Goal: Ask a question: Seek information or help from site administrators or community

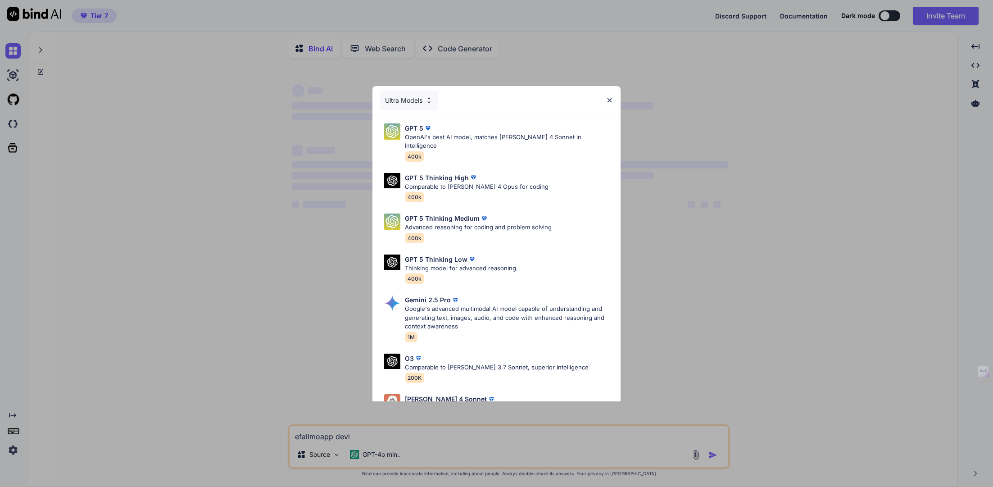
type textarea "x"
click at [611, 102] on img at bounding box center [609, 100] width 8 height 8
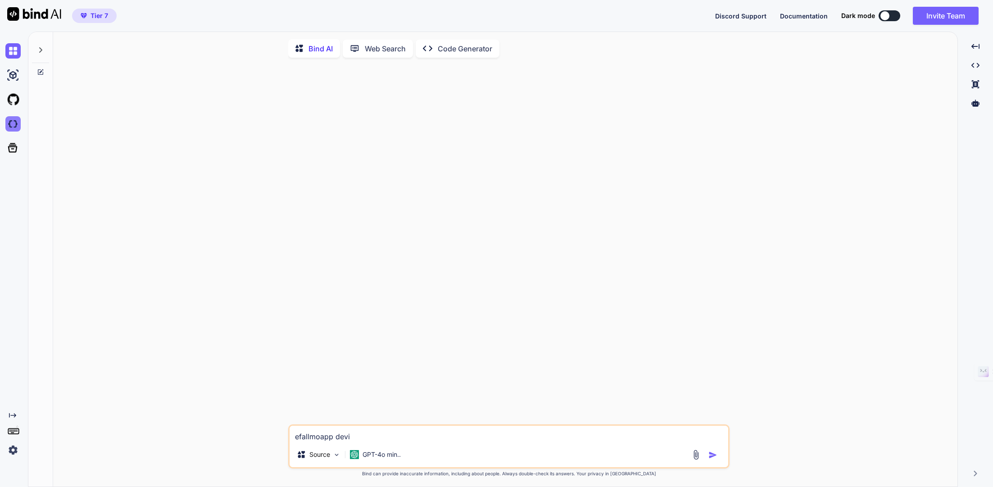
click at [12, 123] on img at bounding box center [12, 123] width 15 height 15
click at [14, 54] on img at bounding box center [12, 50] width 15 height 15
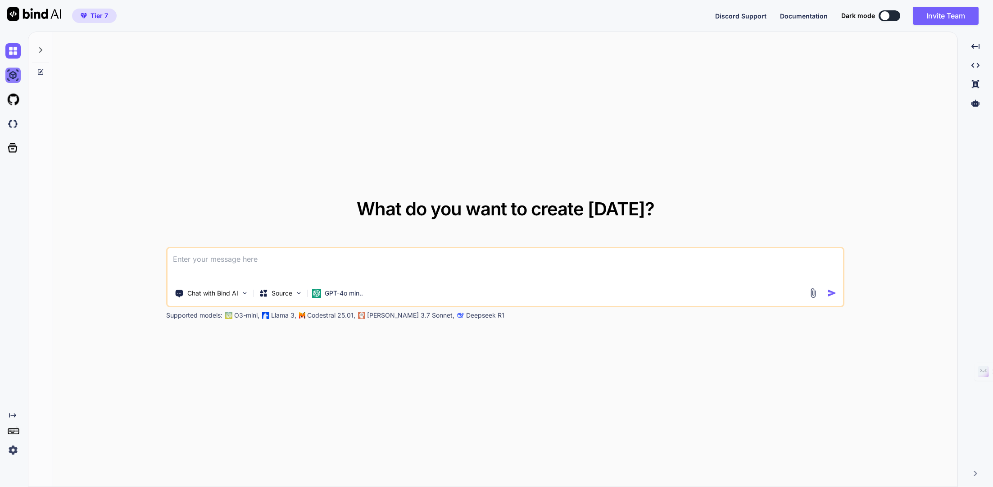
click at [13, 75] on img at bounding box center [12, 75] width 15 height 15
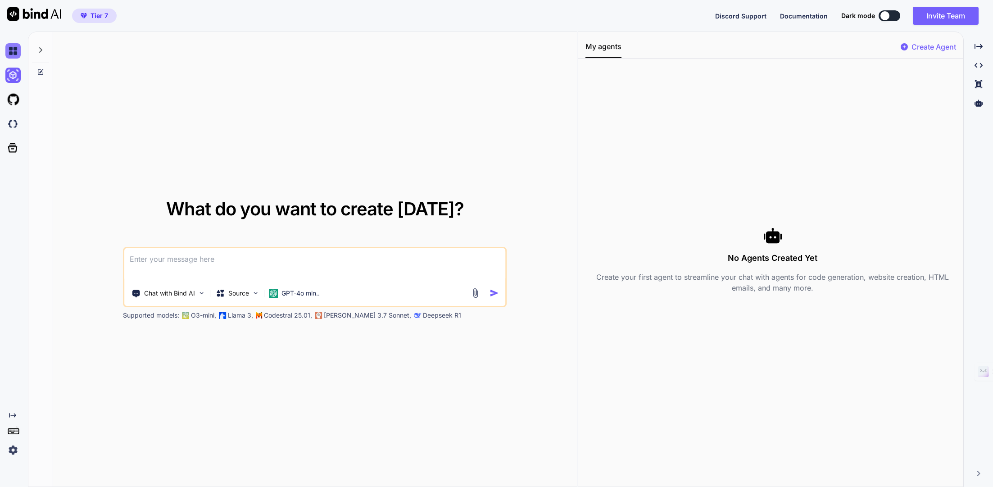
click at [12, 51] on img at bounding box center [12, 50] width 15 height 15
click at [43, 50] on icon at bounding box center [40, 49] width 7 height 7
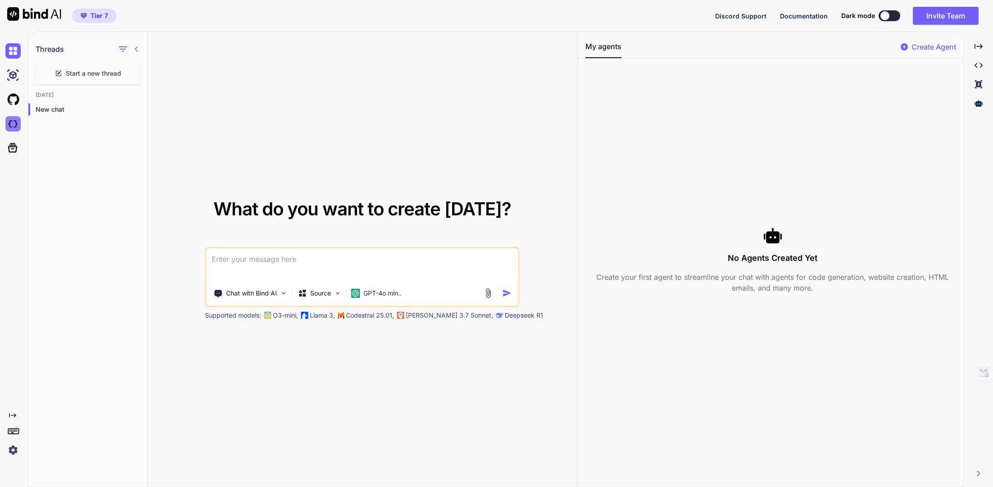
click at [16, 126] on img at bounding box center [12, 123] width 15 height 15
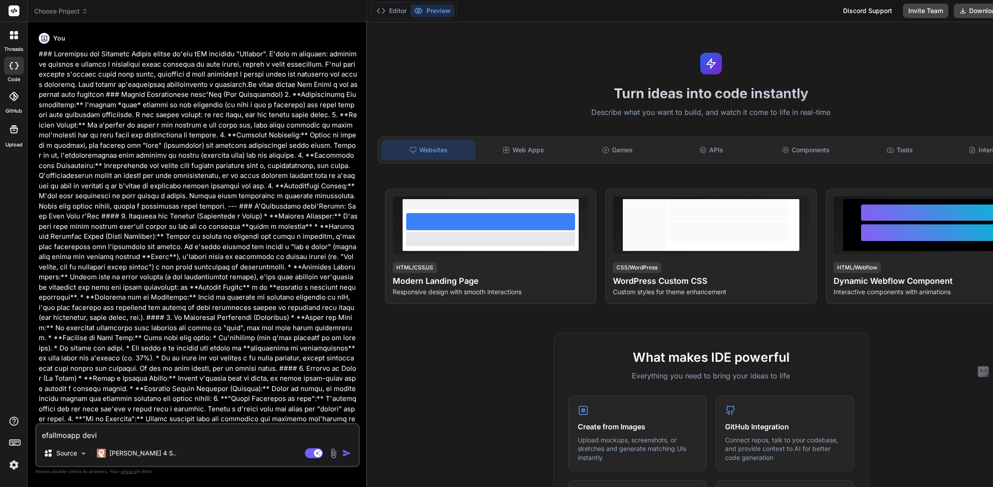
type textarea "x"
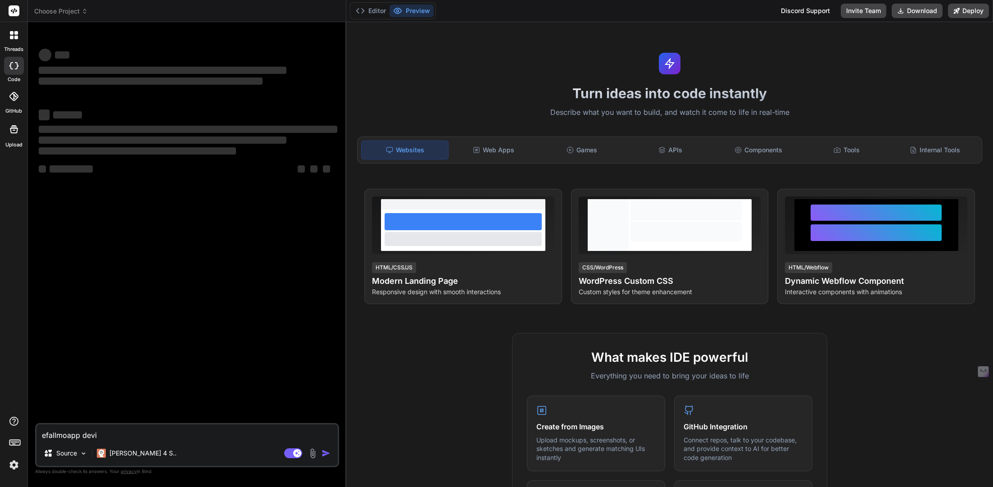
click at [11, 39] on div at bounding box center [14, 35] width 19 height 19
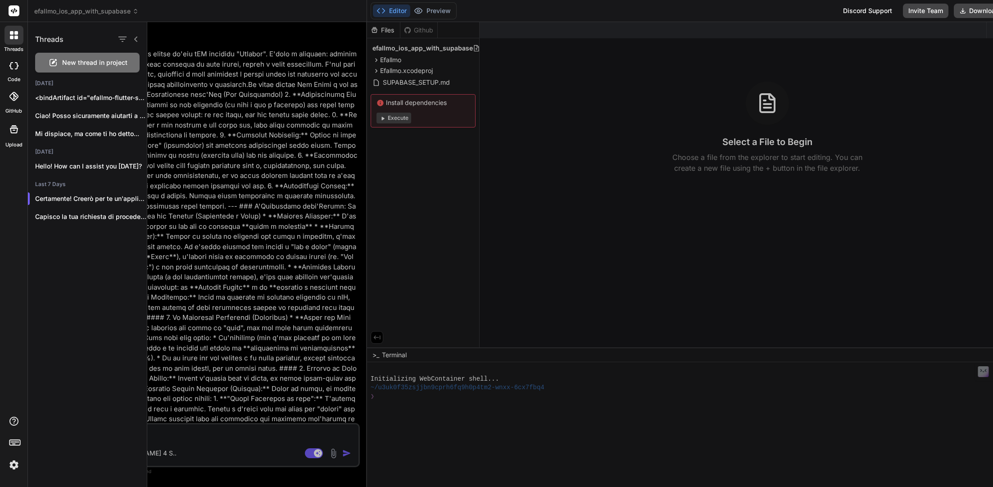
click at [201, 359] on div at bounding box center [569, 254] width 845 height 465
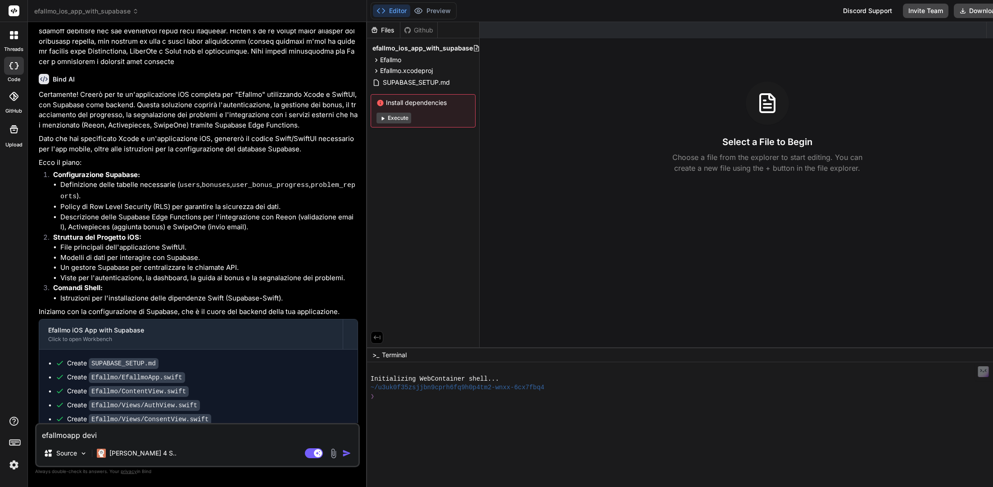
scroll to position [650, 0]
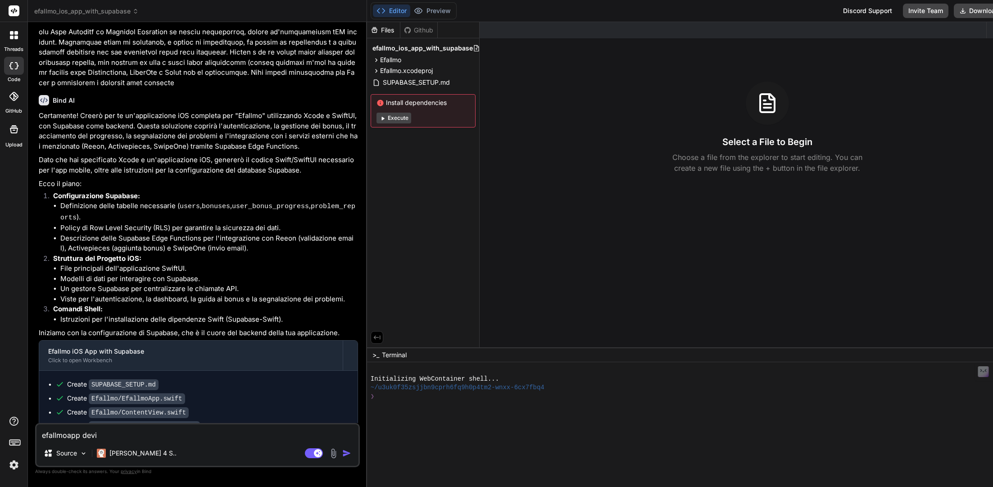
click at [13, 37] on icon at bounding box center [12, 38] width 4 height 4
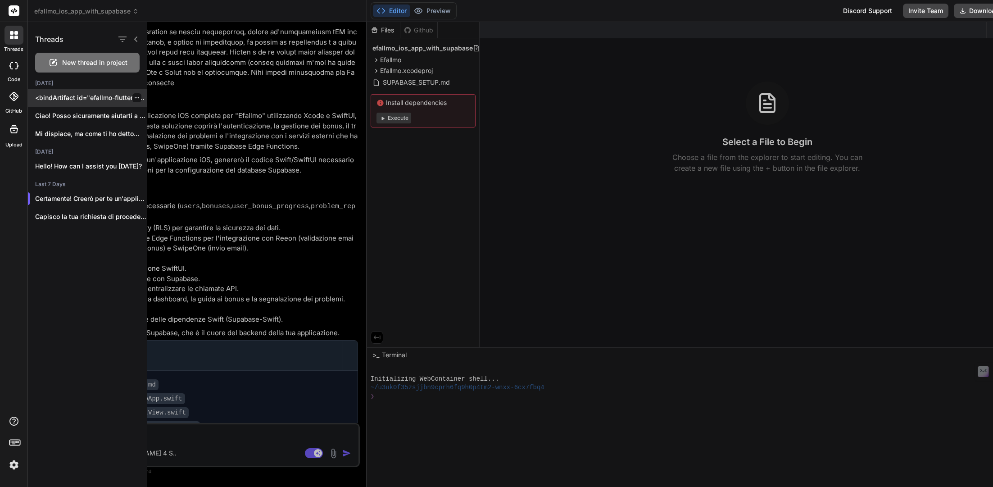
click at [96, 96] on p "<bindArtifact id="efallmo-flutter-setup" title="Efallmo - Flutter App Setup">..." at bounding box center [91, 97] width 112 height 9
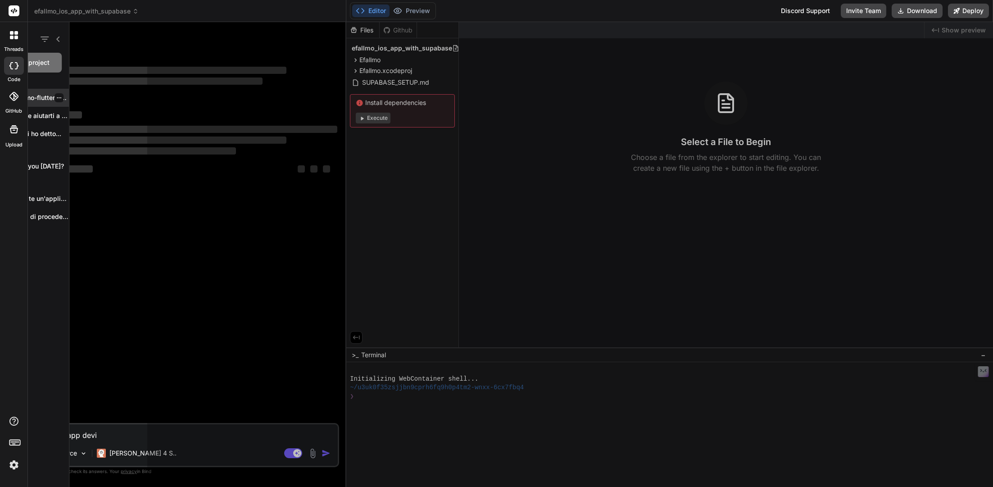
scroll to position [0, 0]
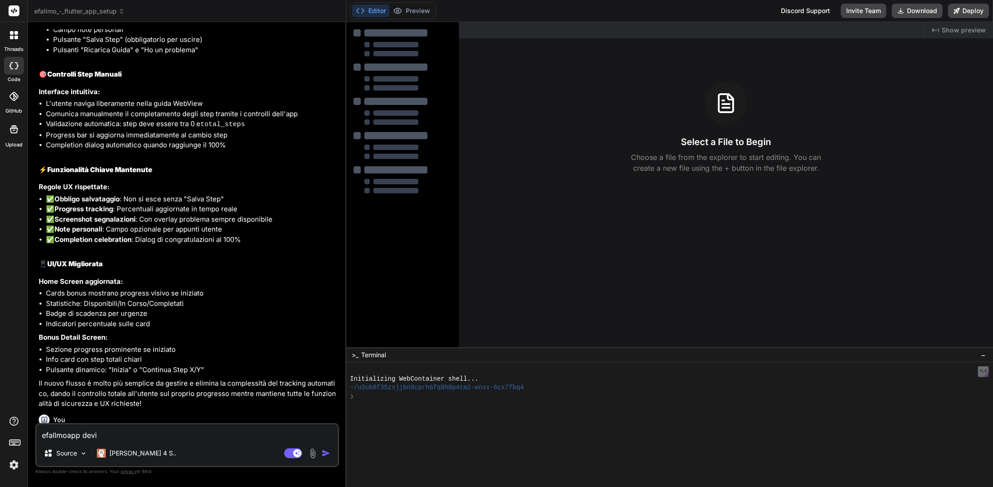
type textarea "x"
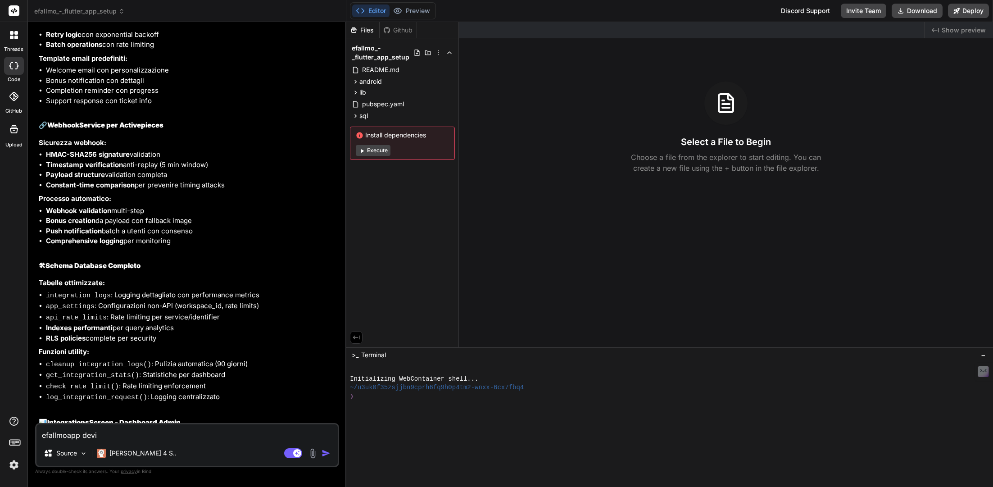
scroll to position [5503, 0]
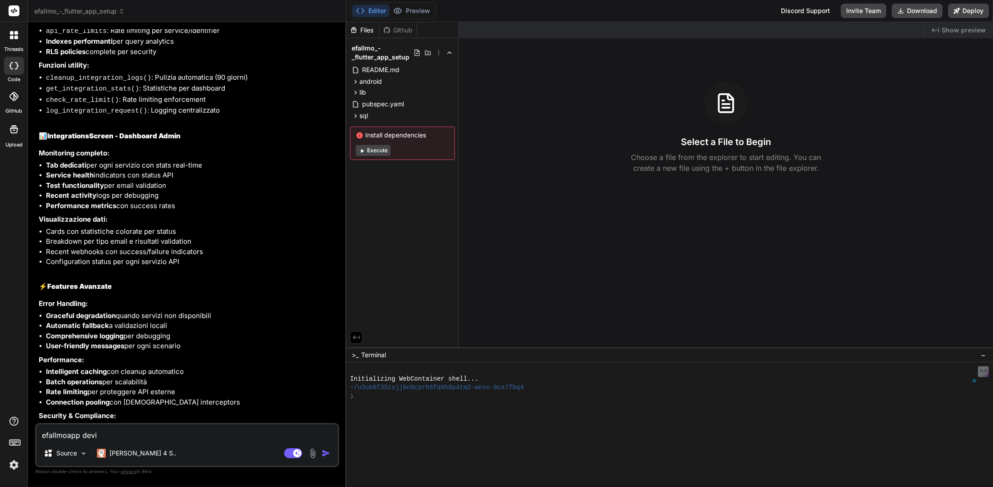
drag, startPoint x: 149, startPoint y: 434, endPoint x: 25, endPoint y: 428, distance: 123.9
click at [25, 428] on div "threads code GitHub Upload efallmo_-_flutter_app_setup Created with Pixso. Bind…" at bounding box center [496, 243] width 993 height 487
type textarea "x"
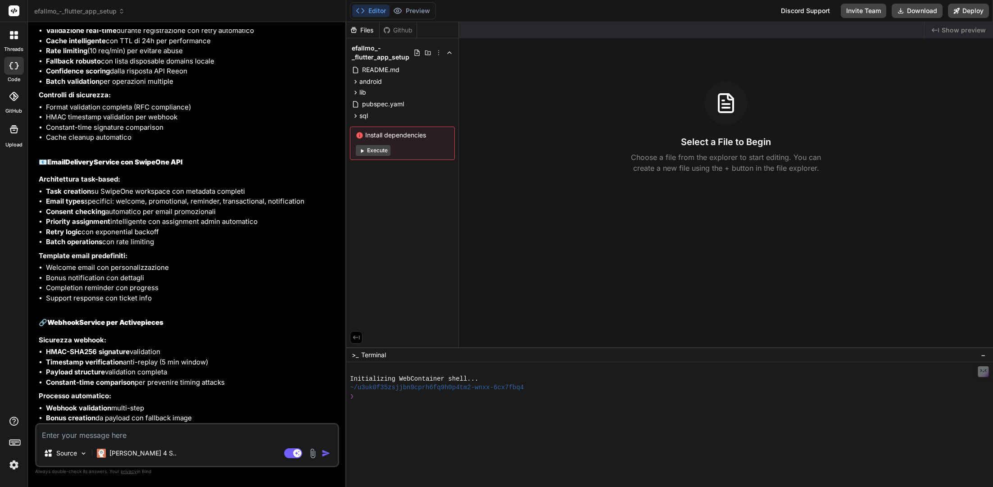
scroll to position [5150, 0]
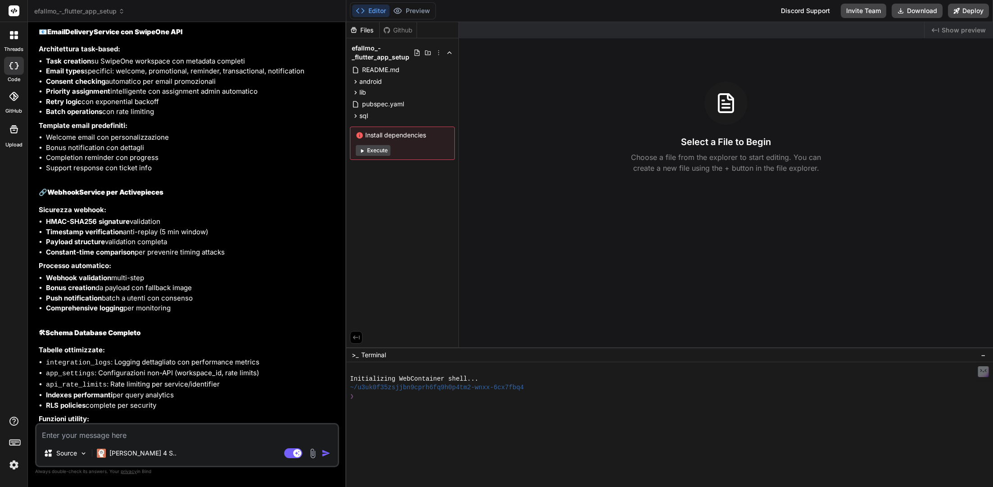
paste textarea "### **PROMPT 9: Sistema Notifiche Push Avanzato** ``` Implementa il sistema di …"
type textarea "### **PROMPT 9: Sistema Notifiche Push Avanzato** ``` Implementa il sistema di …"
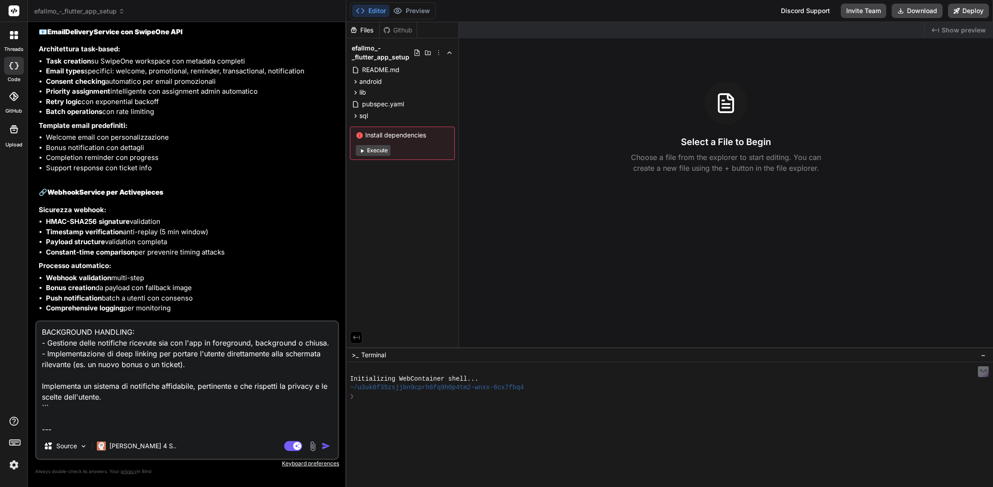
type textarea "x"
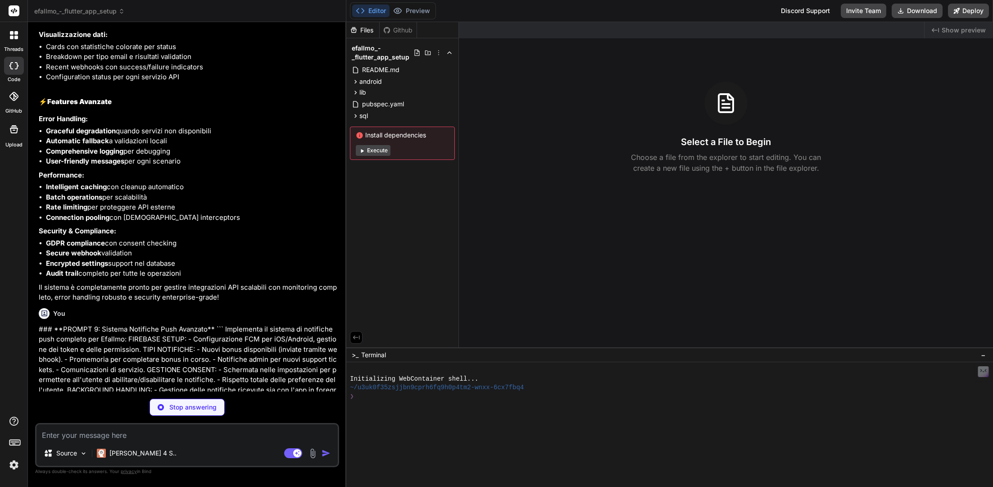
scroll to position [5736, 0]
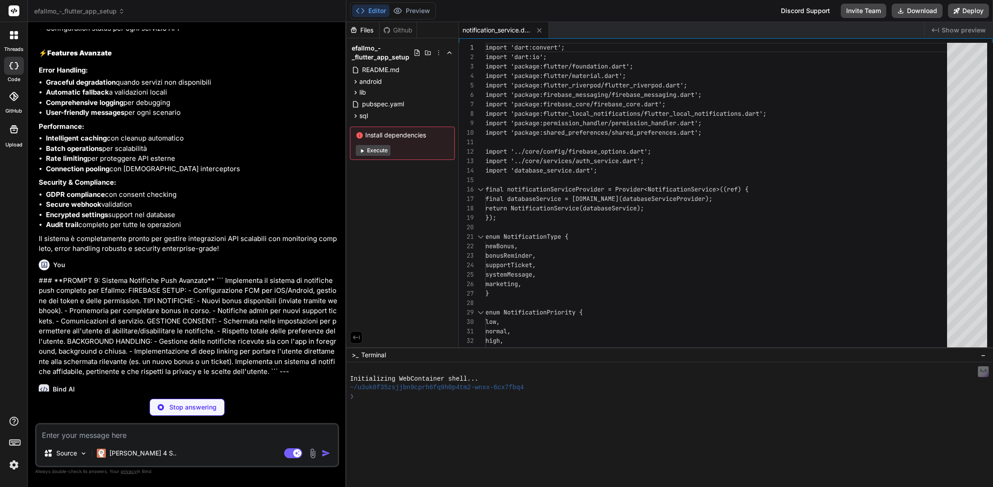
type textarea "x"
type textarea "); } } } }"
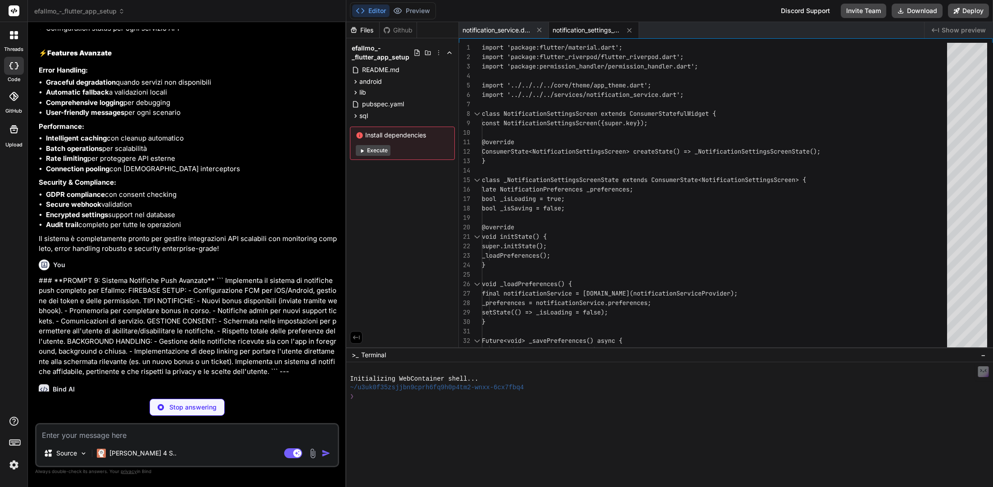
scroll to position [5772, 0]
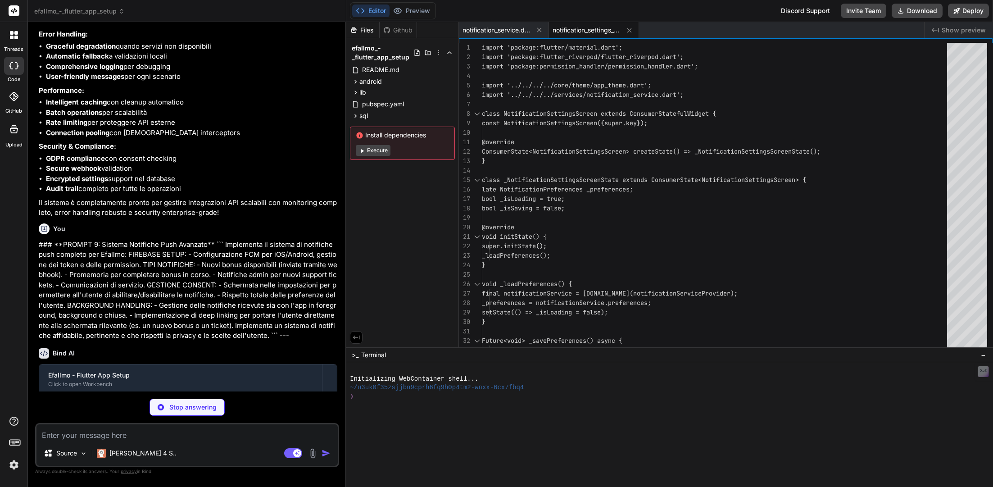
type textarea "x"
type textarea "} }"
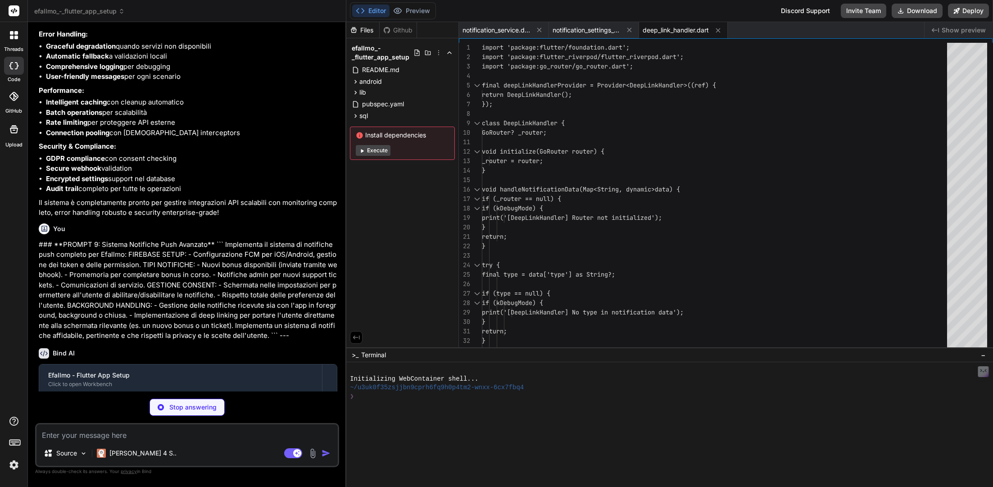
type textarea "x"
type textarea "// Initialize deep link handler with router deepLinkHandler.initialize(router);…"
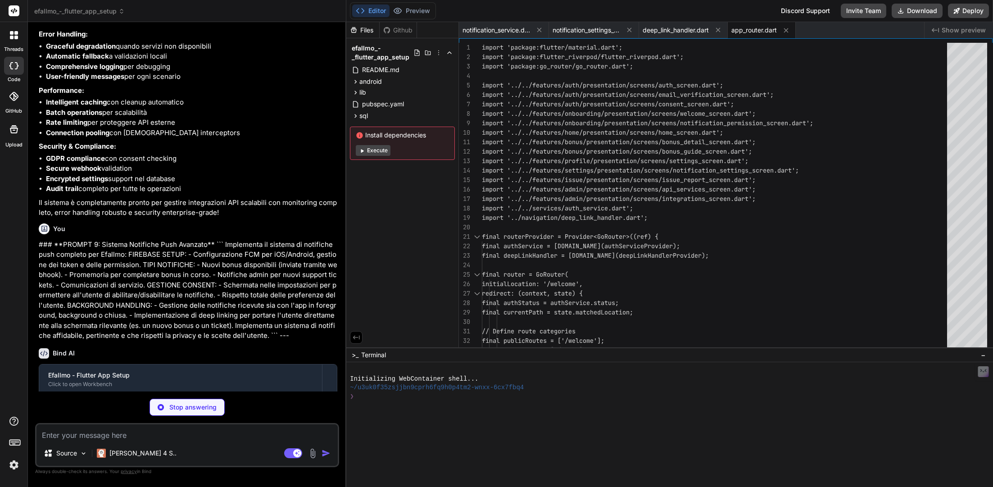
type textarea "x"
type textarea "darkTheme: AppTheme.darkTheme, themeMode: ThemeMode.system, routerConfig: route…"
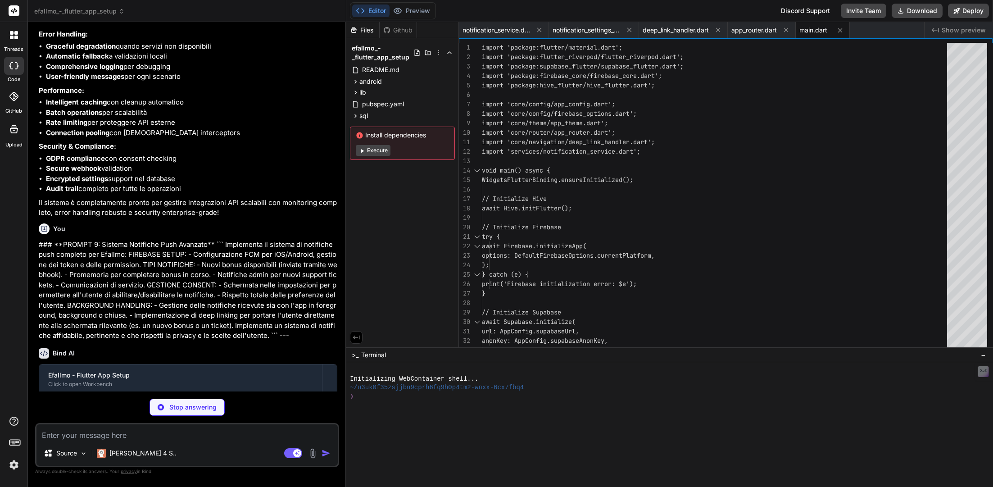
type textarea "x"
type textarea "notificationService.updatePreferences(preferences); // Navigate to home context…"
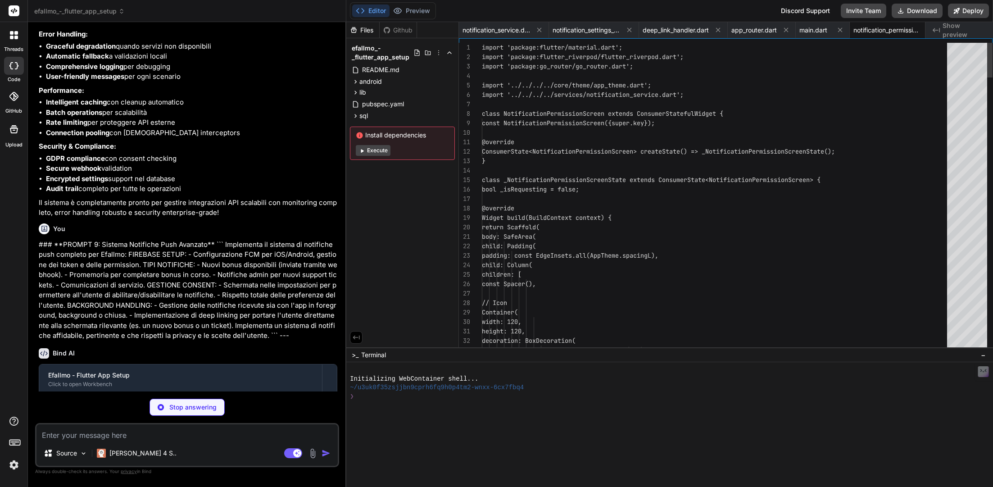
scroll to position [0, 15]
type textarea "x"
type textarea "-- Create a scheduled job to process notifications (if using pg_cron) -- SELECT…"
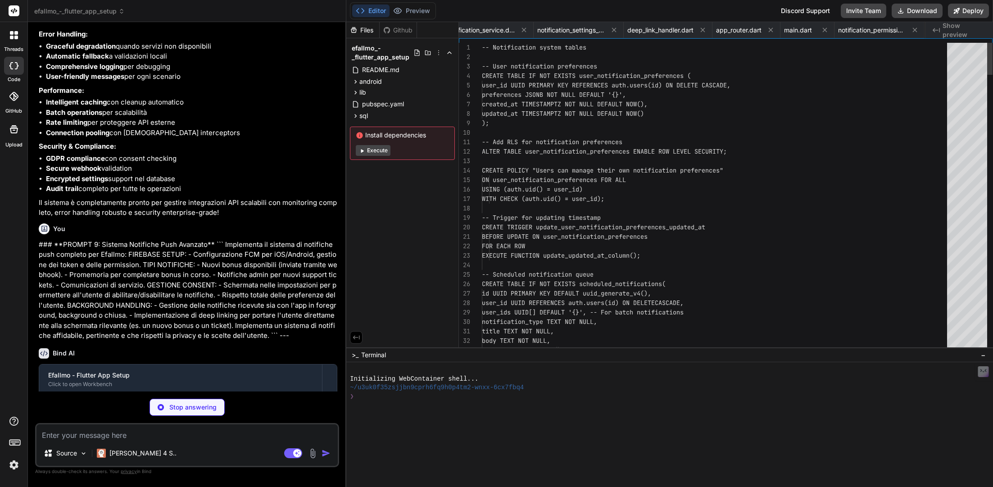
scroll to position [0, 105]
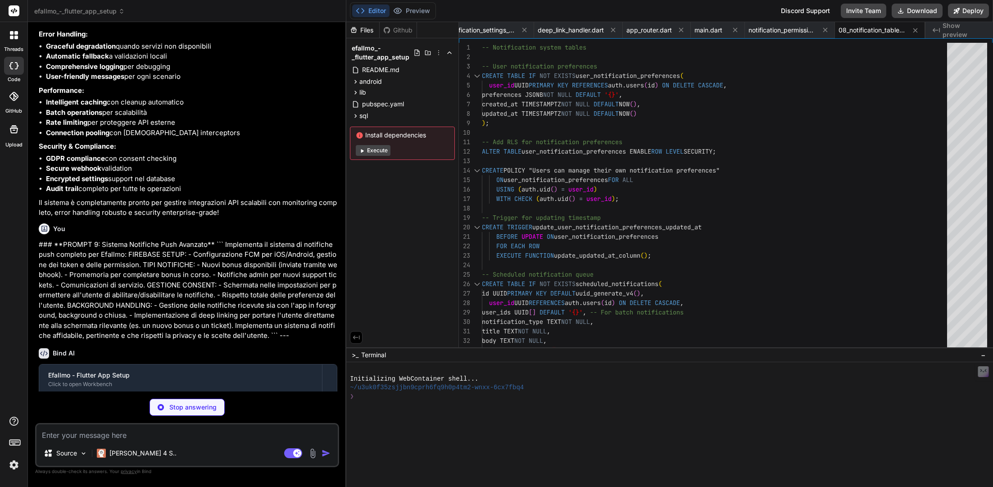
type textarea "x"
type textarea "adaptive_icon_background: "#FFFFFF" adaptive_icon_foreground: "assets/icons/app…"
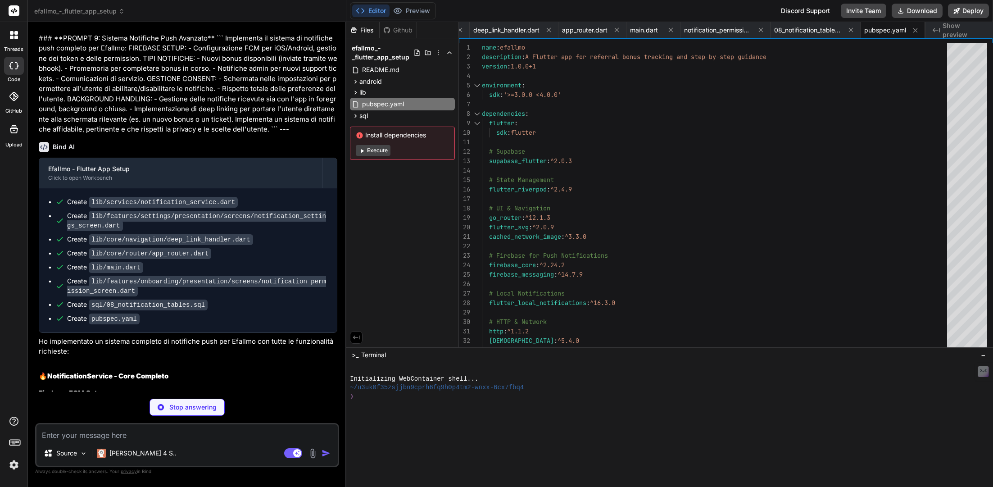
scroll to position [5980, 0]
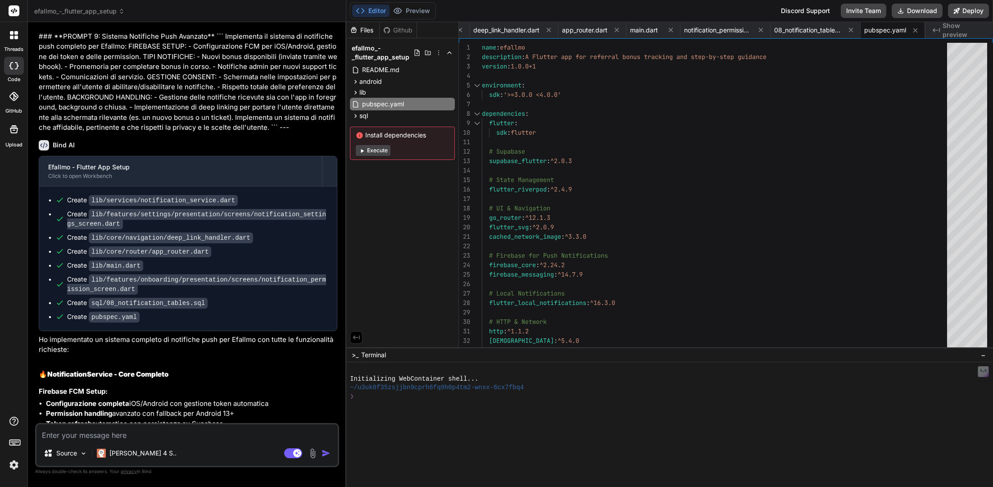
type textarea "x"
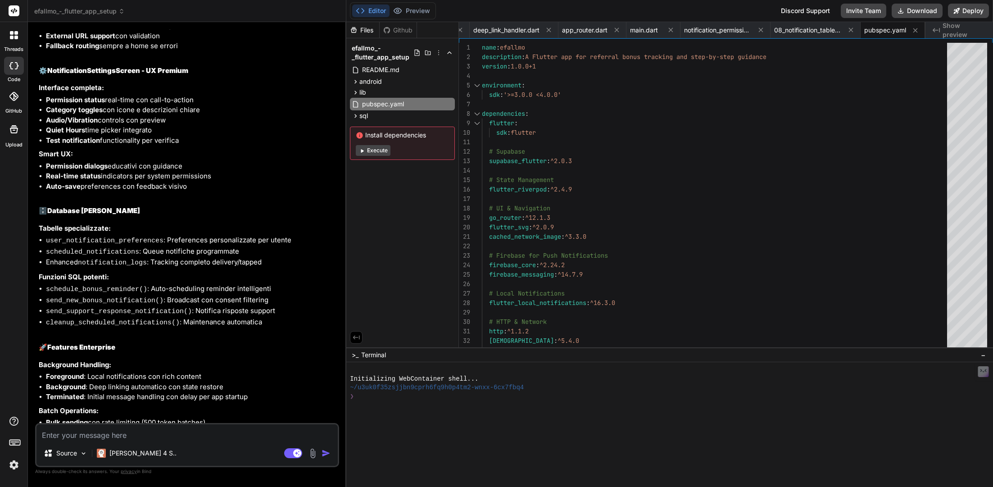
scroll to position [6894, 0]
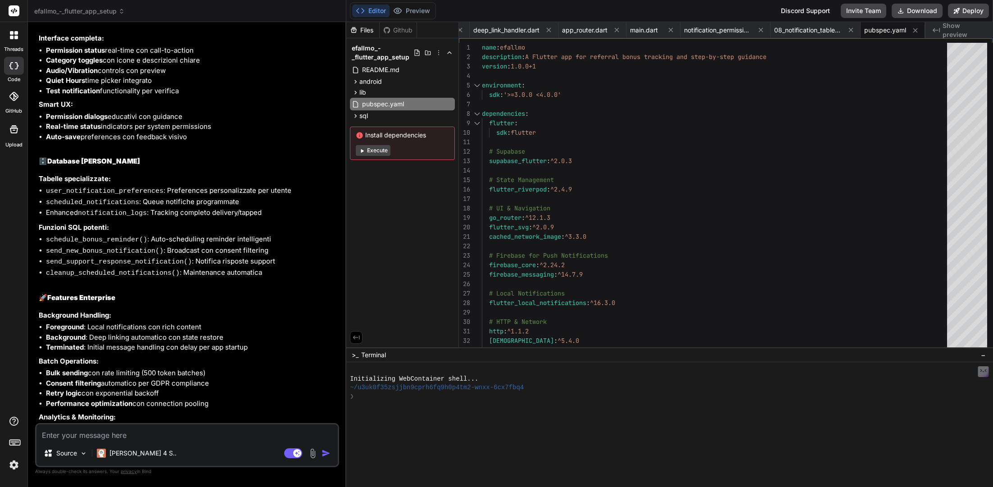
paste textarea "### **PROMPT 10: Gestione Stati e Sincronizzazione** ``` Sviluppa la gestione s…"
type textarea "### **PROMPT 10: Gestione Stati e Sincronizzazione** ``` Sviluppa la gestione s…"
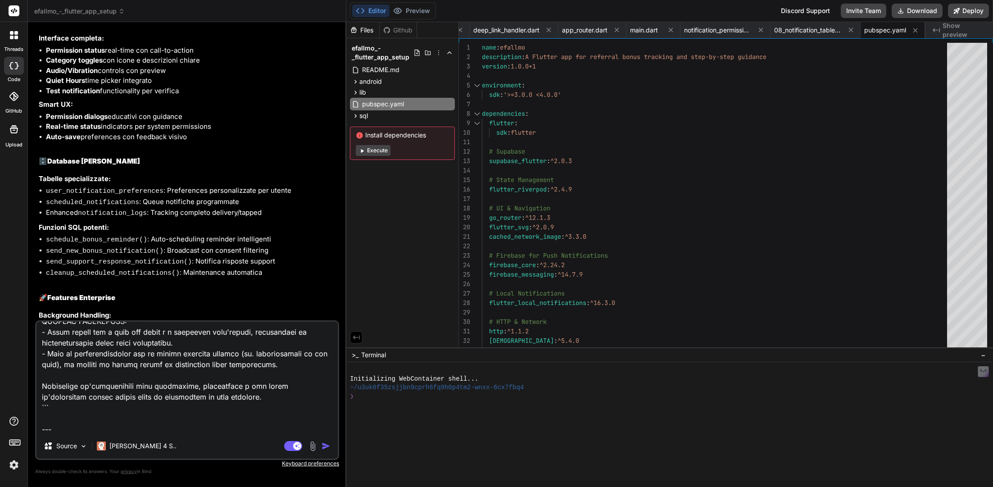
type textarea "x"
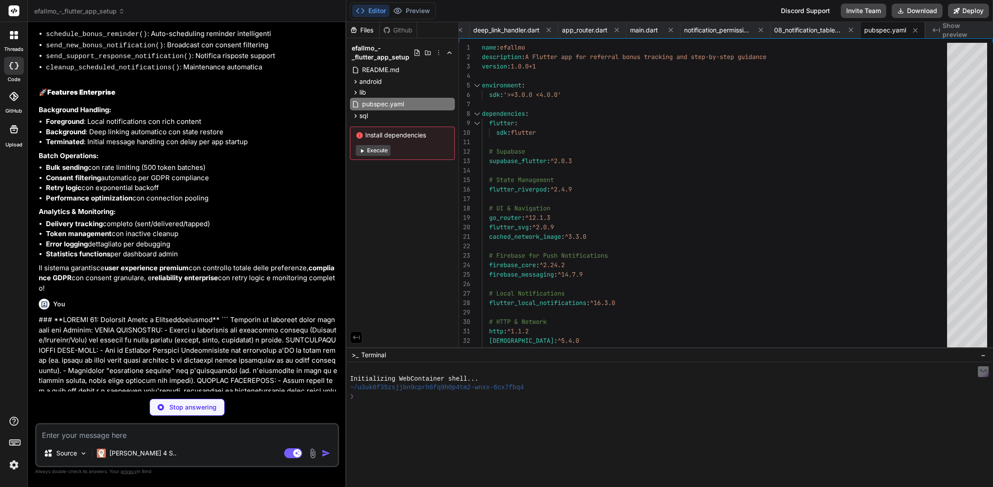
scroll to position [7148, 0]
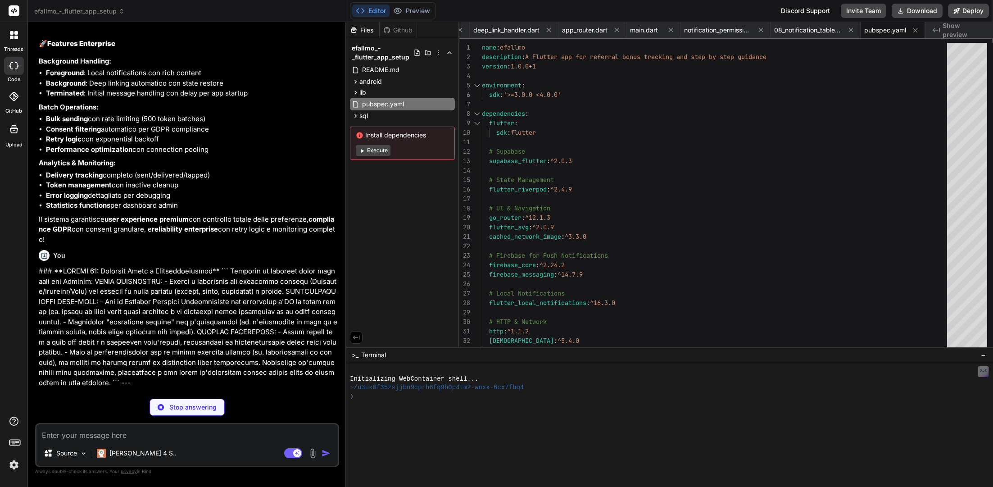
type textarea "x"
type textarea "return isSyncing || (pendingItems.value ?? 0) > 0; });"
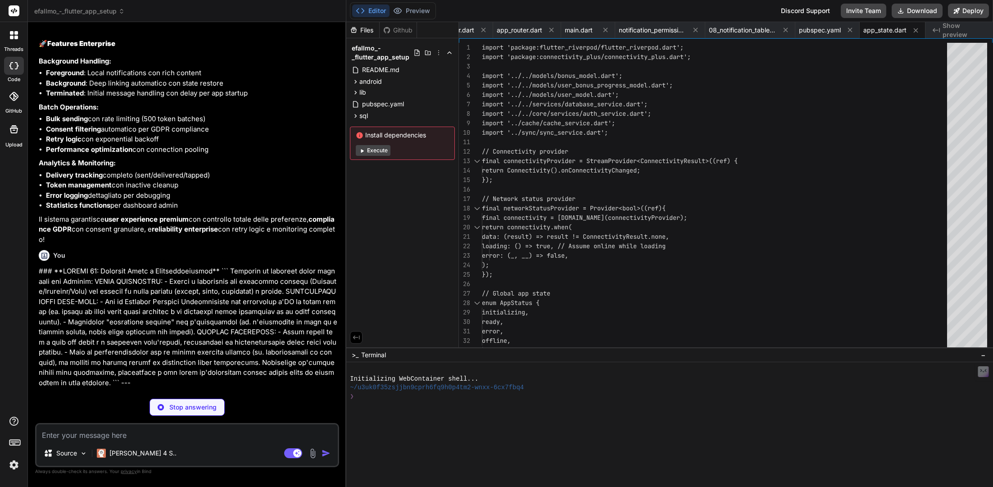
scroll to position [7161, 0]
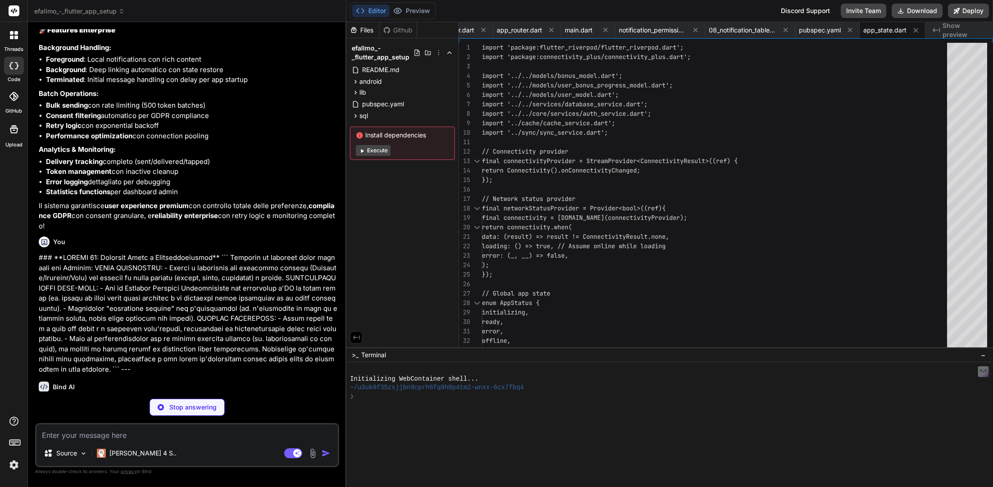
type textarea "x"
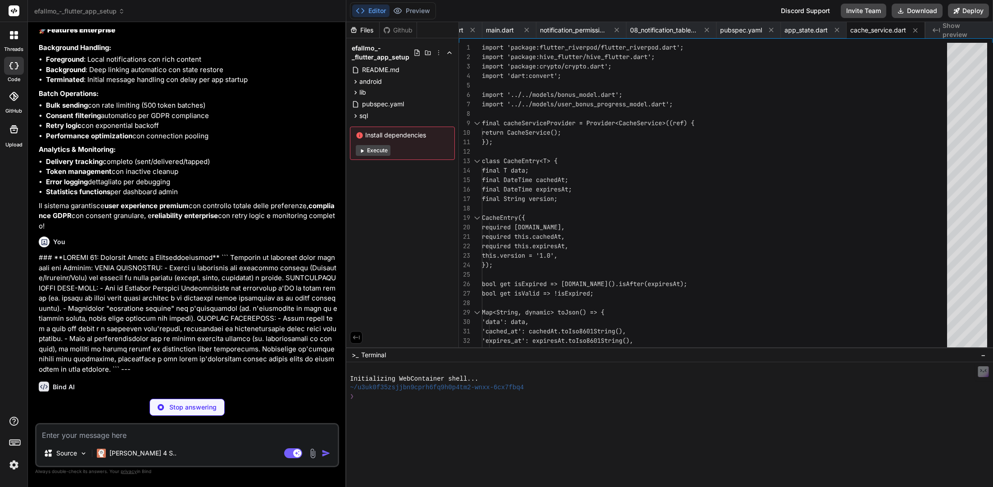
scroll to position [7175, 0]
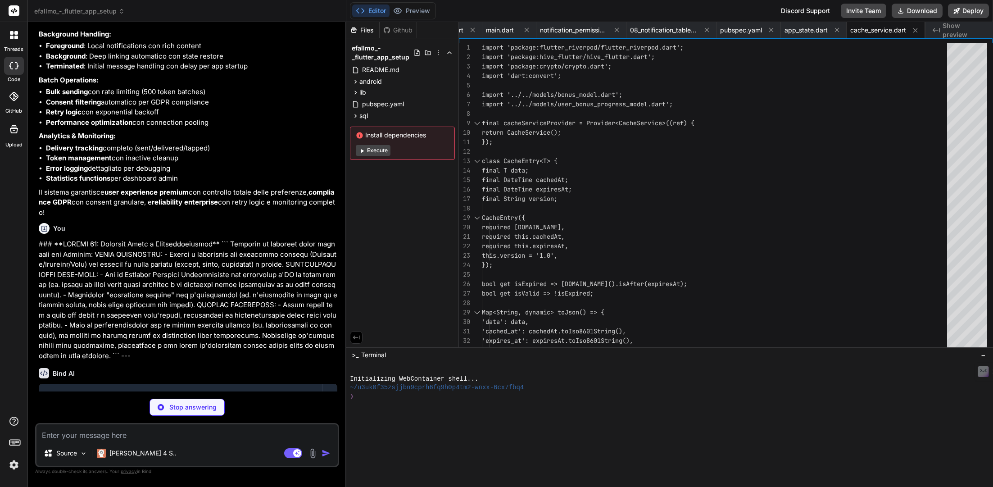
type textarea "x"
type textarea "}"
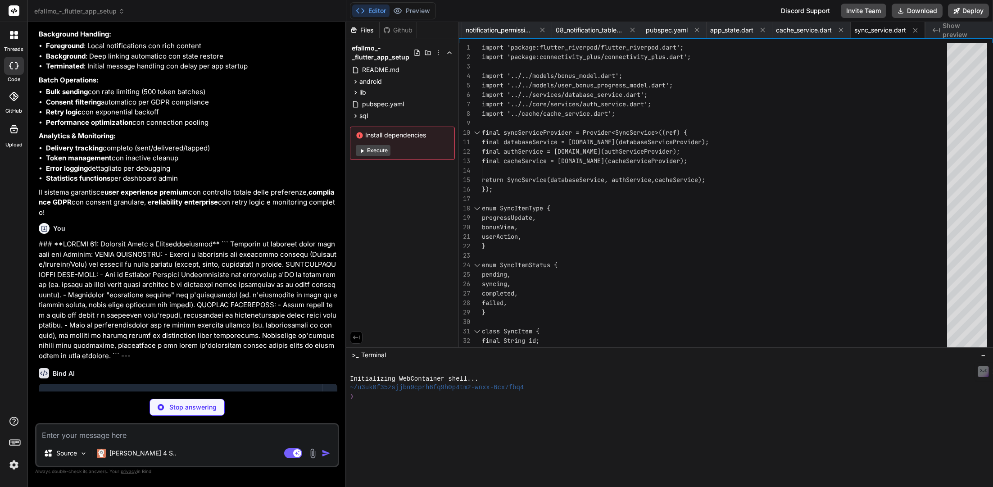
scroll to position [7188, 0]
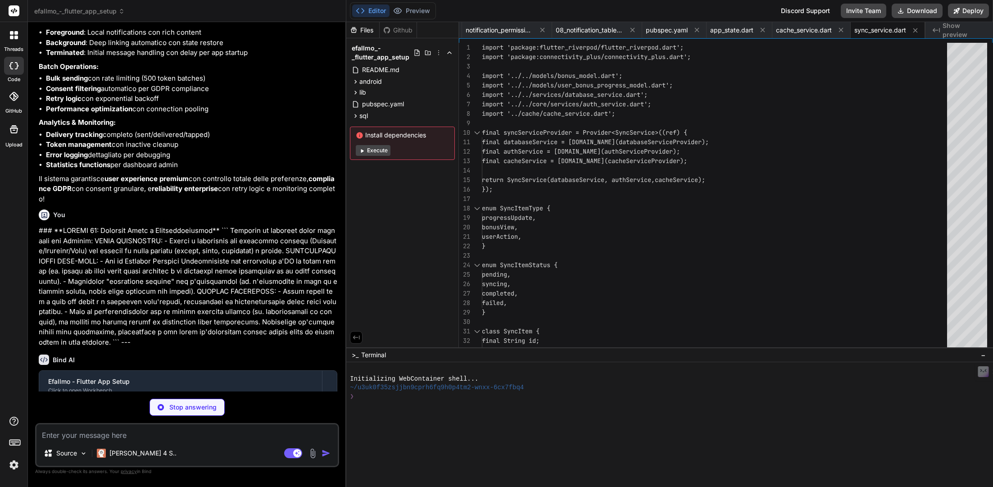
type textarea "x"
type textarea "if (!realtimeService._isInitialized) { await realtimeService.initialize(); } //…"
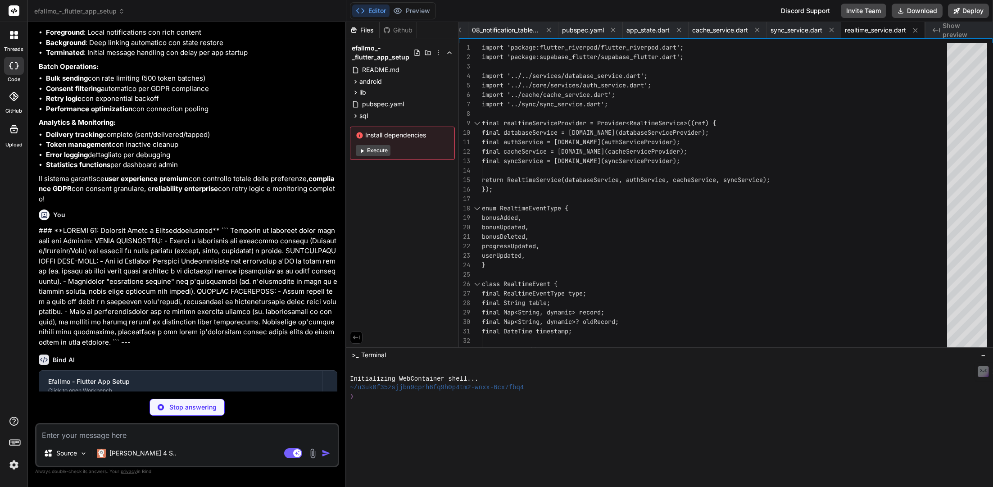
scroll to position [7202, 0]
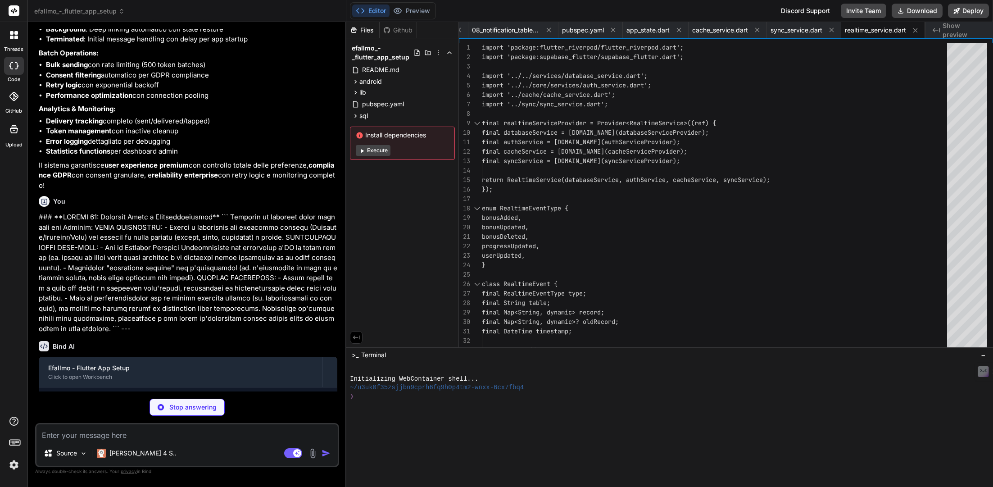
type textarea "x"
type textarea "); } }"
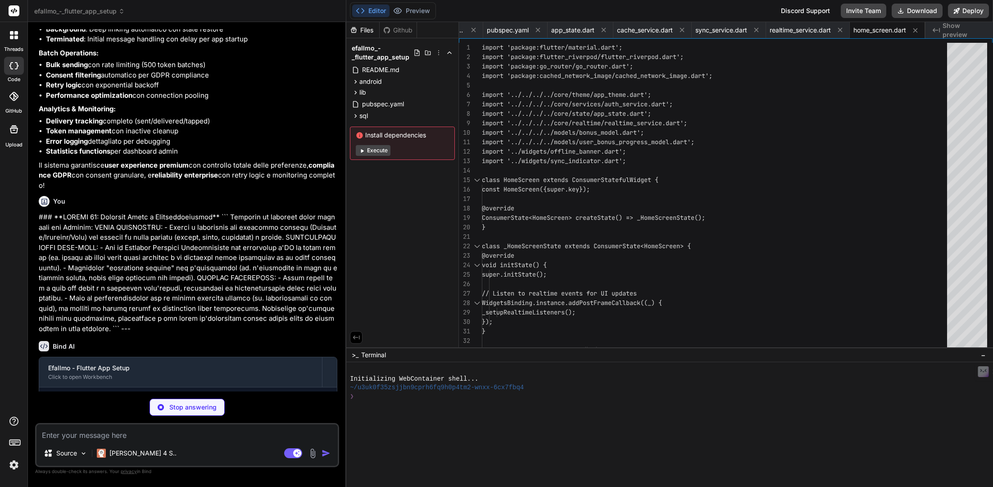
type textarea "x"
type textarea "), ); } }"
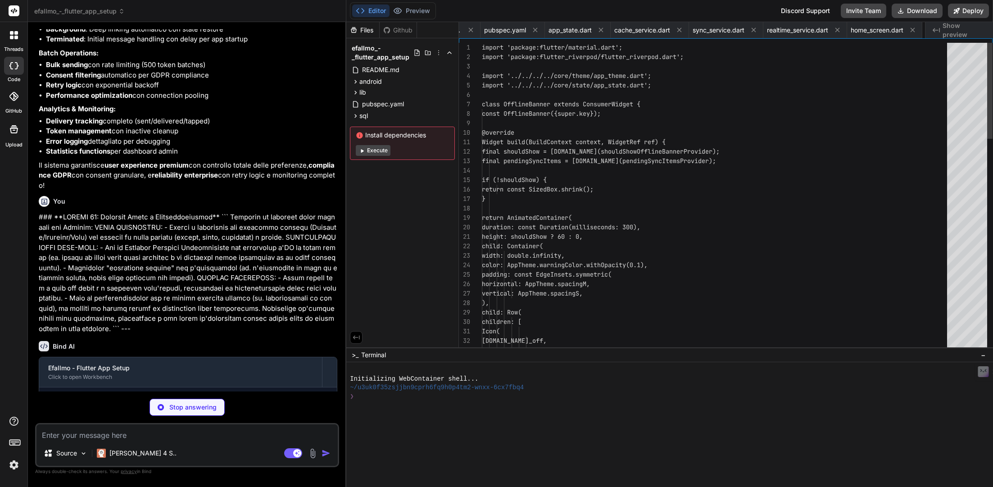
scroll to position [0, 628]
type textarea "x"
type textarea "error: (_, __) => 'Errore sync', ); } } }"
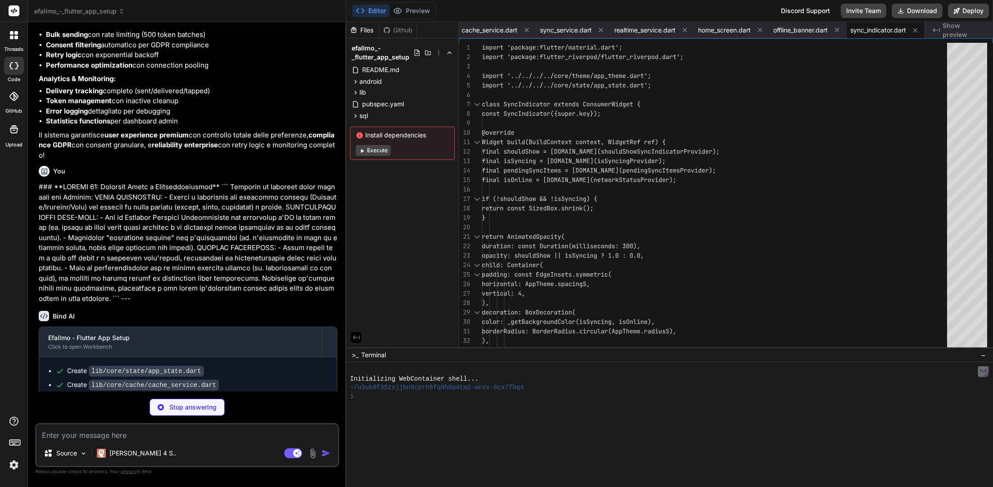
scroll to position [7251, 0]
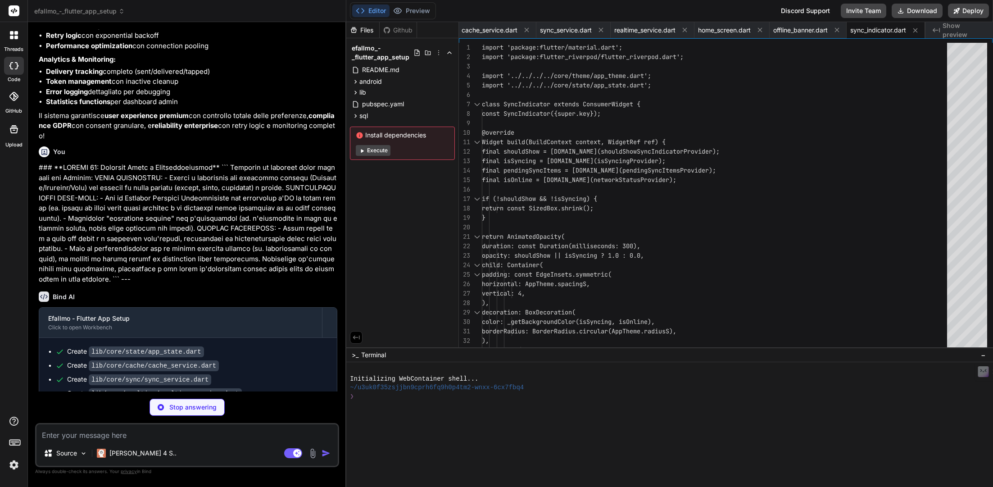
type textarea "x"
type textarea "), ), ), ); } }"
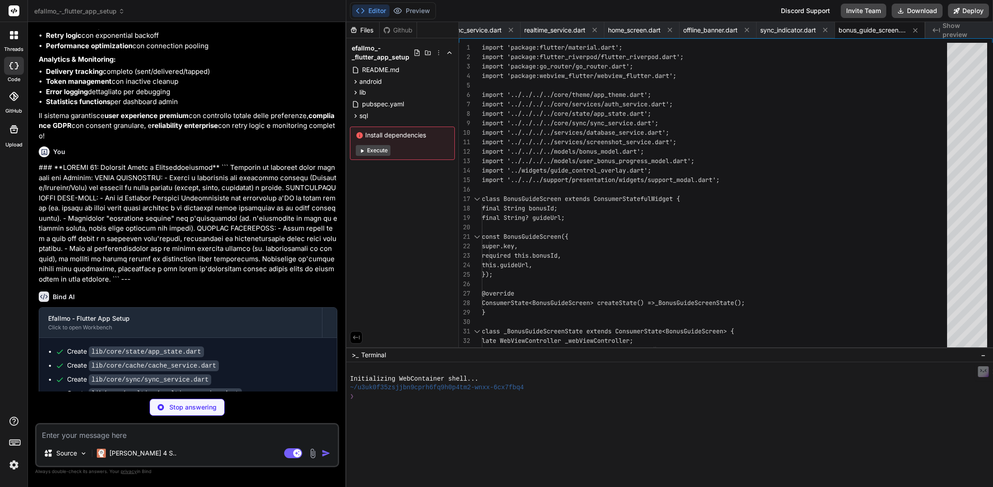
type textarea "x"
type textarea "), ], ), ), ); } }"
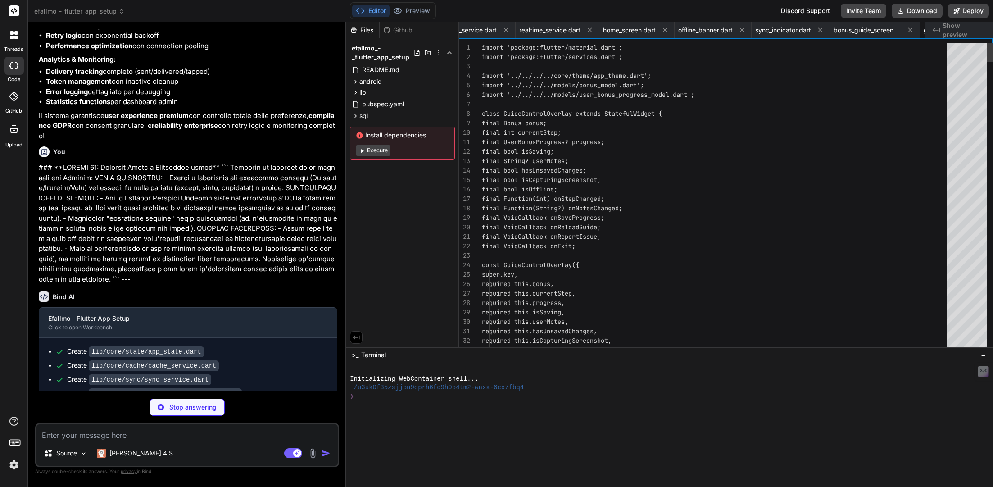
scroll to position [0, 887]
type textarea "x"
type textarea "android: "launcher_icon" ios: true image_path: "assets/icons/app_icon.png" adap…"
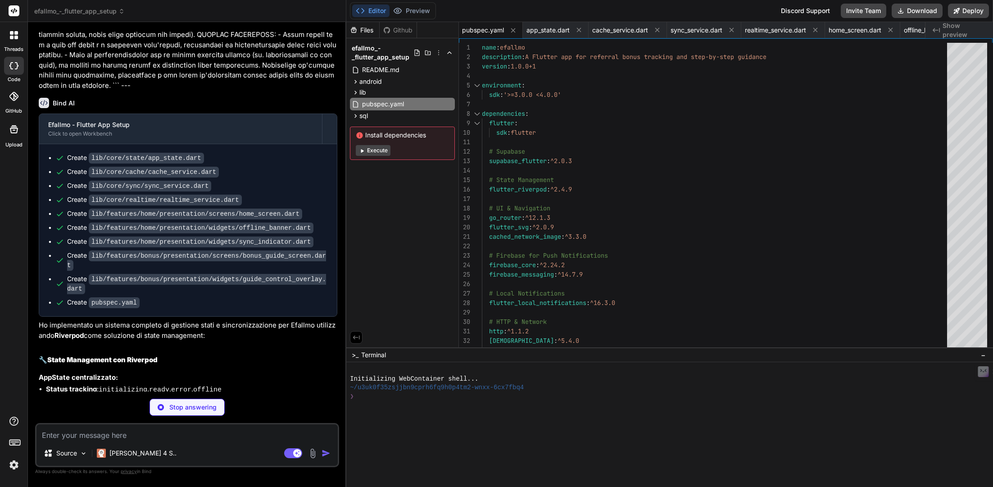
scroll to position [7455, 0]
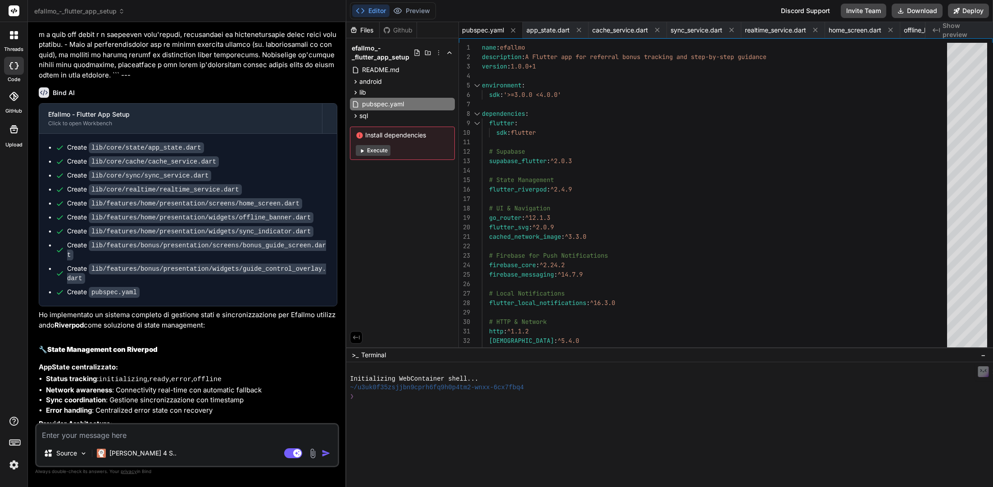
type textarea "x"
click at [145, 426] on textarea at bounding box center [186, 432] width 301 height 16
paste textarea "### **PROMPT 11: UI/UX Polish e Accessibilità** ``` Finalizza l'interfaccia ute…"
type textarea "### **PROMPT 11: UI/UX Polish e Accessibilità** ``` Finalizza l'interfaccia ute…"
type textarea "x"
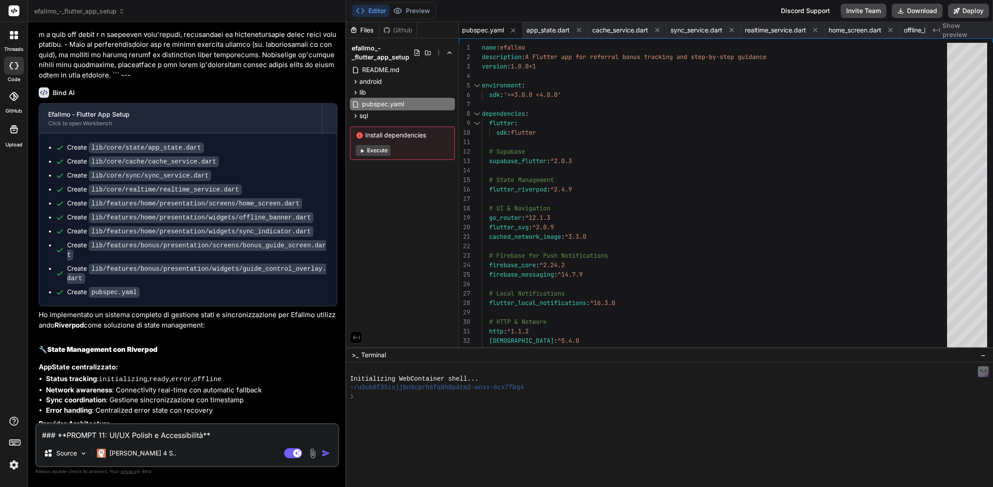
scroll to position [163, 0]
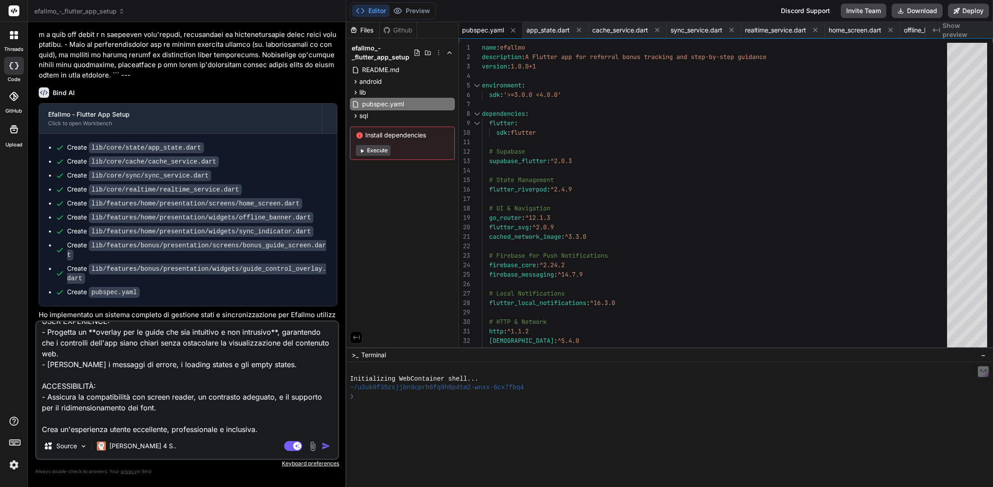
type textarea "### **PROMPT 11: UI/UX Polish e Accessibilità** ``` Finalizza l'interfaccia ute…"
click at [329, 447] on img "button" at bounding box center [325, 445] width 9 height 9
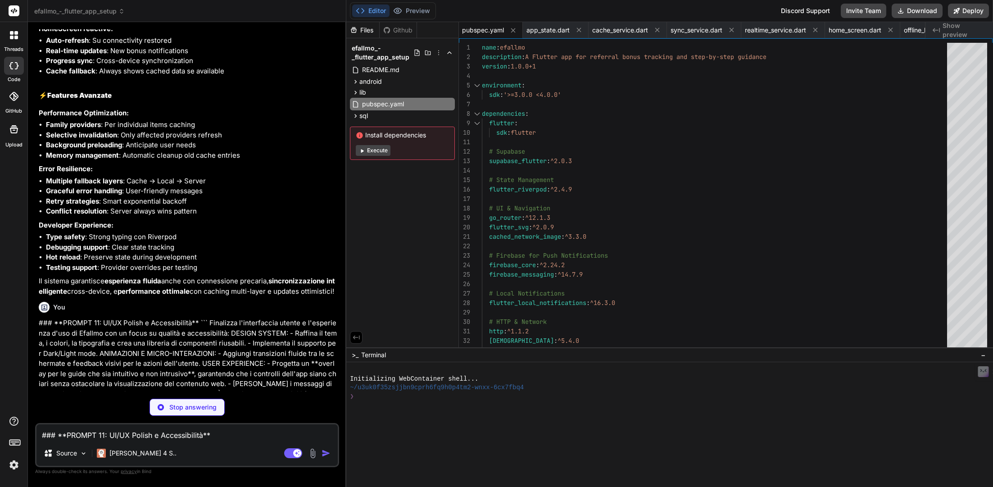
scroll to position [8566, 0]
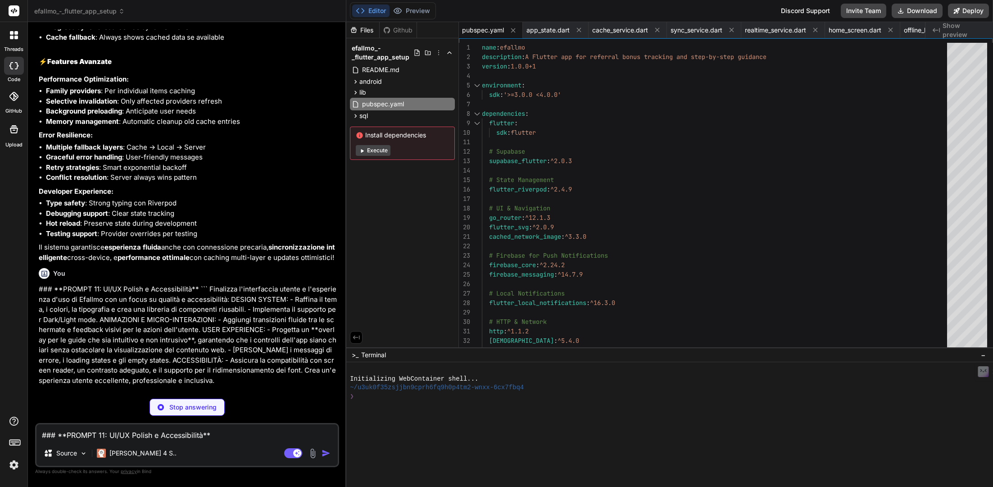
type textarea "x"
type textarea "Color get overlay => brightness == Brightness.dark ? AppColors.overlayDark : Ap…"
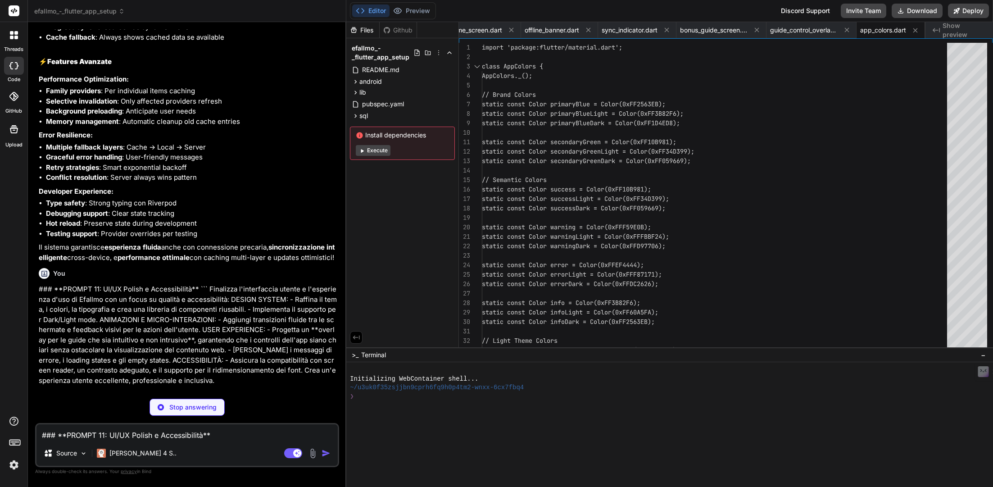
scroll to position [8579, 0]
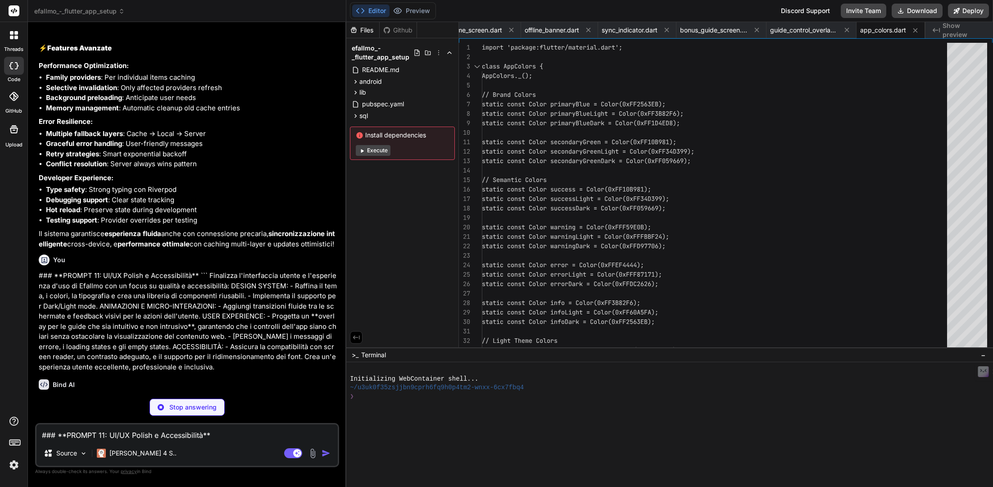
type textarea "x"
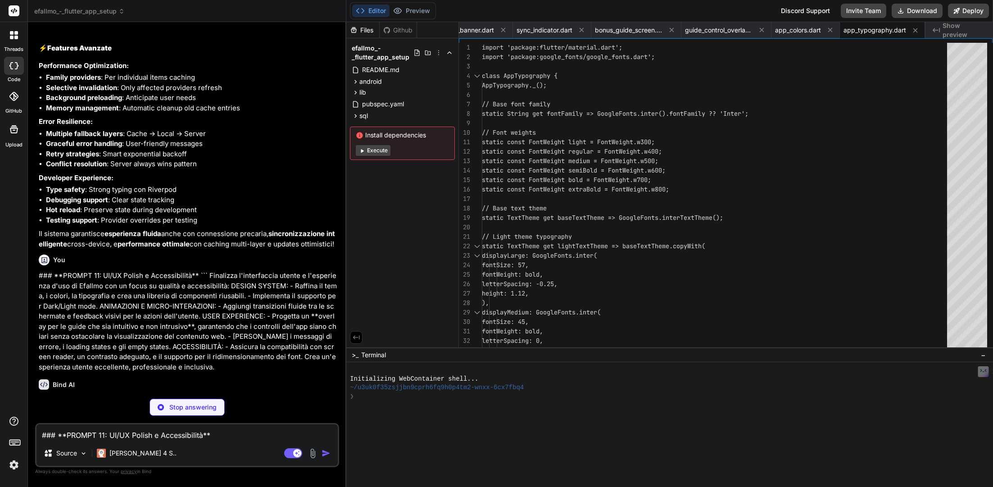
scroll to position [8593, 0]
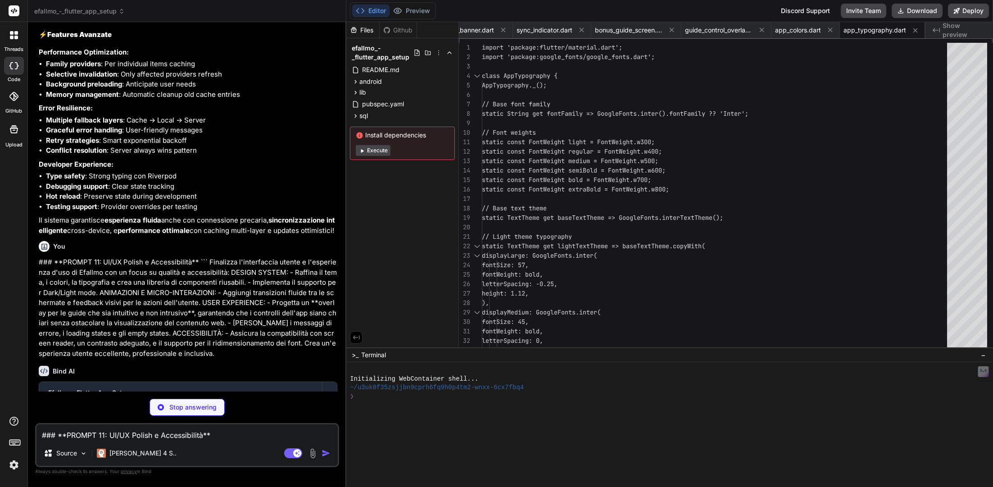
type textarea "x"
type textarea "}"
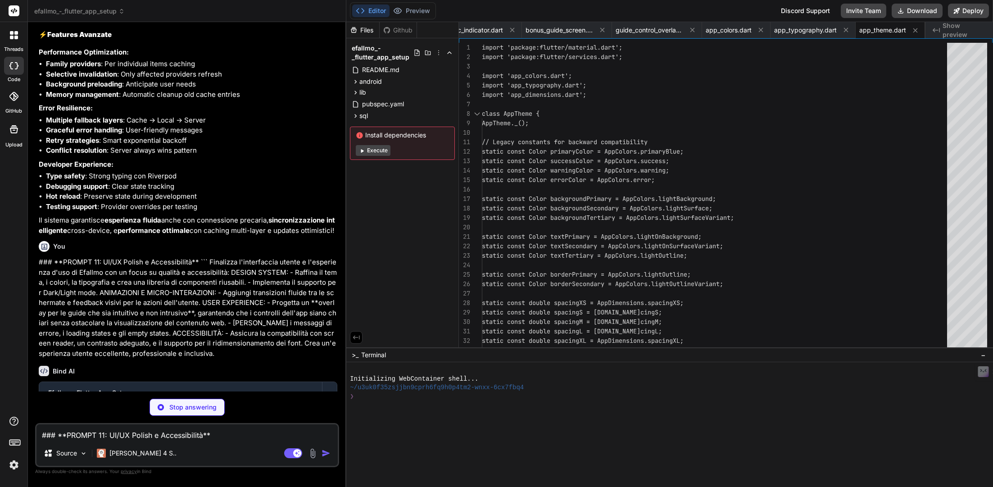
type textarea "x"
type textarea "double get contentWidth => AppDimensions.contentWidth(this); double get accessi…"
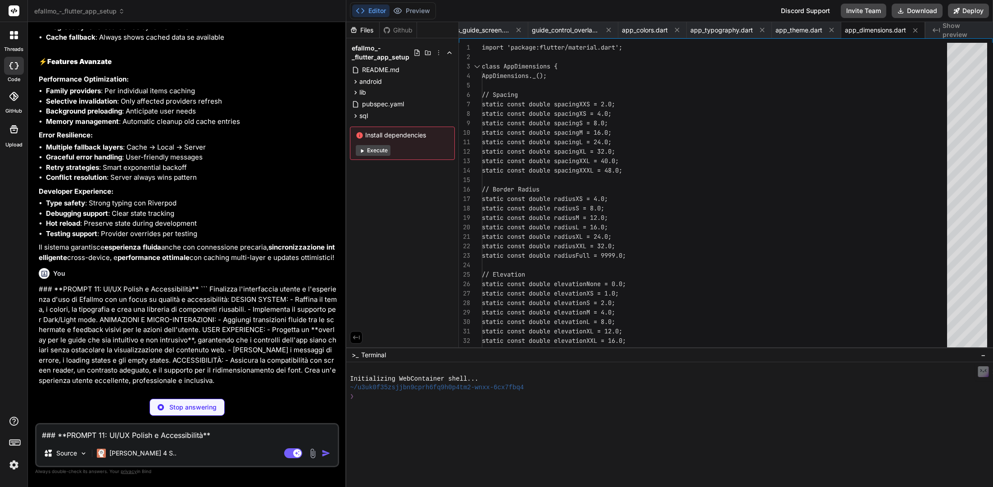
scroll to position [8620, 0]
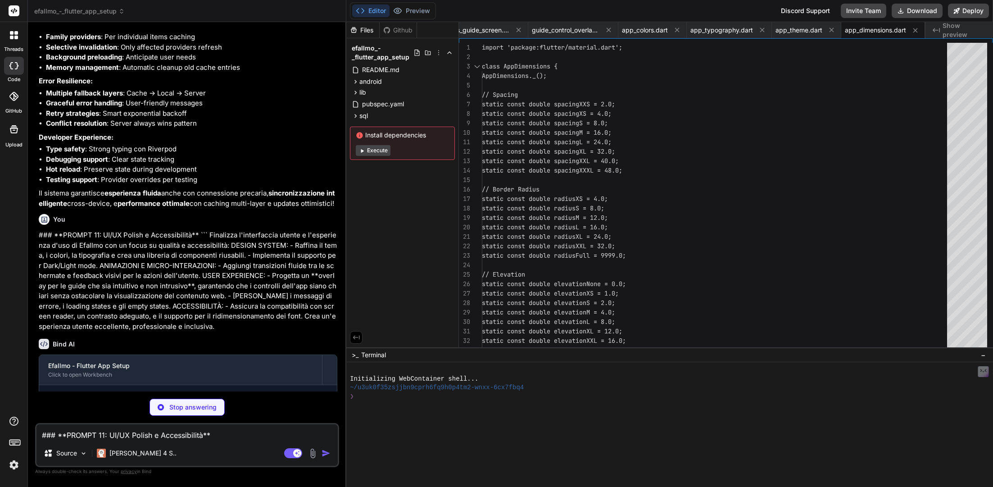
type textarea "x"
type textarea "lineCount: 3, ), ); } }"
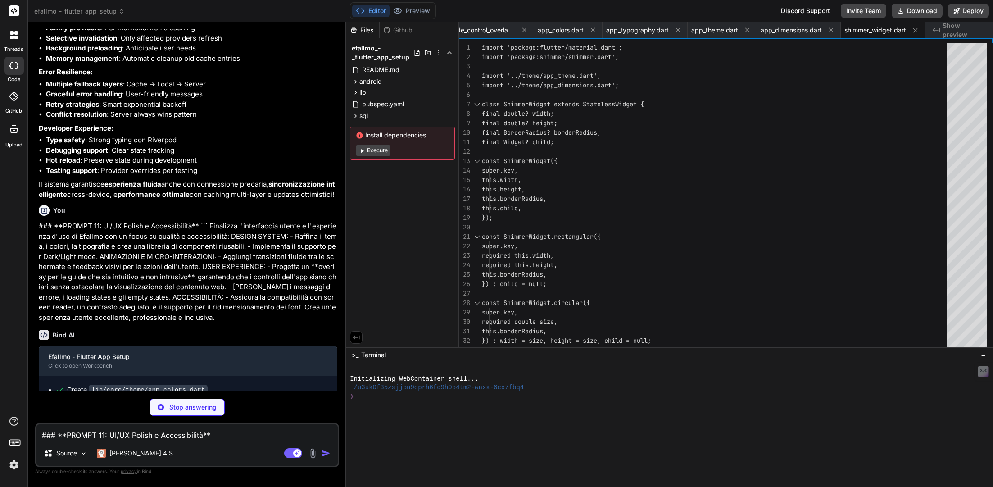
scroll to position [8633, 0]
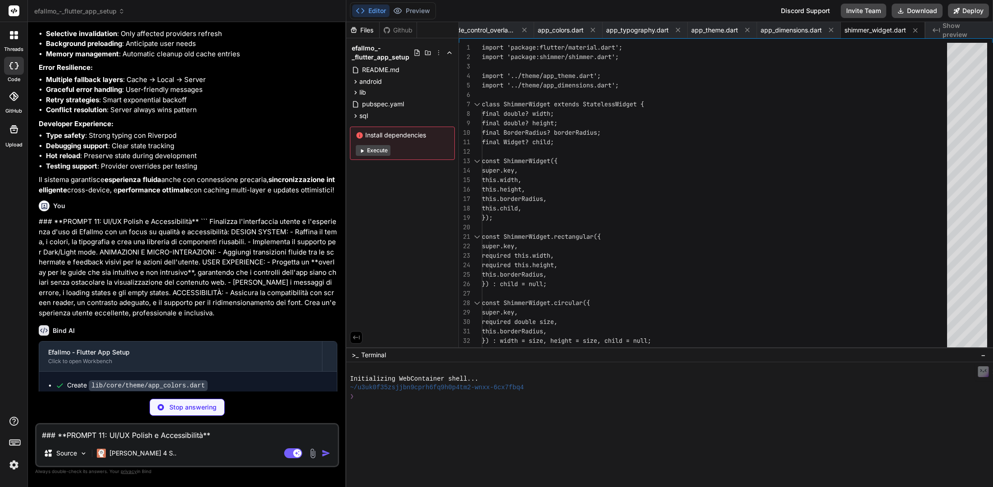
type textarea "x"
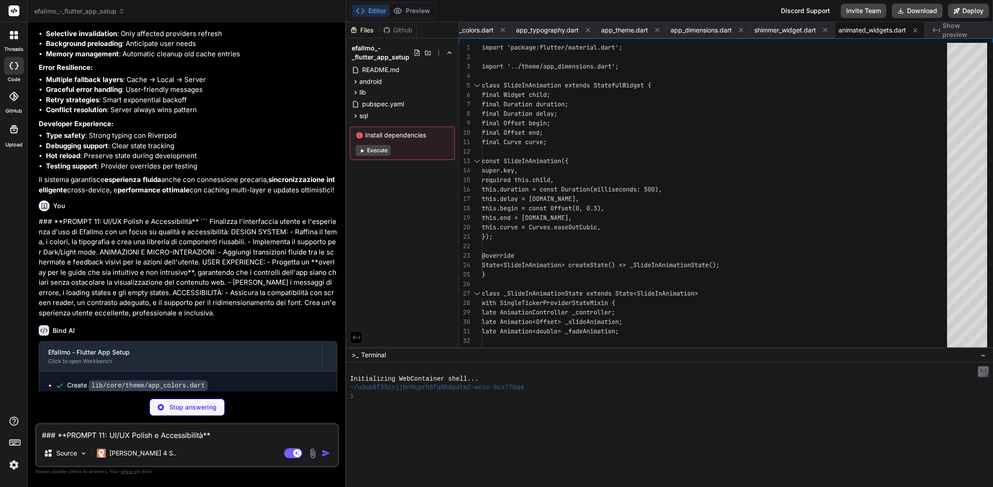
scroll to position [8647, 0]
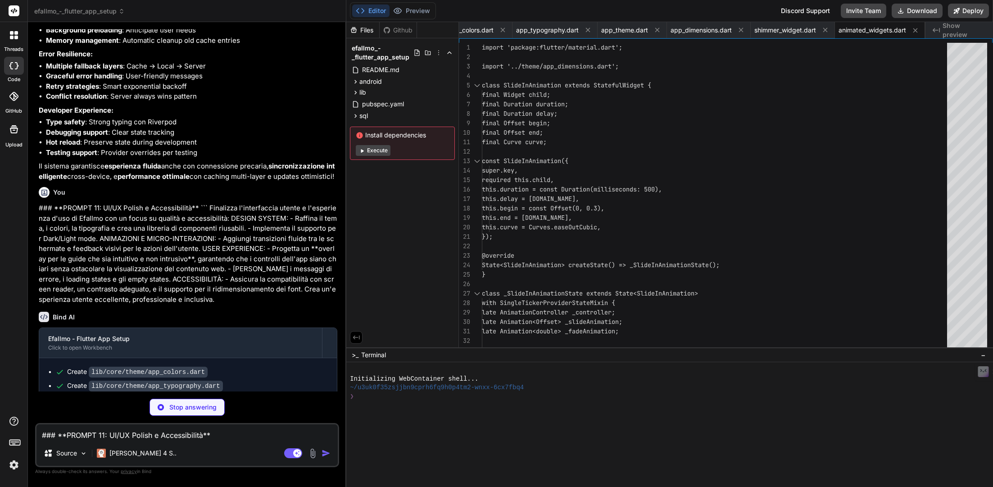
type textarea "x"
type textarea "icon: icon, iconColor: AppColors.error, actionLabel: actionLabel, onAction: onR…"
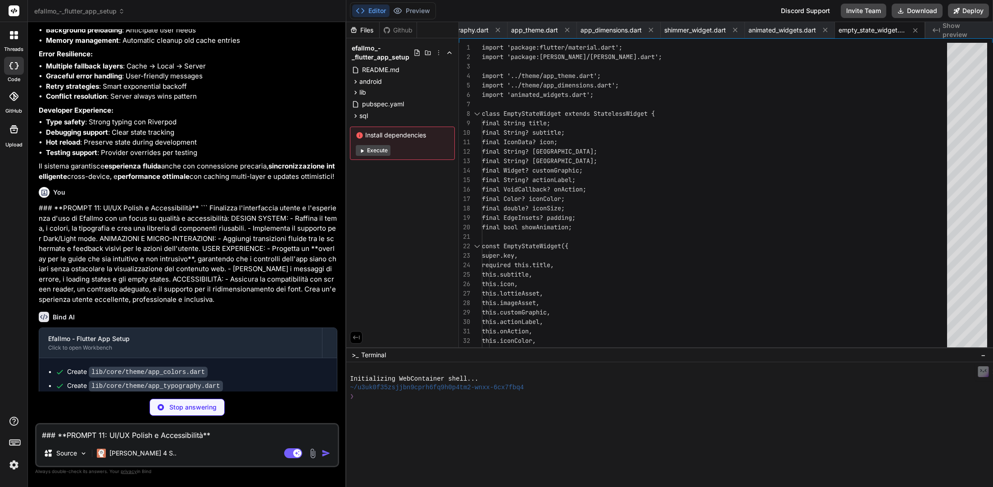
scroll to position [8660, 0]
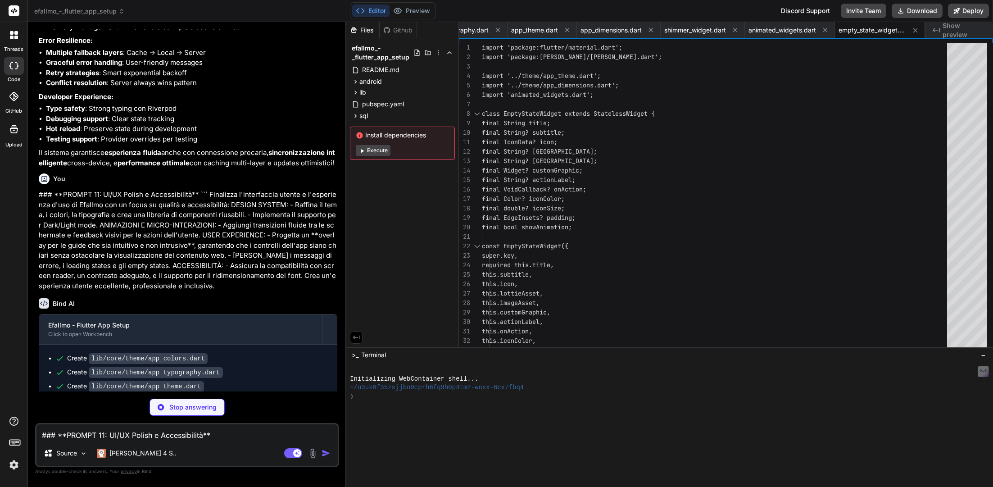
type textarea "x"
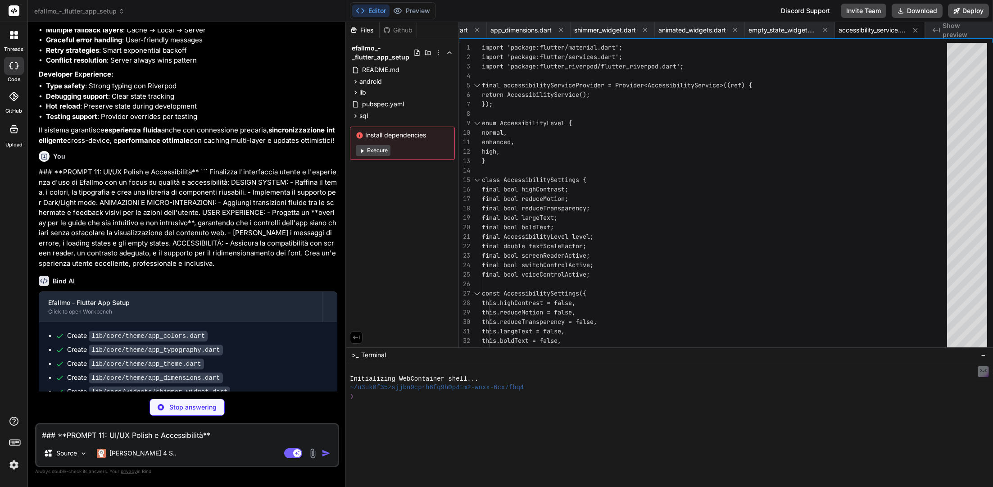
scroll to position [8683, 0]
type textarea "x"
type textarea "), ), ], ), ), ), ); } }"
type textarea "x"
type textarea "image_path: "assets/icons/app_icon.png" adaptive_icon_background: "#FFFFFF" ada…"
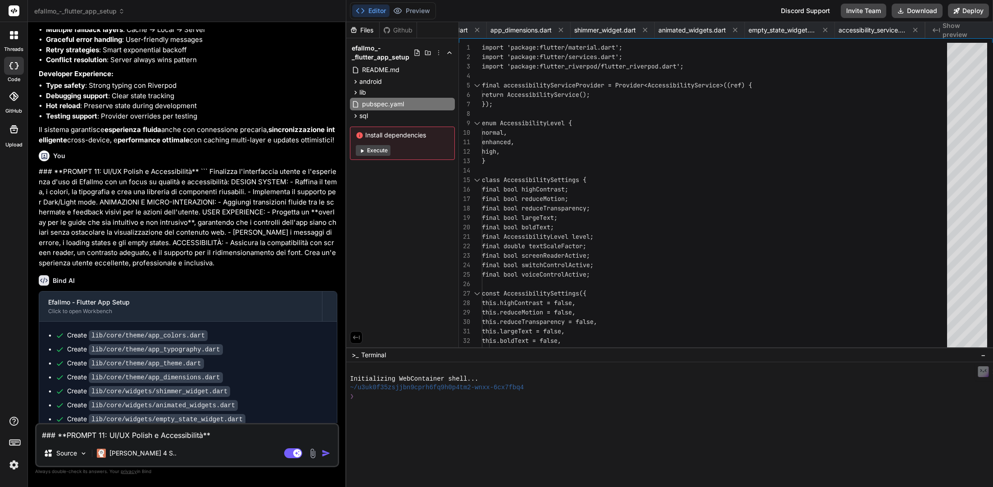
type textarea "x"
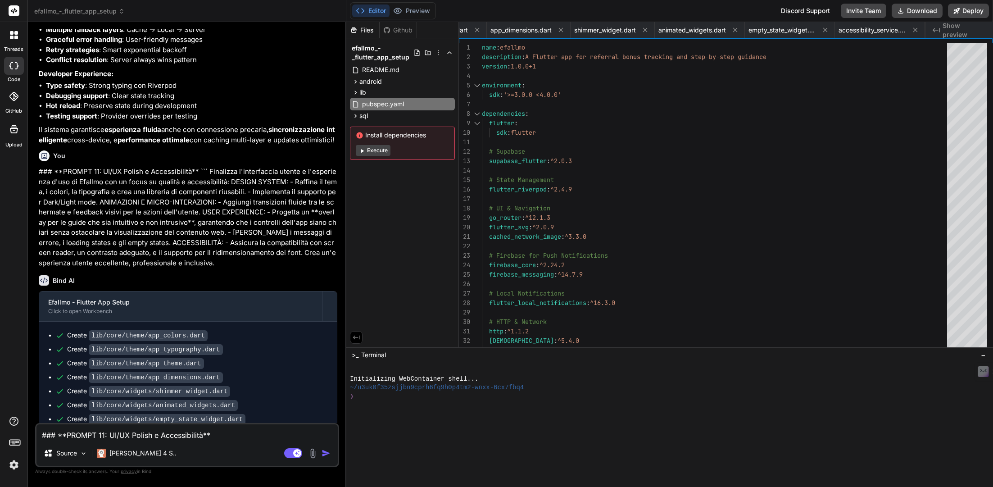
scroll to position [0, 571]
click at [179, 433] on textarea "### **PROMPT 11: UI/UX Polish e Accessibilità** ``` Finalizza l'interfaccia ute…" at bounding box center [186, 432] width 301 height 16
paste textarea "Sviluppa una suite di testing completa per assicurare la qualità e l'affidabili…"
type textarea "Sviluppa una suite di testing completa per assicurare la qualità e l'affidabili…"
type textarea "x"
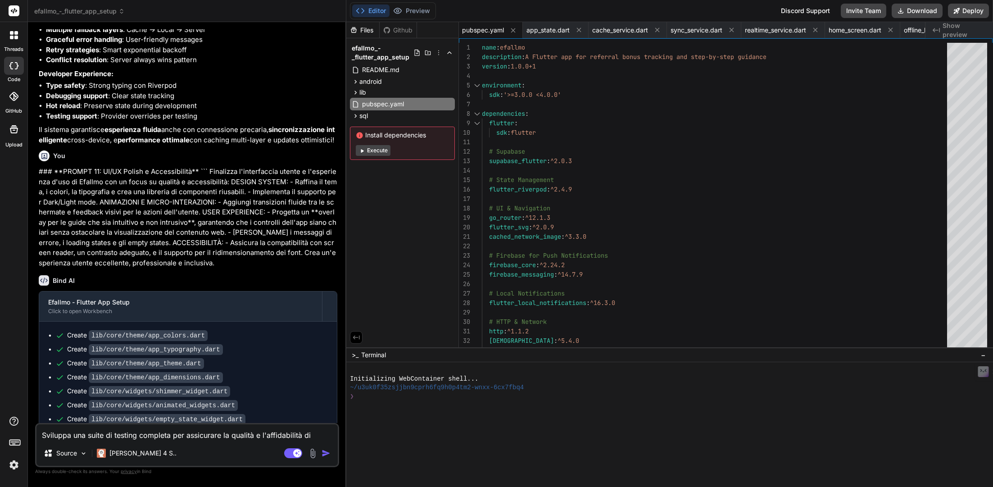
scroll to position [130, 0]
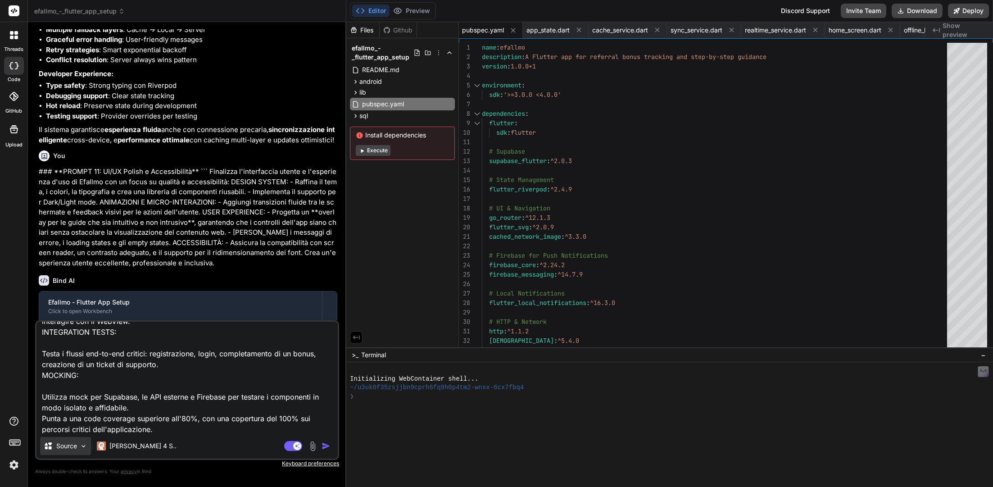
type textarea "Sviluppa una suite di testing completa per assicurare la qualità e l'affidabili…"
click at [69, 451] on div "Source" at bounding box center [65, 446] width 51 height 18
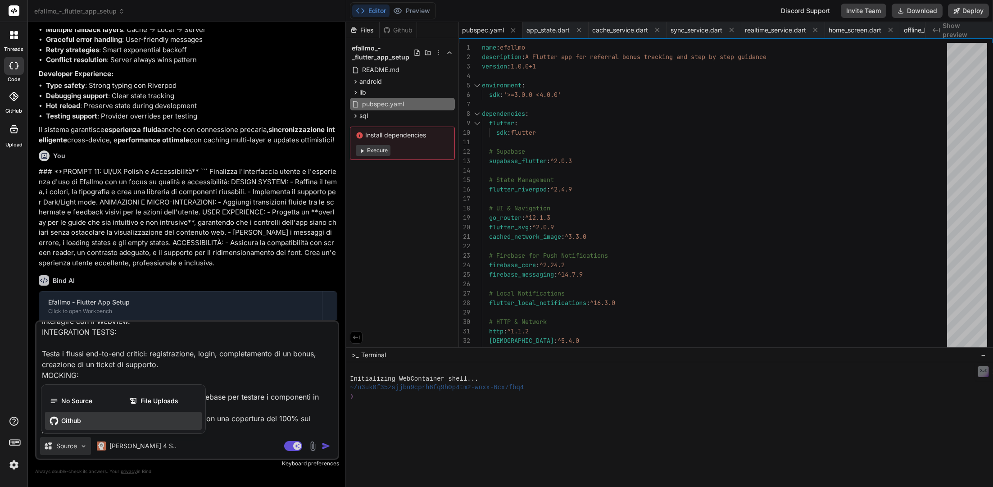
click at [94, 424] on div "Github" at bounding box center [123, 420] width 157 height 18
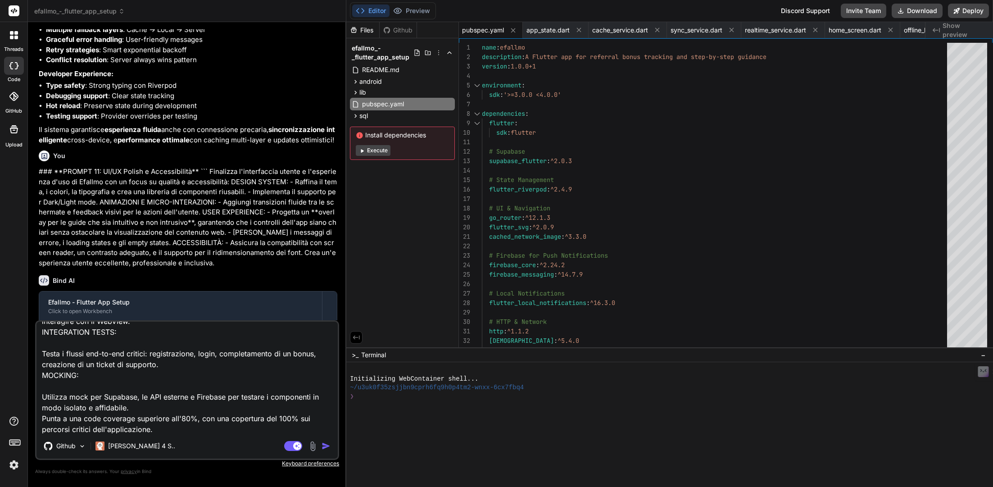
click at [330, 447] on img "button" at bounding box center [325, 445] width 9 height 9
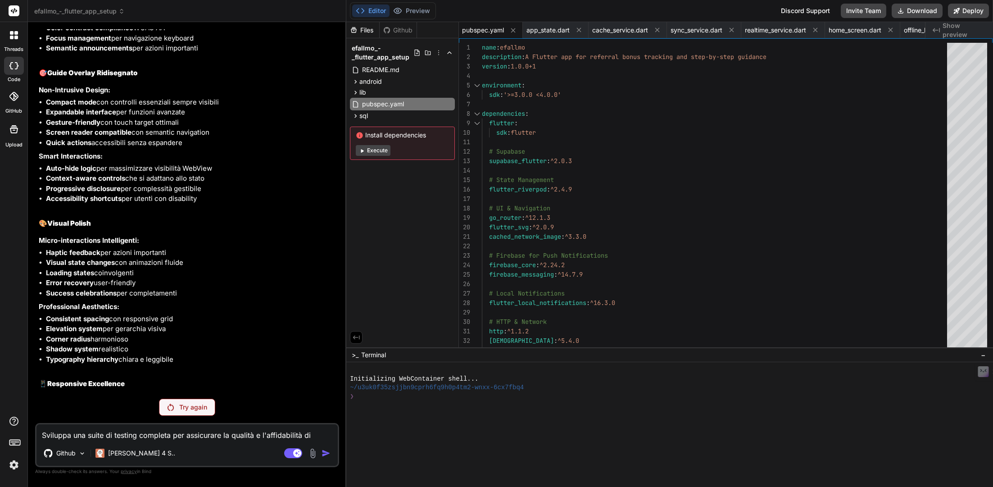
scroll to position [10077, 0]
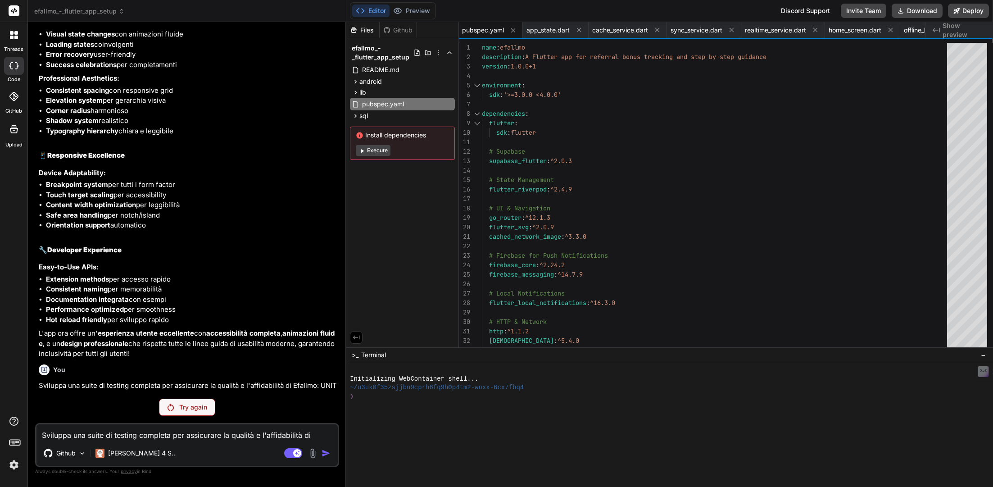
click at [187, 409] on p "Try again" at bounding box center [193, 406] width 28 height 9
click at [173, 413] on div "Try again" at bounding box center [187, 406] width 56 height 17
click at [195, 413] on div "Try again" at bounding box center [187, 406] width 56 height 17
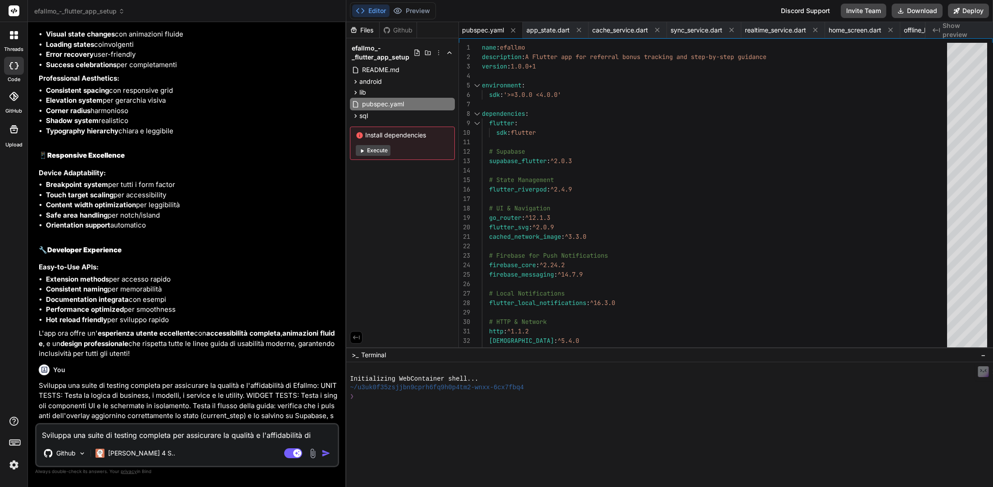
scroll to position [10109, 0]
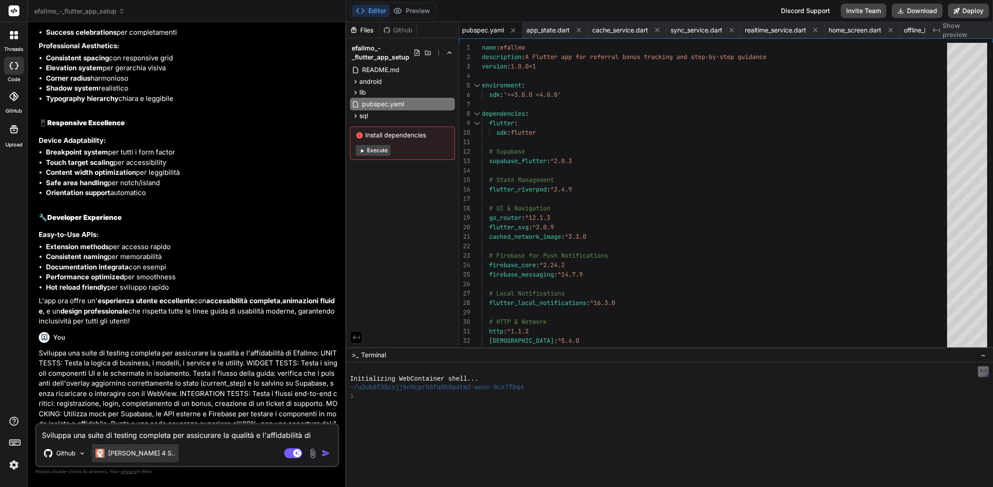
click at [121, 456] on p "Claude 4 S.." at bounding box center [141, 452] width 67 height 9
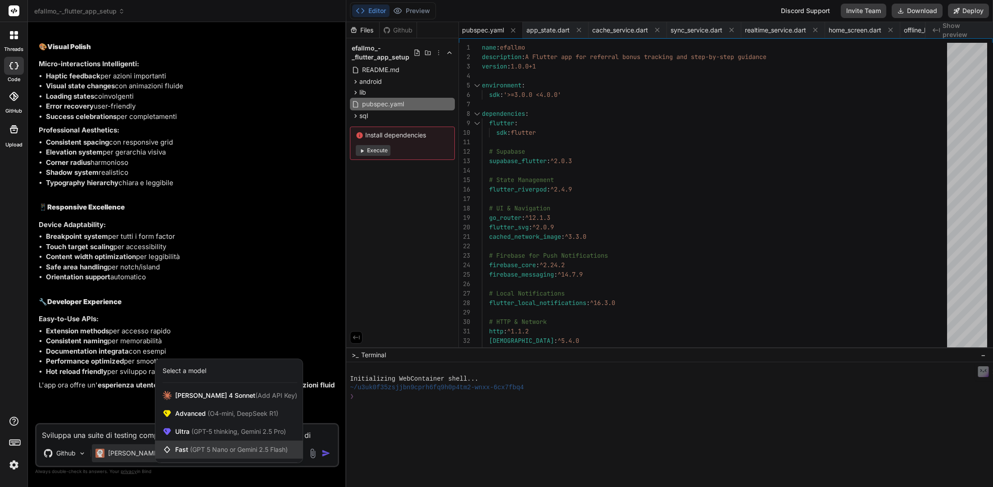
click at [249, 447] on span "(GPT 5 Nano or Gemini 2.5 Flash)" at bounding box center [239, 449] width 98 height 8
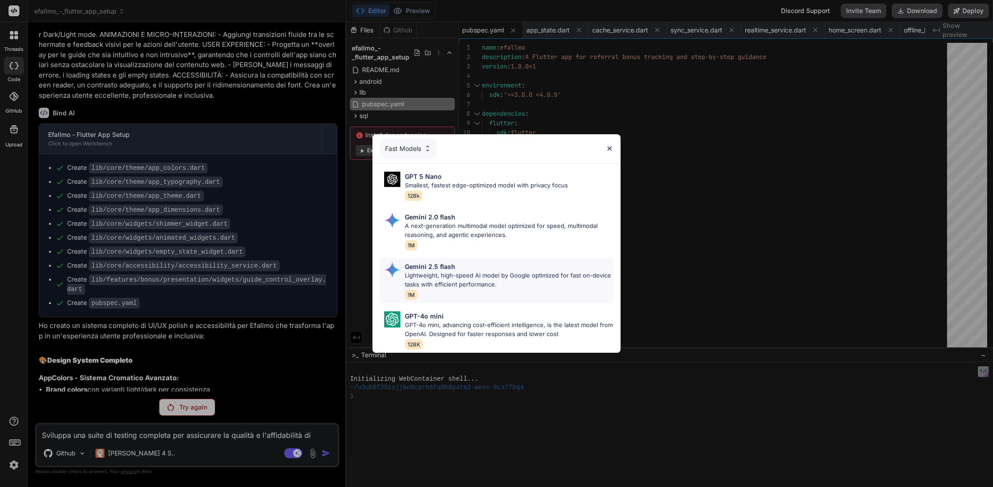
scroll to position [8848, 0]
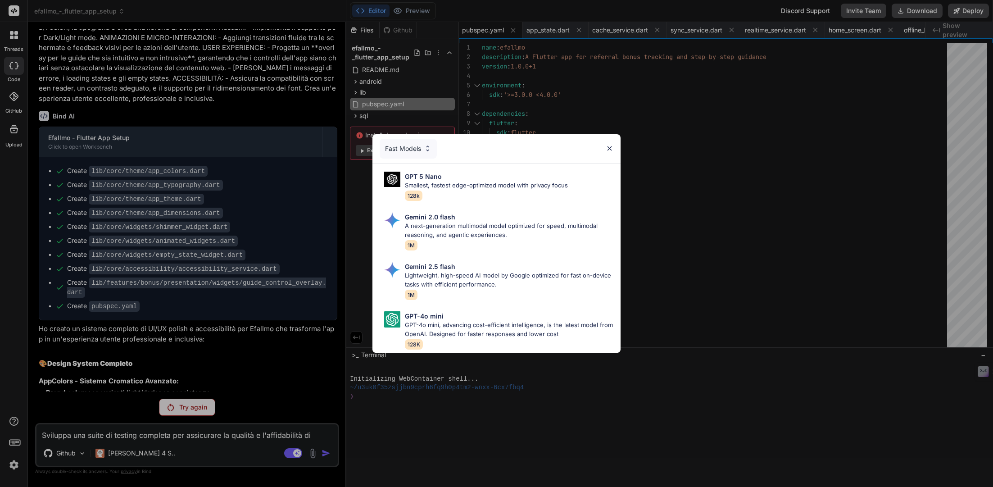
click at [121, 454] on div "Fast Models GPT 5 Nano Smallest, fastest edge-optimized model with privacy focu…" at bounding box center [496, 243] width 993 height 487
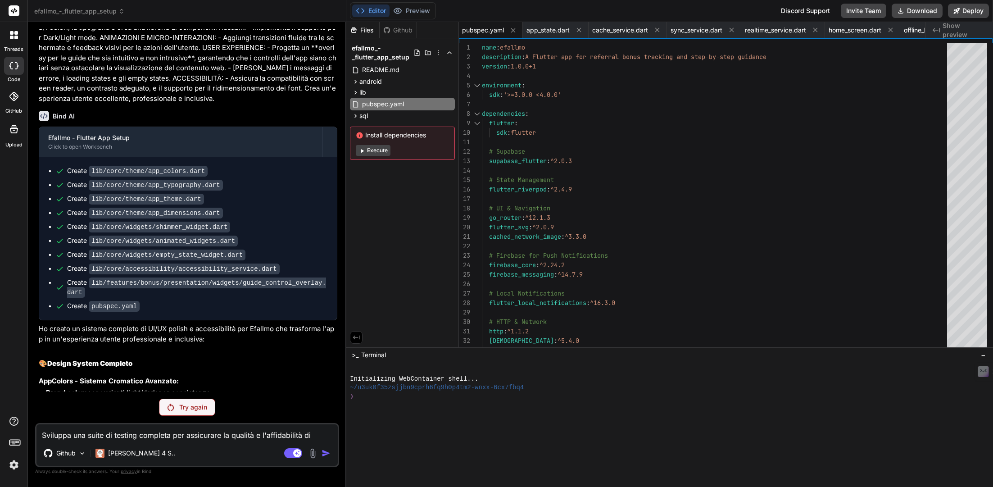
click at [121, 454] on p "Claude 4 S.." at bounding box center [141, 452] width 67 height 9
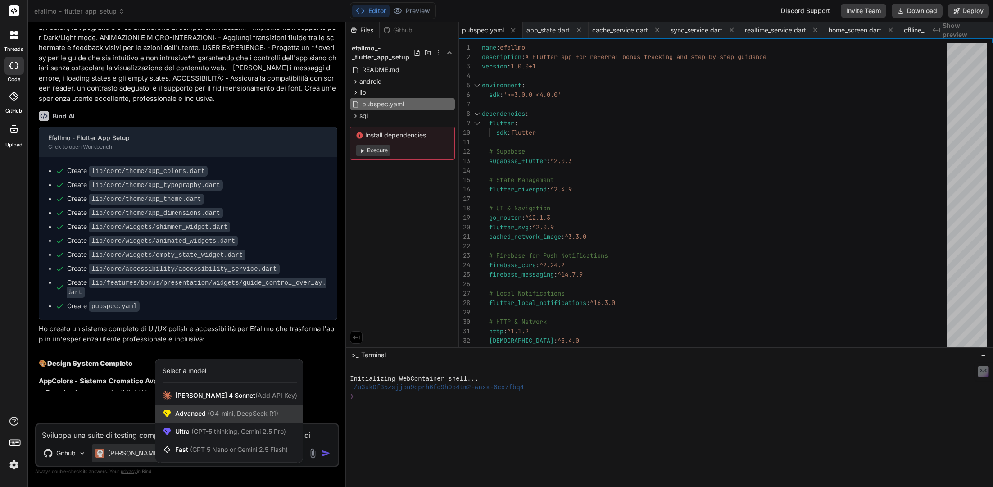
click at [224, 415] on span "(O4-mini, DeepSeek R1)" at bounding box center [242, 413] width 72 height 8
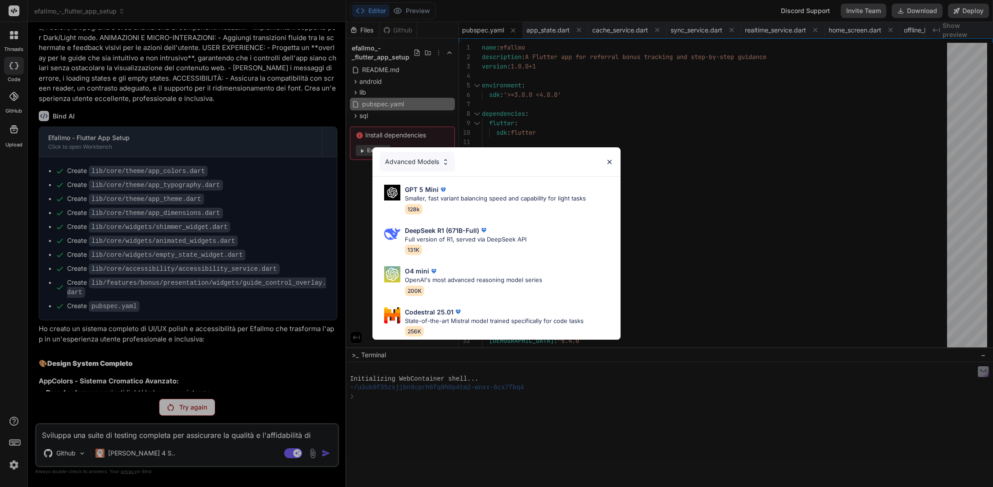
click at [612, 161] on img at bounding box center [609, 162] width 8 height 8
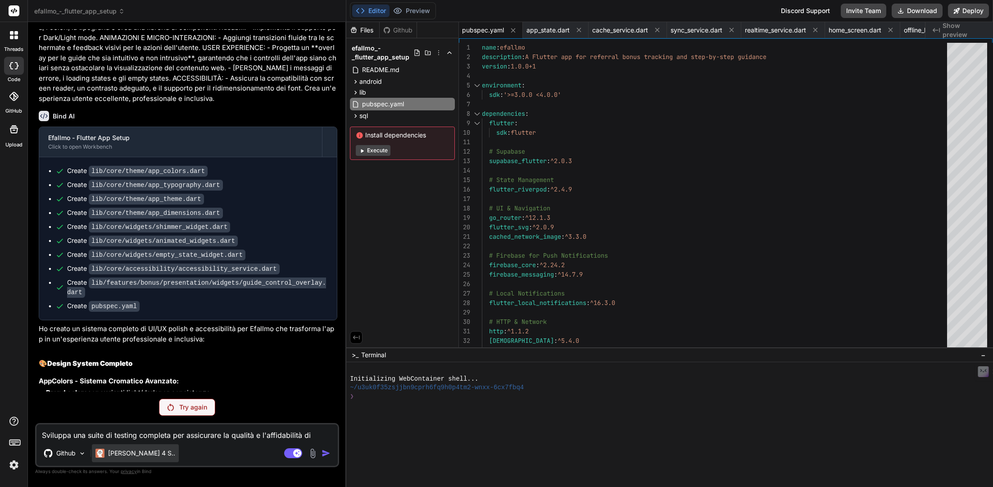
click at [130, 457] on p "Claude 4 S.." at bounding box center [141, 452] width 67 height 9
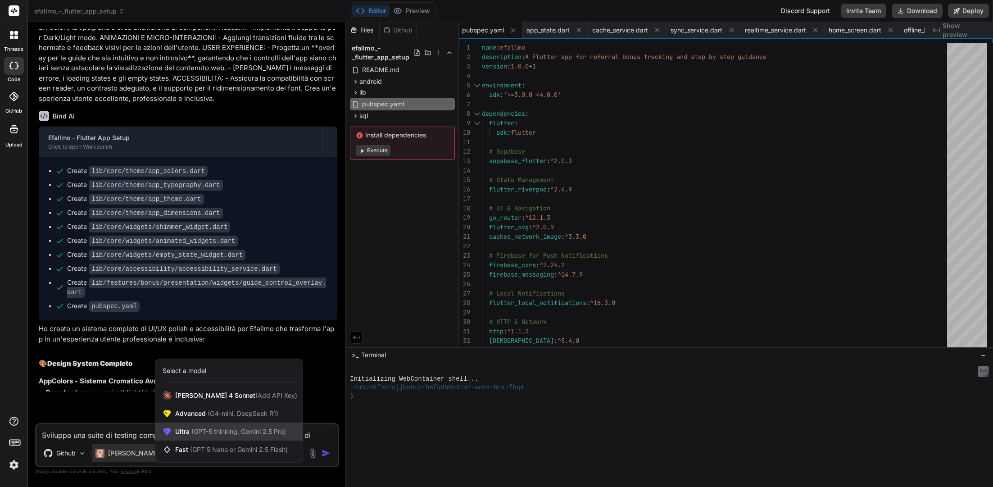
click at [198, 431] on span "(GPT-5 thinking, Gemini 2.5 Pro)" at bounding box center [238, 431] width 96 height 8
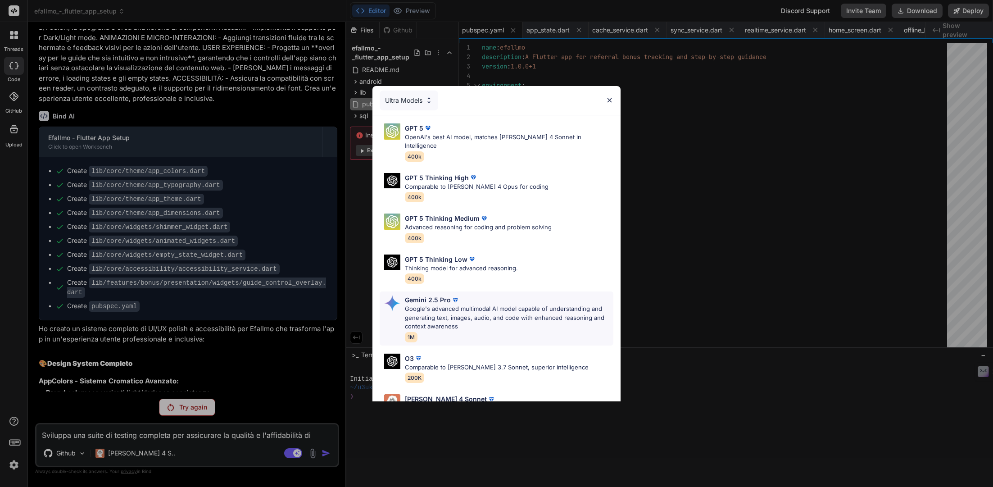
click at [448, 304] on p "Google's advanced multimodal AI model capable of understanding and generating t…" at bounding box center [509, 317] width 208 height 27
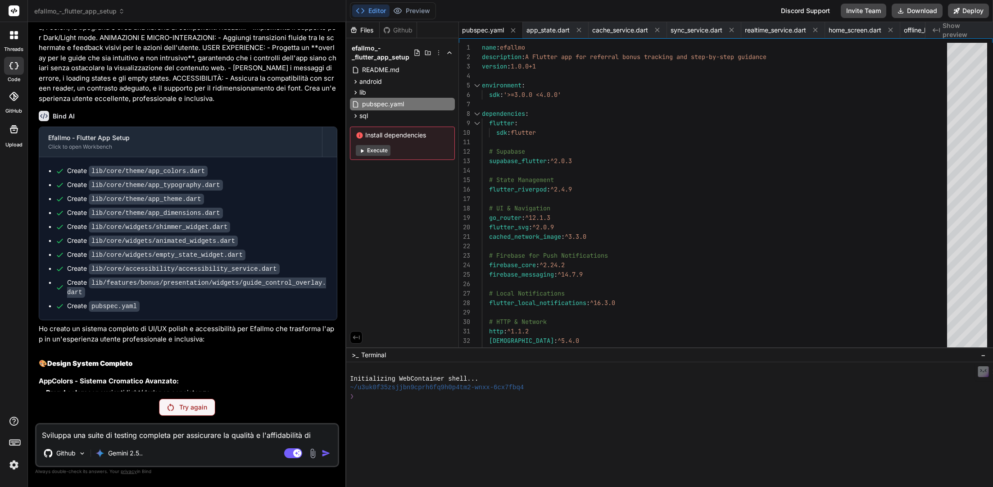
click at [182, 404] on p "Try again" at bounding box center [193, 406] width 28 height 9
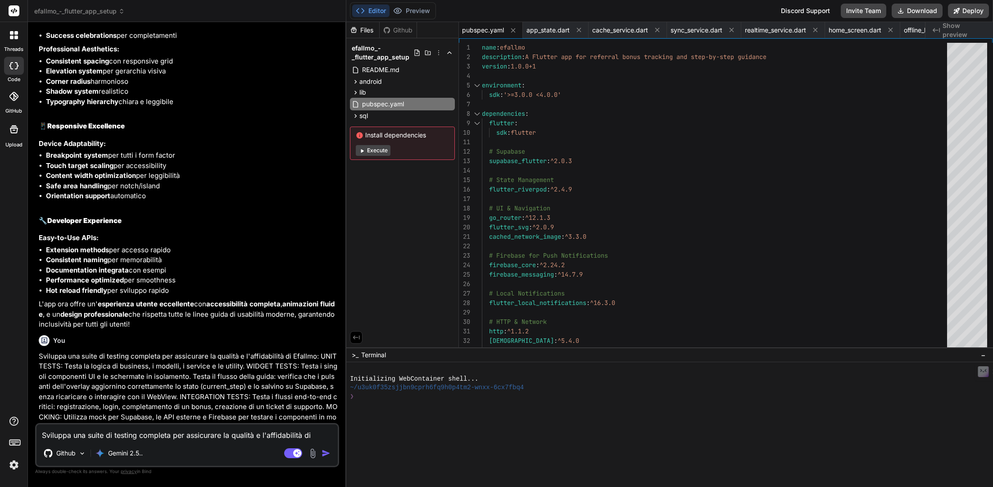
scroll to position [10109, 0]
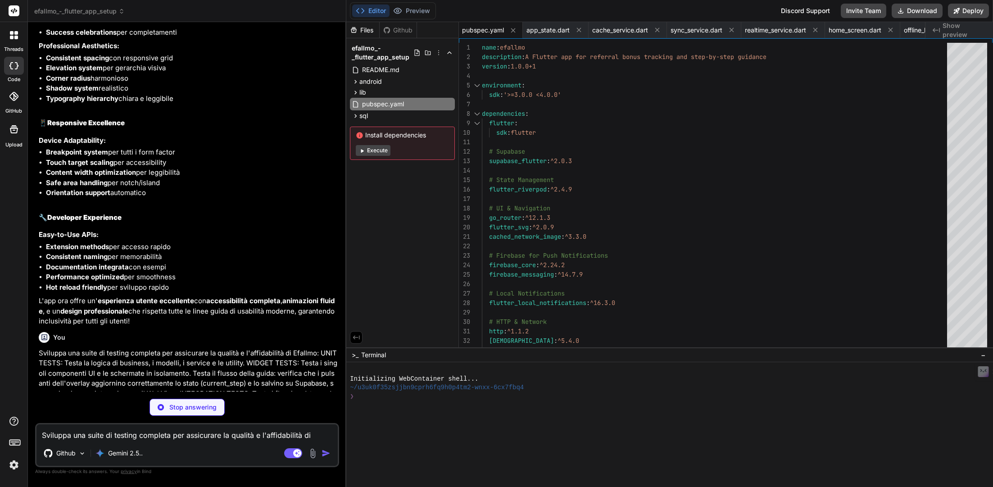
type textarea "x"
type textarea "theme: AppTheme.lightTheme, darkTheme: AppTheme.darkTheme, home: Scaffold(body:…"
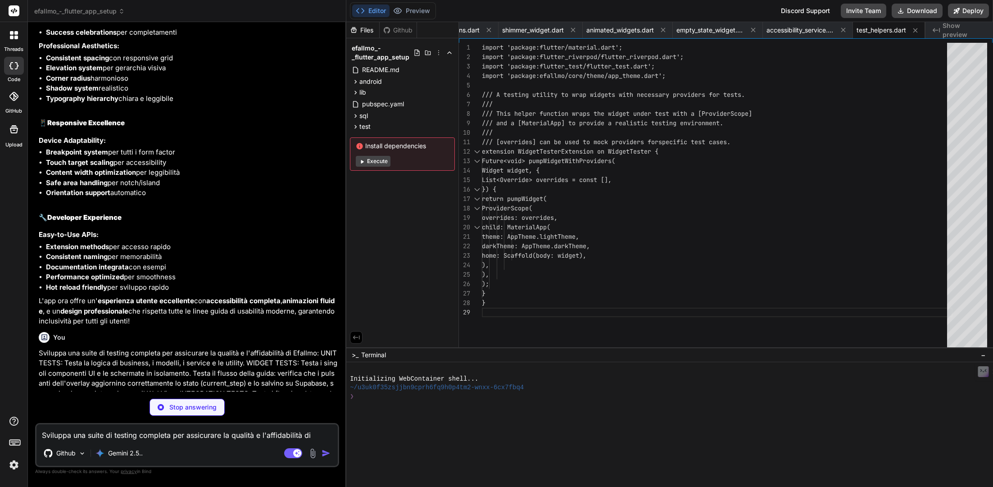
type textarea "x"
type textarea "// A generic listener for provider states class Listener<T> extends Mock { void…"
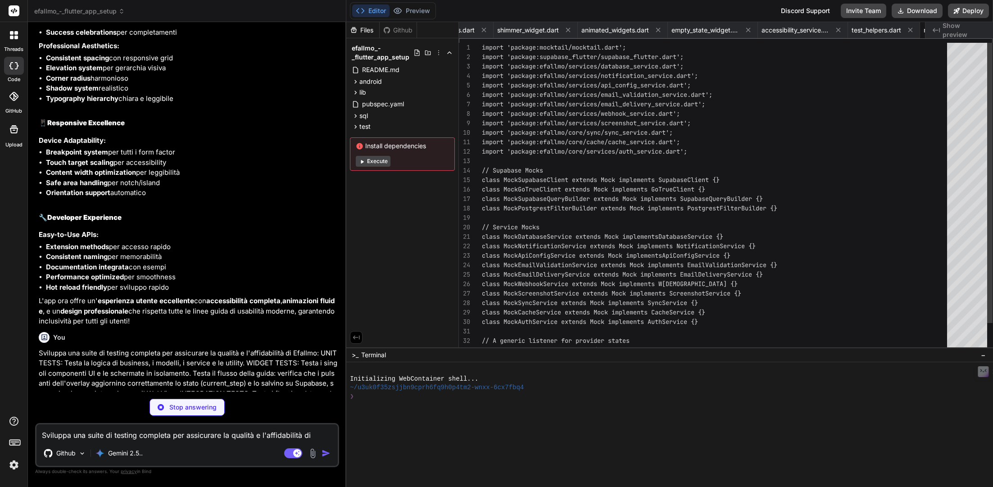
scroll to position [47, 0]
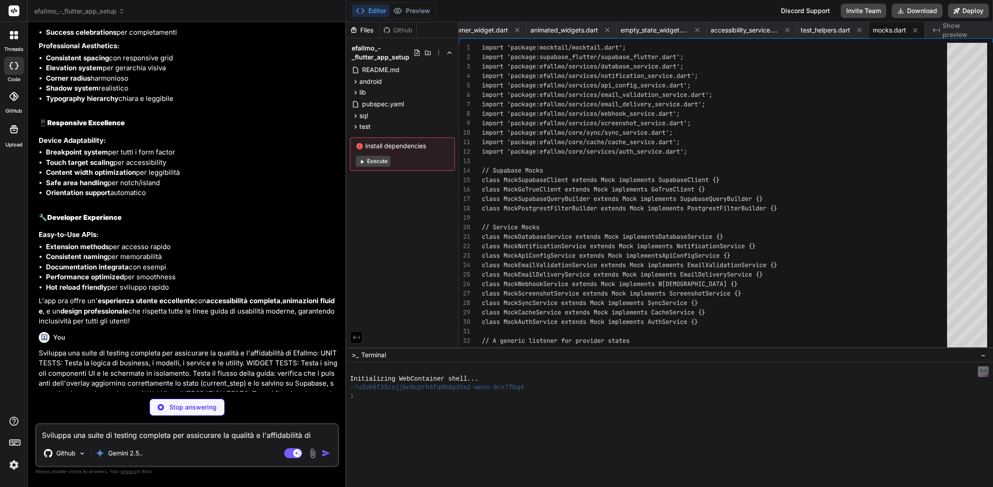
type textarea "x"
type textarea "expect(activeBonus.daysUntilExpiry, greaterThanOrEqualTo(9)); expect(expiredBon…"
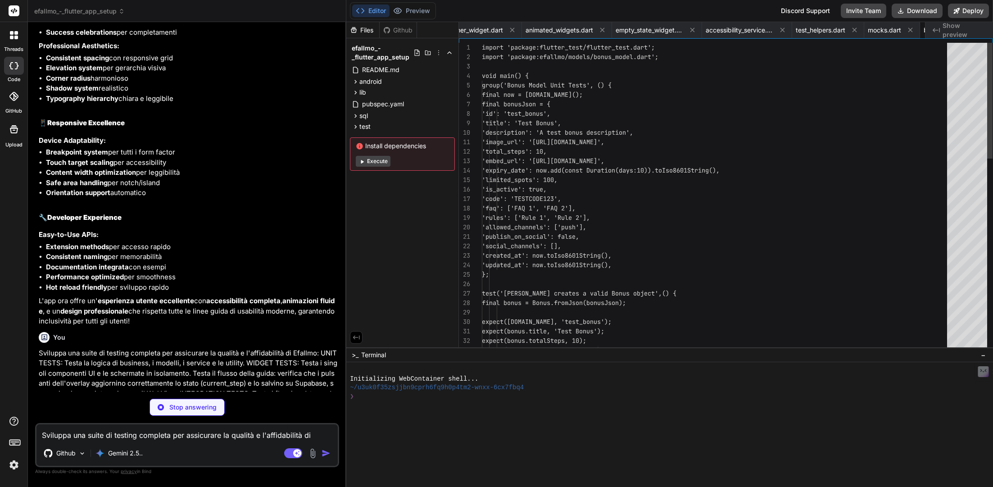
scroll to position [0, 1765]
type textarea "x"
type textarea "}); }"
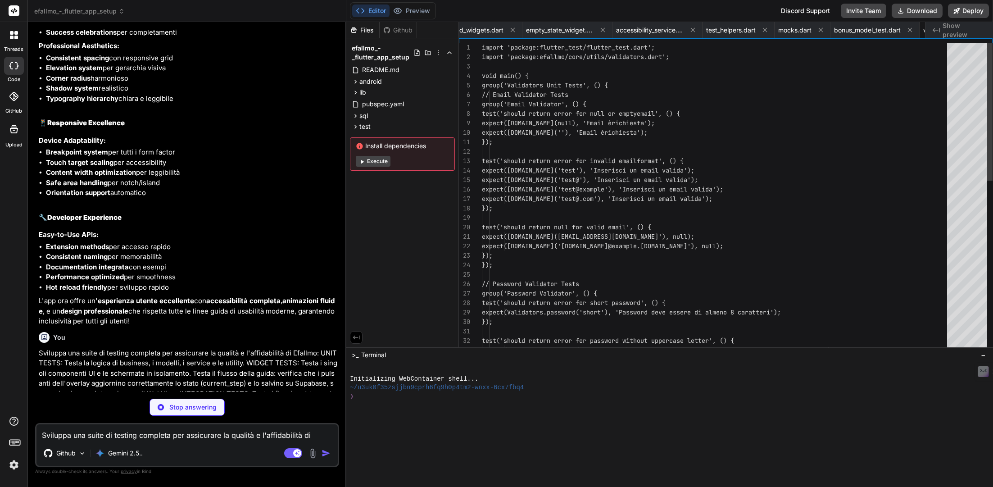
scroll to position [28, 0]
type textarea "x"
type textarea "// Manually trigger the listener listener(const AuthState(), AuthState(error: e…"
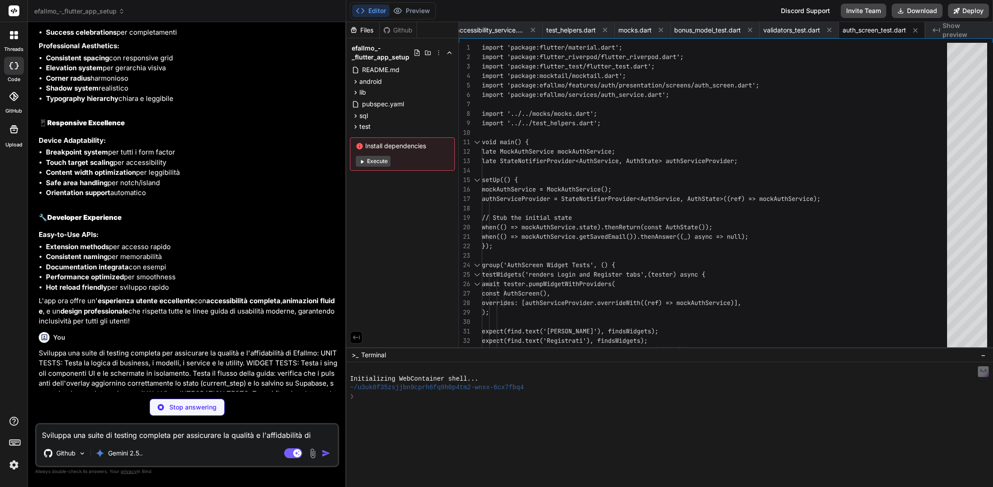
type textarea "x"
type textarea "// NOTE: We cannot test the WebView's state, but we have verified // that the a…"
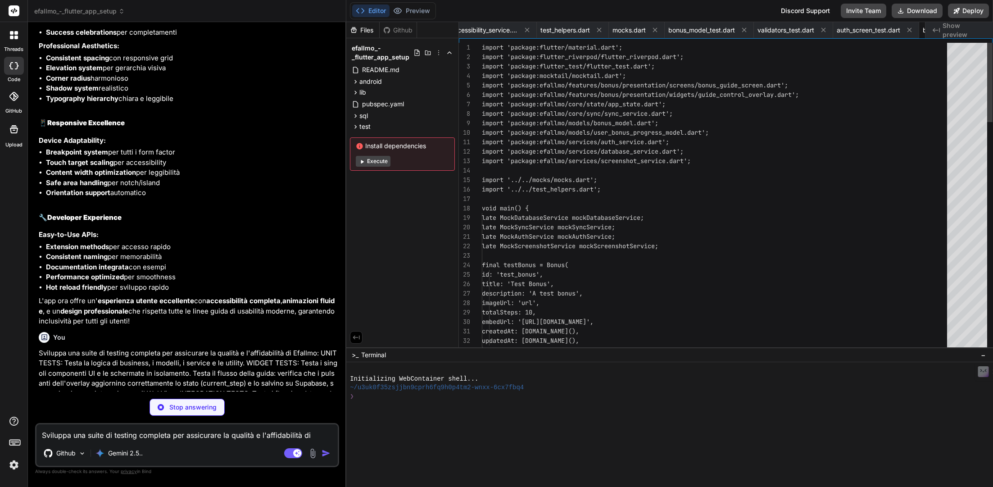
scroll to position [0, 2020]
type textarea "x"
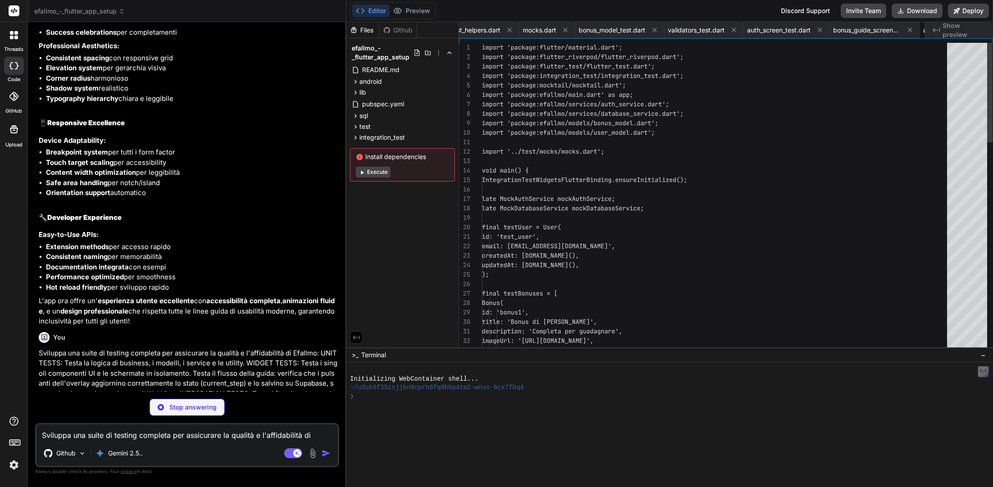
scroll to position [9, 0]
type textarea "x"
type textarea "4. Open the report in your browser: ```bash open coverage/html/index.html ``` O…"
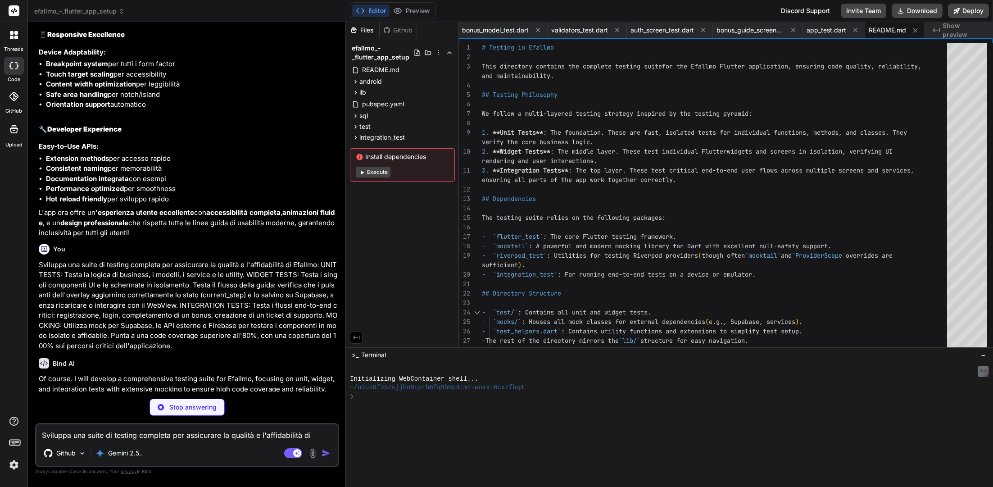
scroll to position [10302, 0]
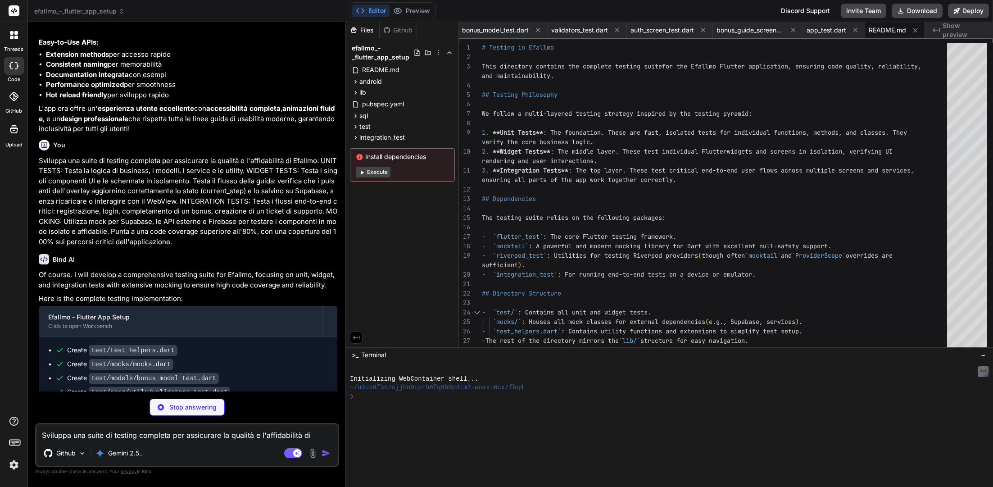
type textarea "x"
type textarea "- asset: assets/fonts/Inter-Bold.ttf weight: 700 flutter_launcher_icons: androi…"
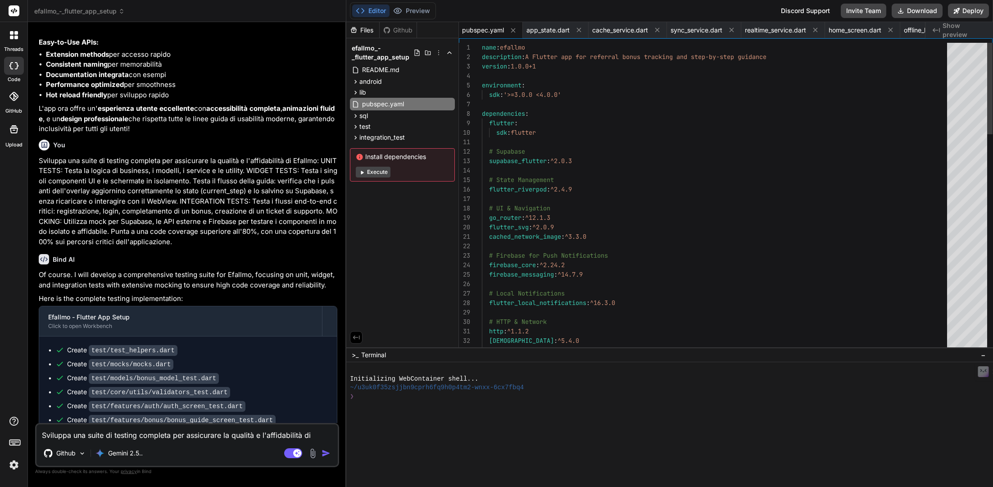
scroll to position [10270, 0]
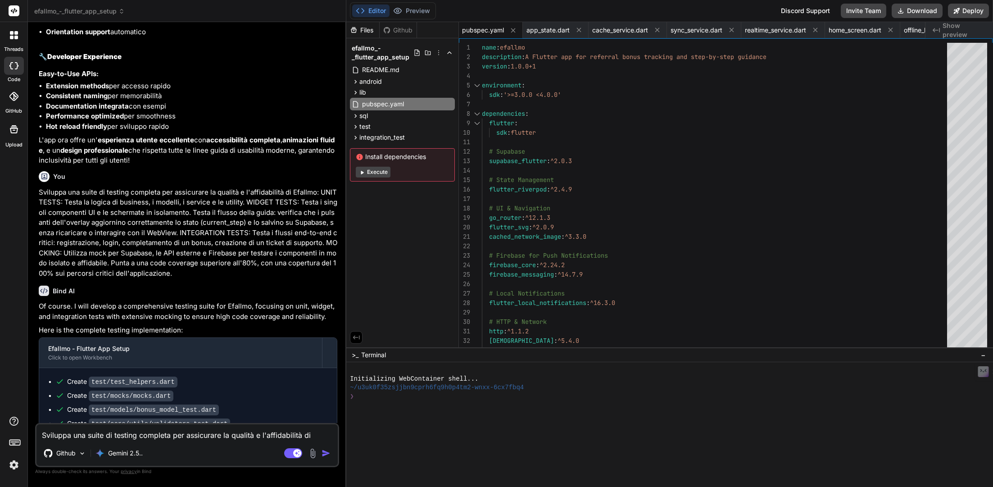
type textarea "x"
click at [90, 432] on textarea "Sviluppa una suite di testing completa per assicurare la qualità e l'affidabili…" at bounding box center [186, 432] width 301 height 16
paste textarea "Prepara l'applicazione per il deployment sugli store e imposta il monitoraggio …"
type textarea "Prepara l'applicazione per il deployment sugli store e imposta il monitoraggio …"
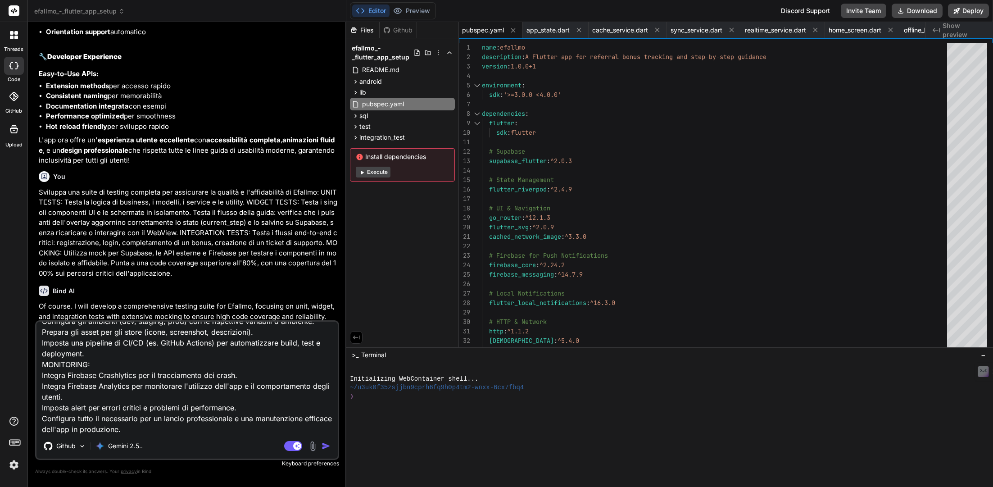
type textarea "x"
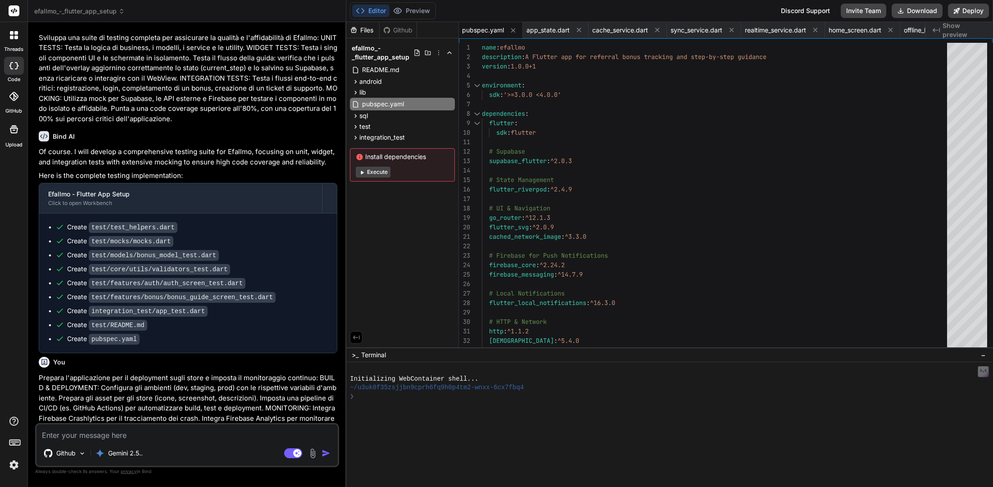
scroll to position [10435, 0]
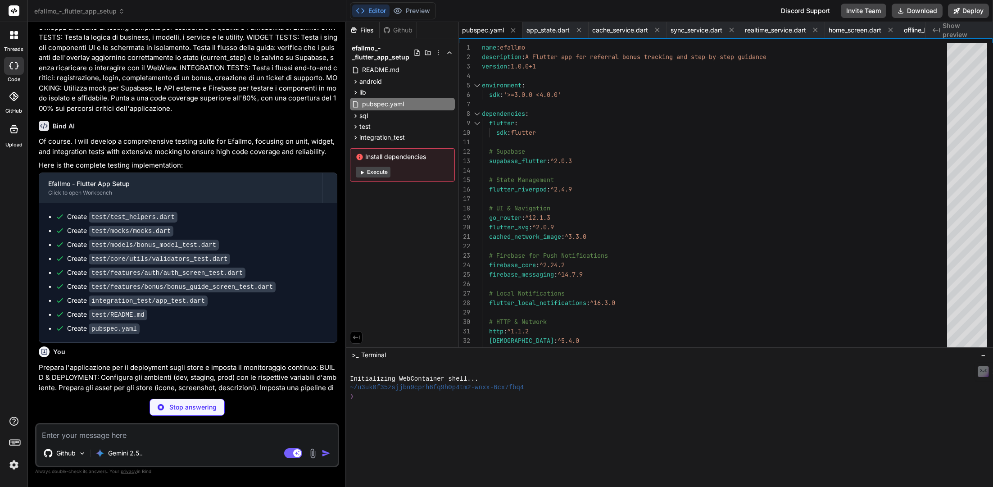
type textarea "x"
type textarea "runApp( UncontrolledProviderScope( container: container, child: const EfallmoAp…"
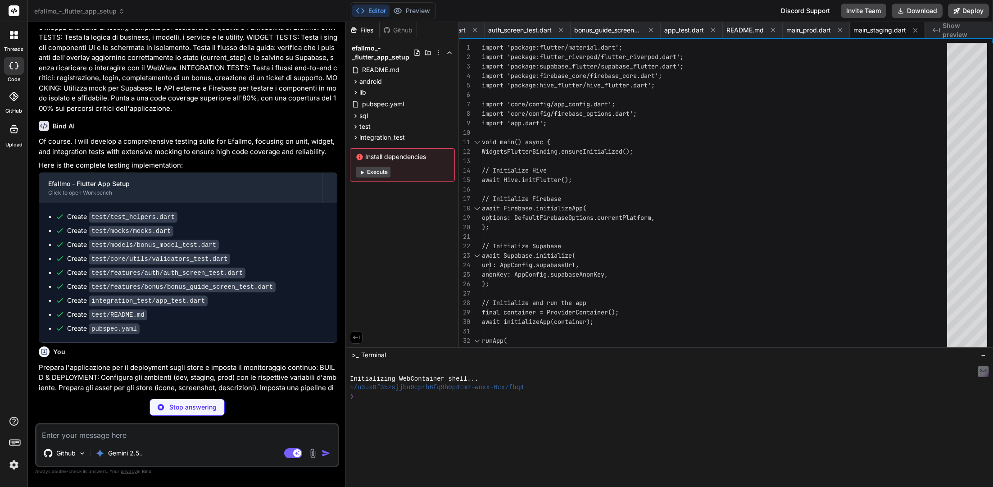
scroll to position [0, 2348]
type textarea "x"
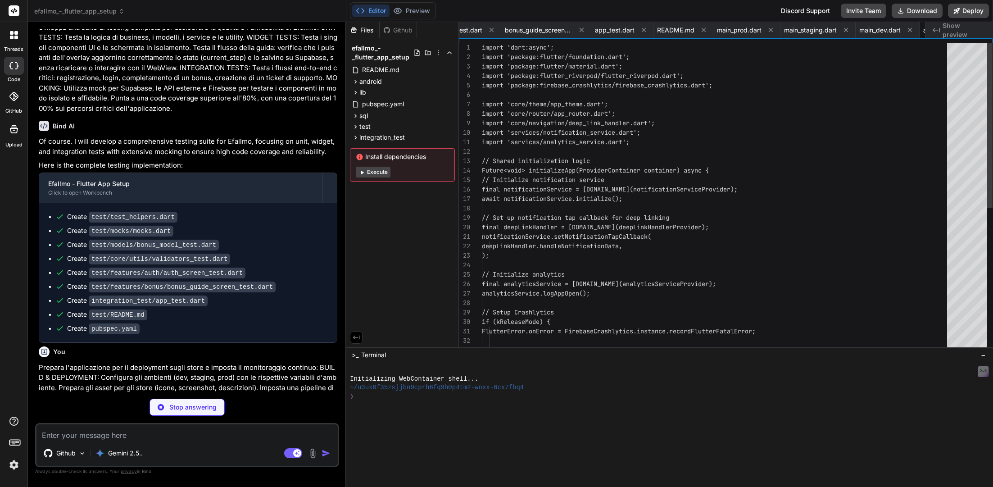
scroll to position [9, 0]
type textarea "x"
type textarea "// Custom Events Future<void> logCustomEvent(String name, Map<String, dynamic> …"
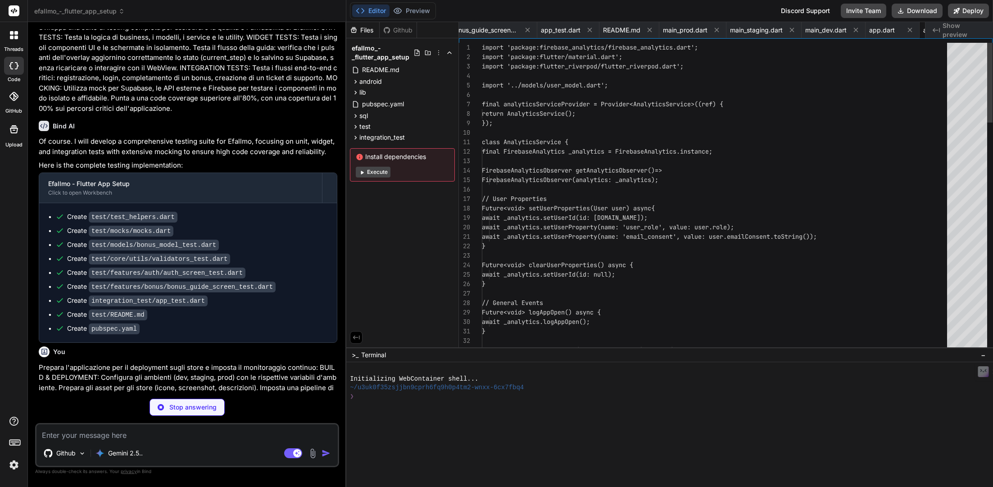
scroll to position [47, 0]
type textarea "x"
type textarea "- `fastlane beta`: Builds the app and uploads it to TestFlight. - `fastlane rel…"
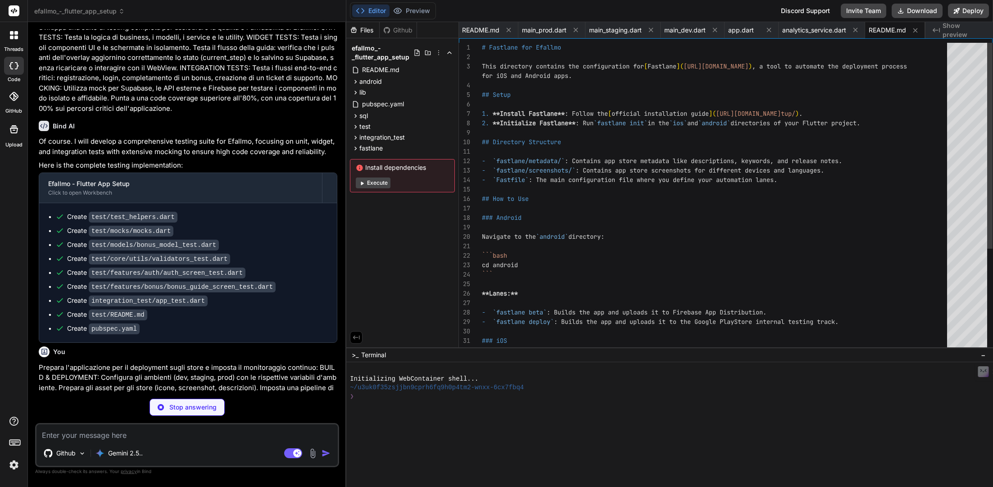
type textarea "x"
type textarea "Efallmo - Bonus & Guides"
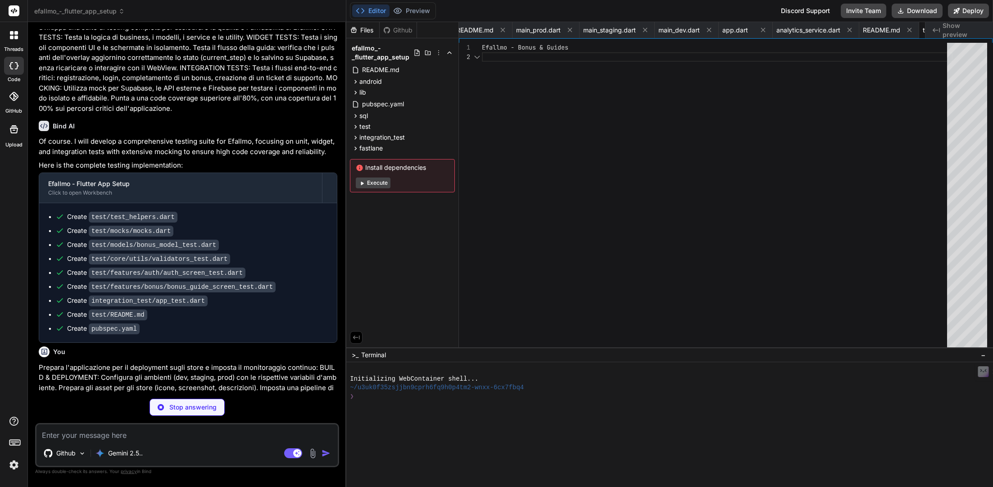
scroll to position [9, 0]
type textarea "x"
type textarea "Efallmo helps you discover and complete referral bonuses with clear, step-by-st…"
type textarea "x"
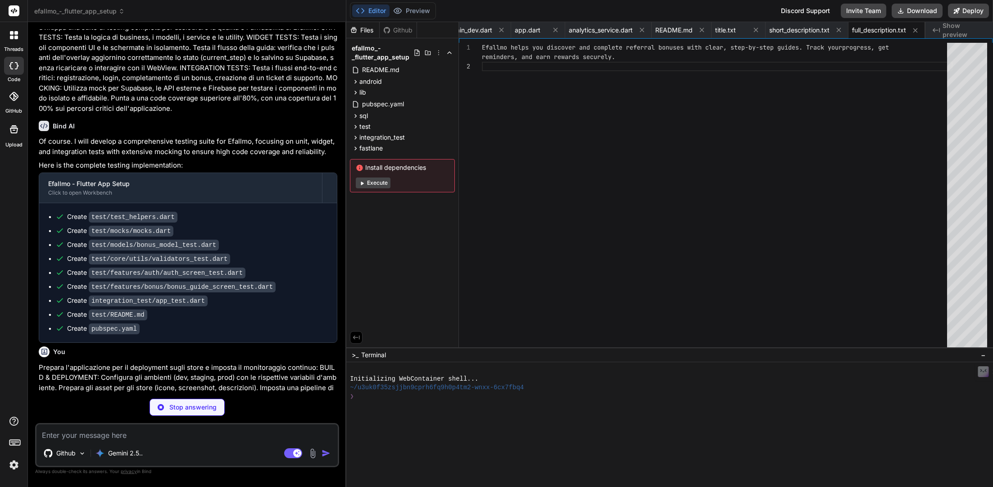
type textarea "- name: Upload Artifact uses: actions/upload-artifact@v3 with: name: release-ip…"
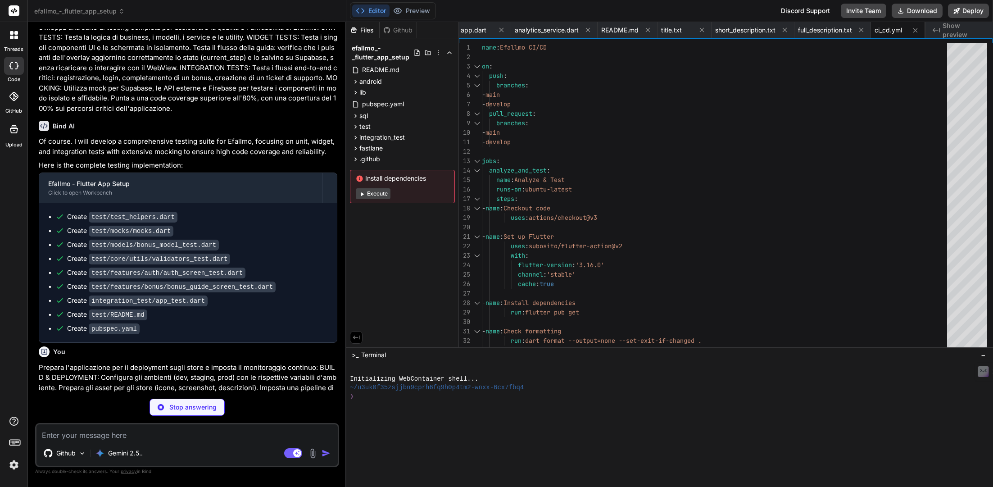
type textarea "x"
type textarea "1. **Setup**: Follow the instructions in `fastlane/README.md`. 2. **Metadata**:…"
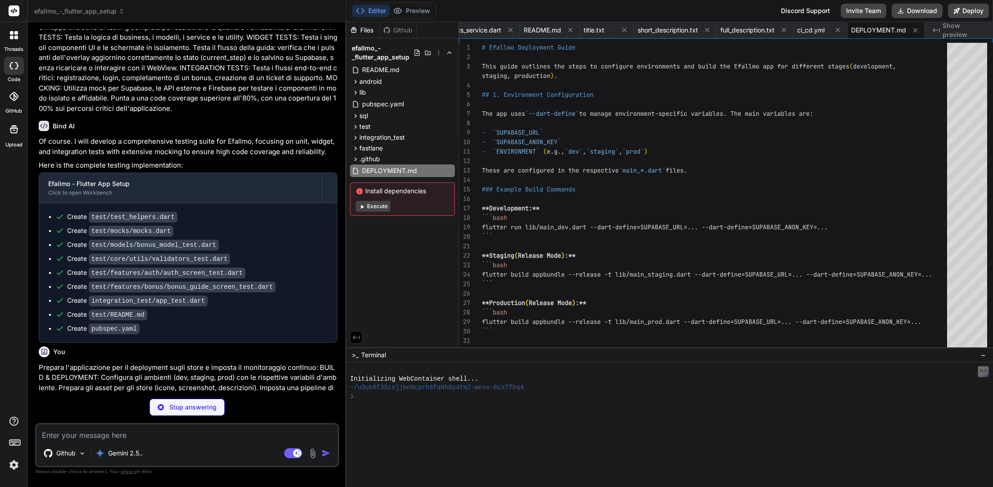
type textarea "x"
type textarea "- **App start time**: Ensure the app loads quickly. - **Slow/Frozen frames**: I…"
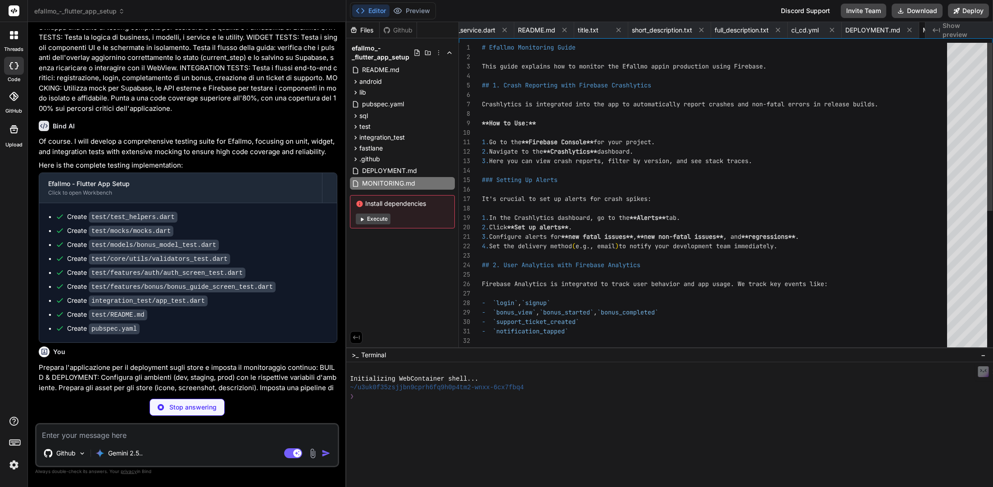
scroll to position [0, 2968]
type textarea "x"
type textarea "adaptive_icon_foreground: "assets/icons/app_icon_foreground.png""
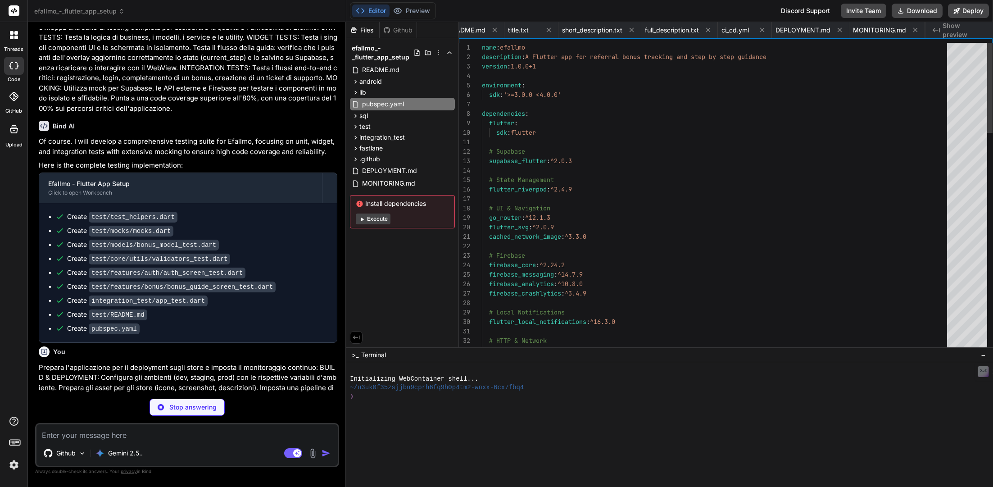
scroll to position [18, 0]
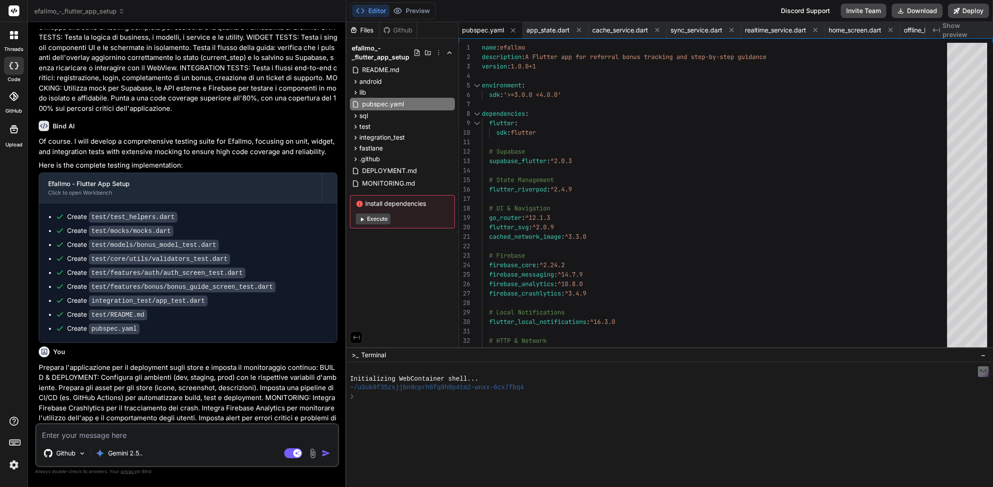
type textarea "x"
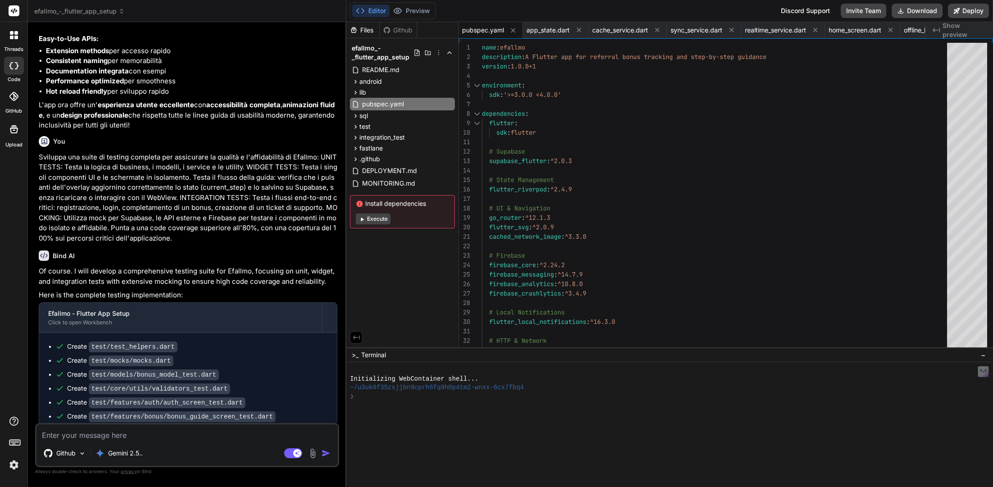
scroll to position [10660, 0]
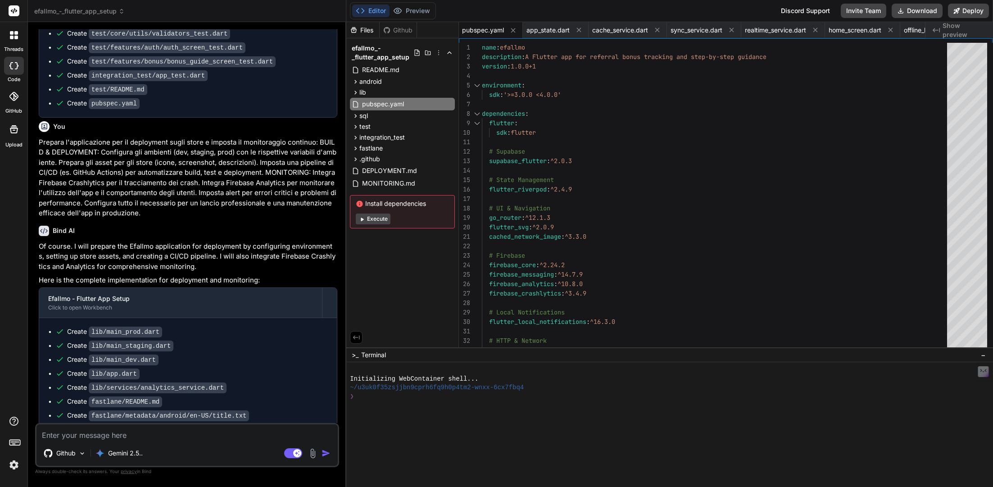
type textarea "p"
type textarea "x"
type textarea "pe"
type textarea "x"
type textarea "per"
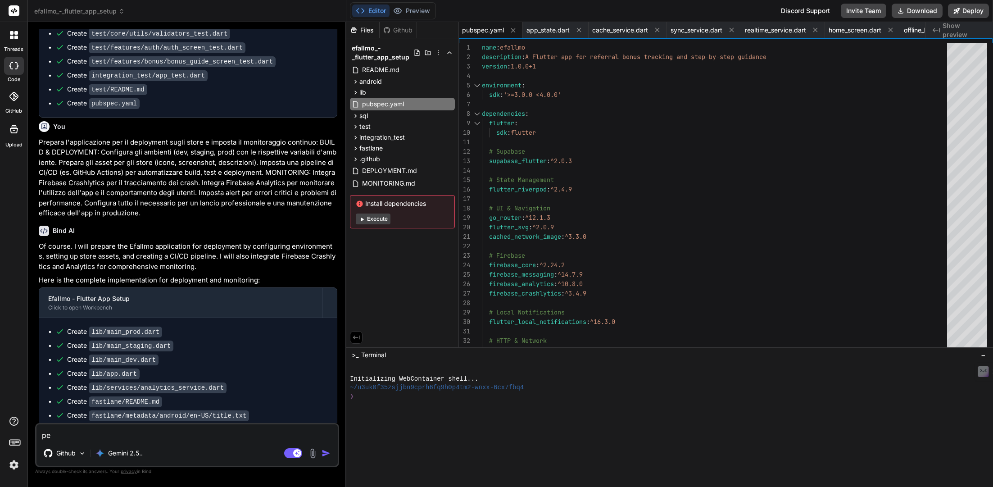
type textarea "x"
type textarea "pe"
type textarea "x"
type textarea "p"
type textarea "x"
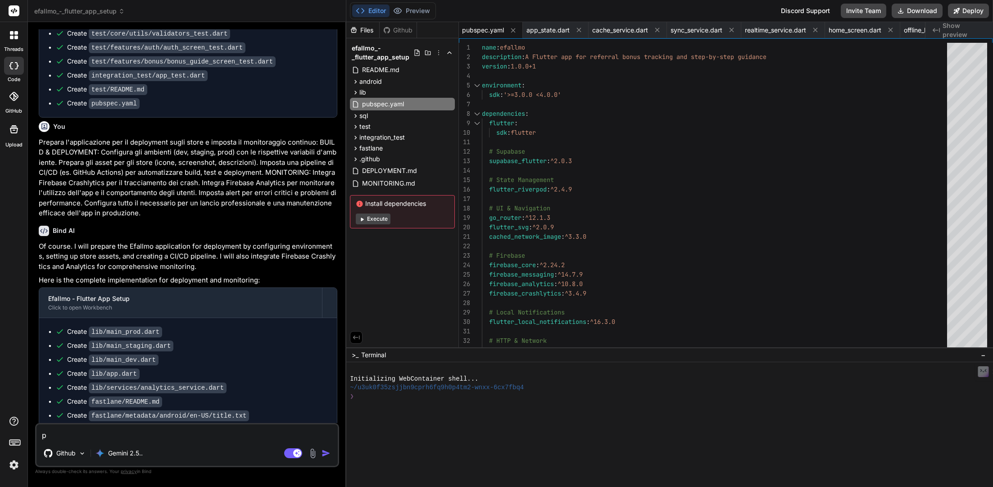
type textarea "x"
type textarea "d"
type textarea "x"
type textarea "de"
type textarea "x"
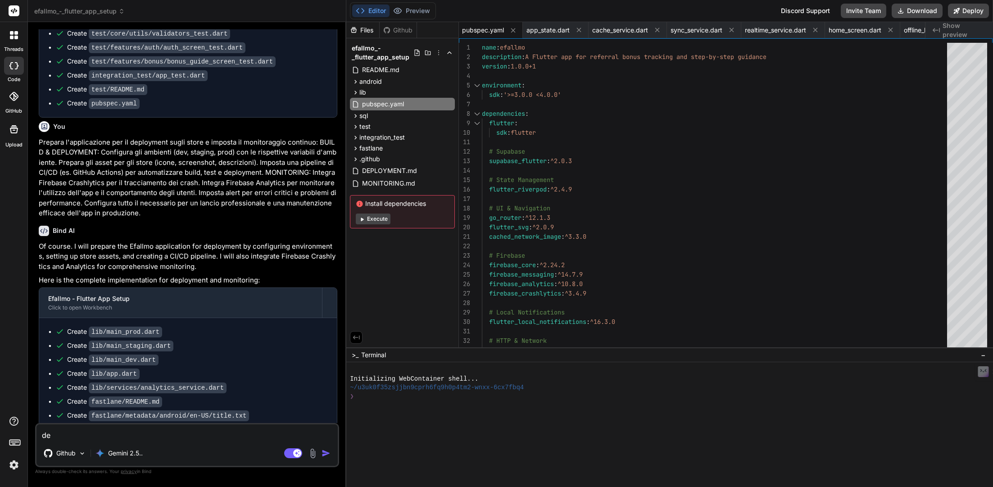
type textarea "dev"
type textarea "x"
type textarea "deve"
type textarea "x"
type textarea "deve"
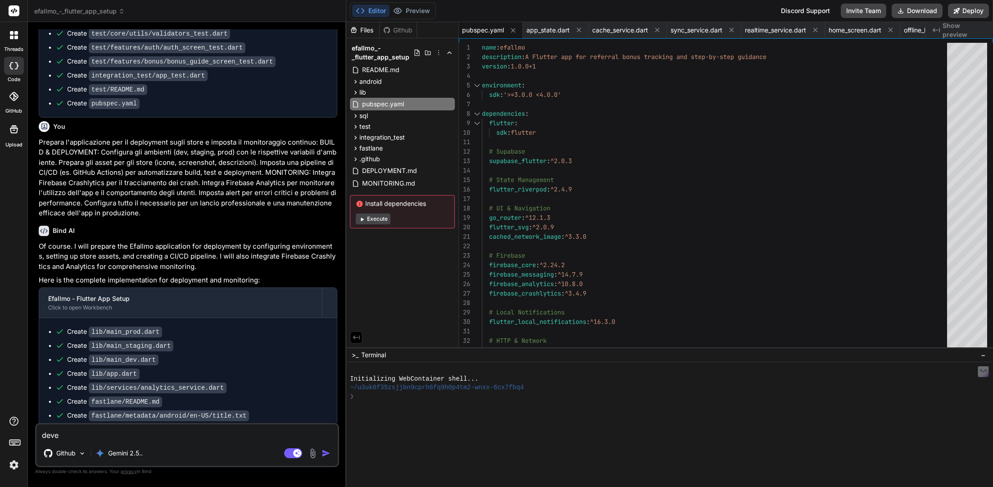
type textarea "x"
type textarea "deve e"
type textarea "x"
type textarea "deve es"
type textarea "x"
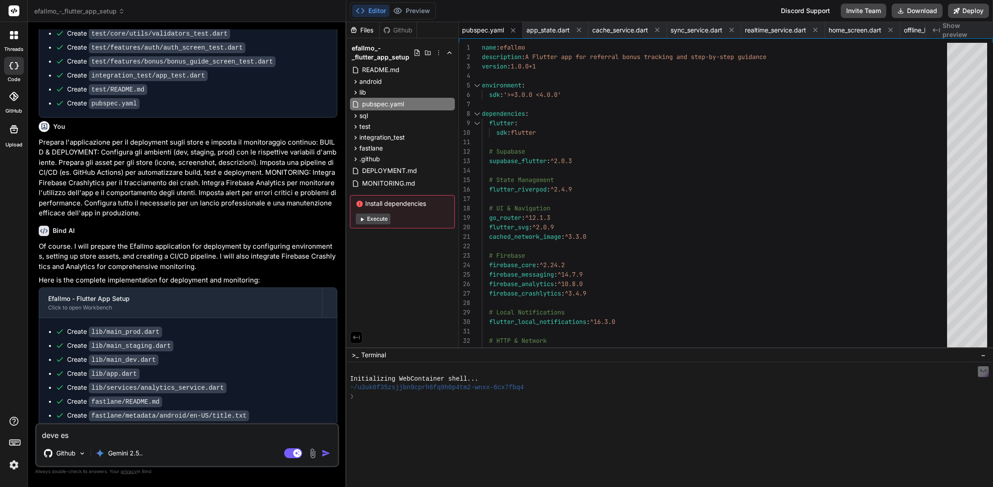
type textarea "deve ess"
type textarea "x"
type textarea "deve esse"
type textarea "x"
type textarea "deve esser"
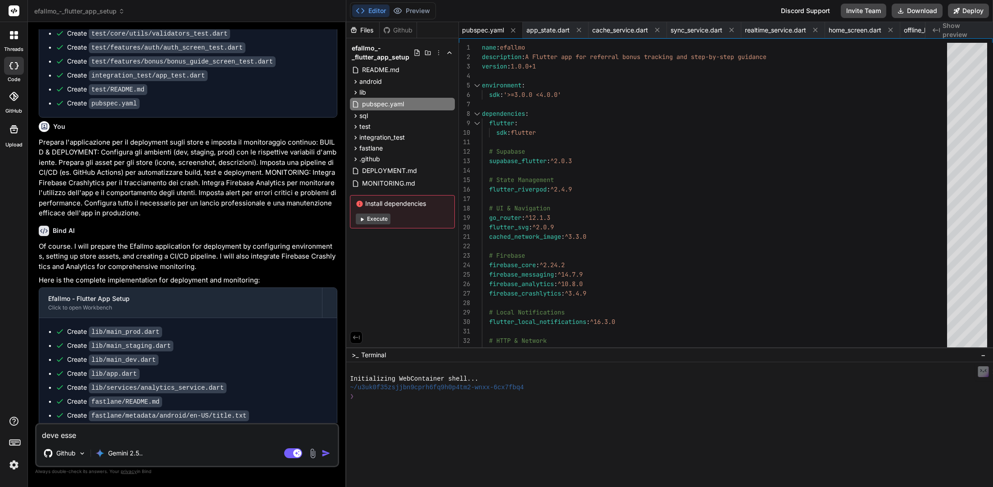
type textarea "x"
type textarea "deve essere"
type textarea "x"
type textarea "deve essere"
type textarea "x"
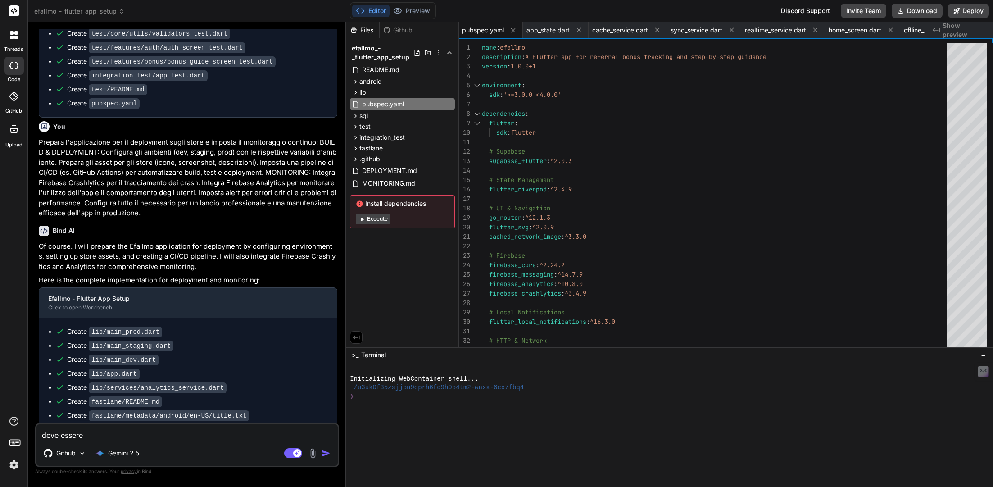
type textarea "deve essere t"
type textarea "x"
type textarea "deve essere tu"
type textarea "x"
type textarea "deve essere tut"
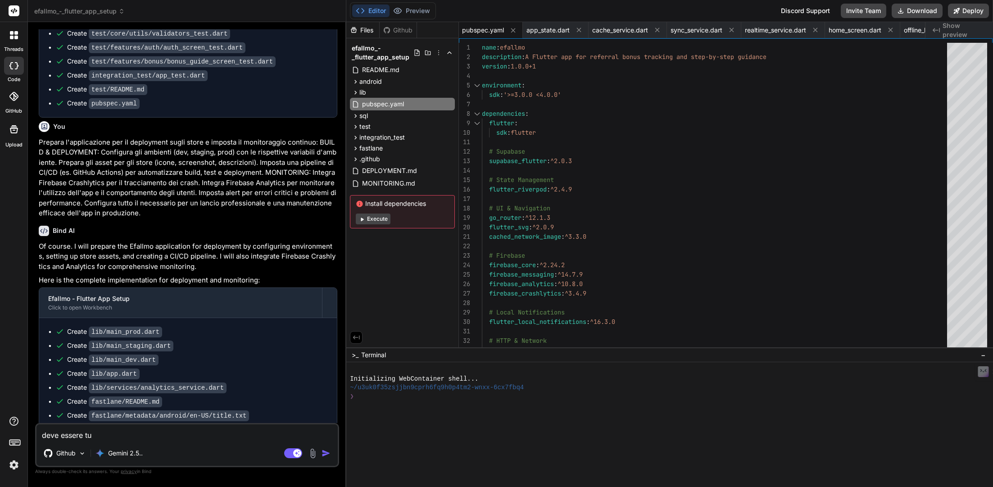
type textarea "x"
type textarea "deve essere tutt"
type textarea "x"
type textarea "deve essere tutto"
type textarea "x"
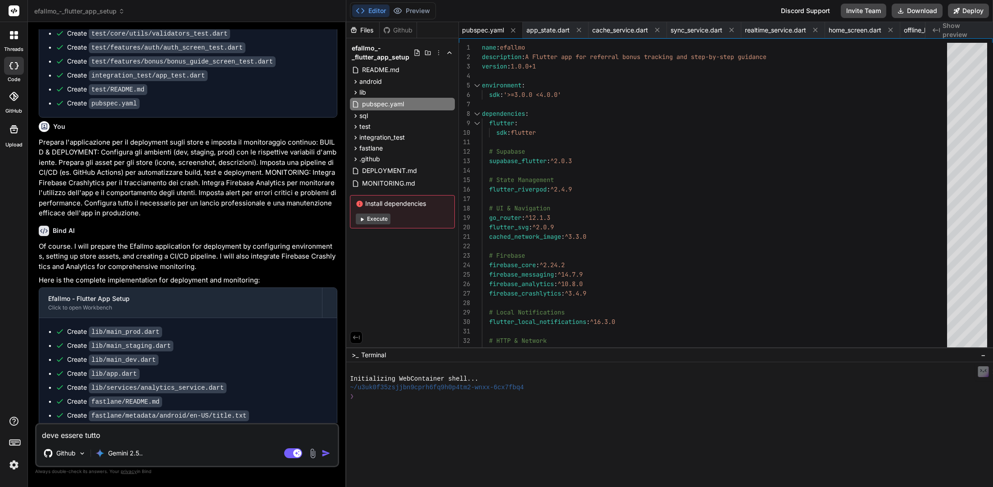
type textarea "deve essere tutto"
type textarea "x"
type textarea "deve essere tutto i"
type textarea "x"
type textarea "deve essere tutto in"
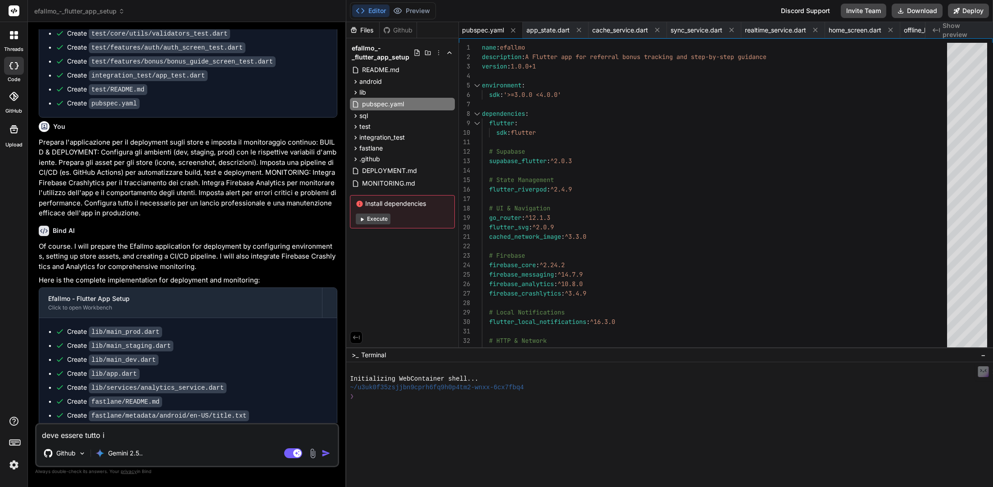
type textarea "x"
type textarea "deve essere tutto in"
type textarea "x"
type textarea "deve essere tutto in i"
type textarea "x"
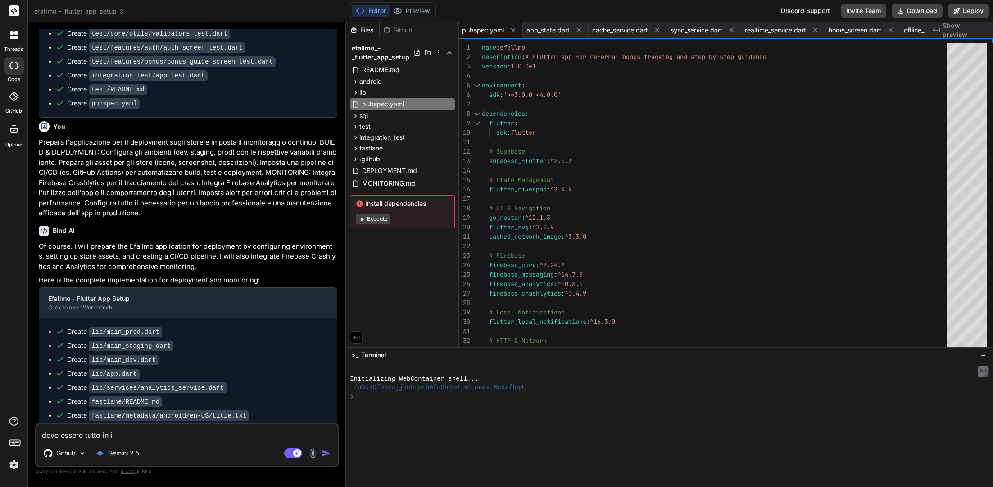
type textarea "deve essere tutto in it"
type textarea "x"
type textarea "deve essere tutto in ita"
type textarea "x"
type textarea "deve essere tutto in ital"
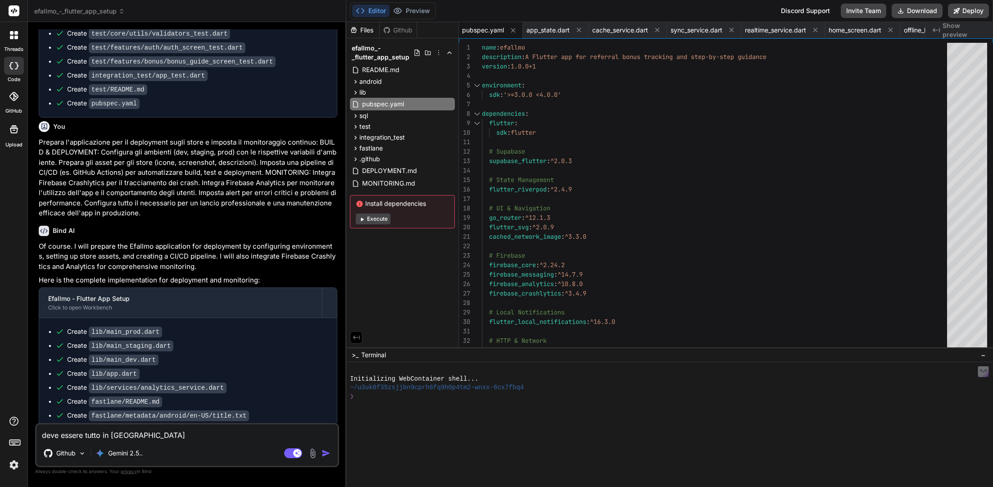
type textarea "x"
type textarea "deve essere tutto in itali"
type textarea "x"
type textarea "deve essere tutto in italia"
type textarea "x"
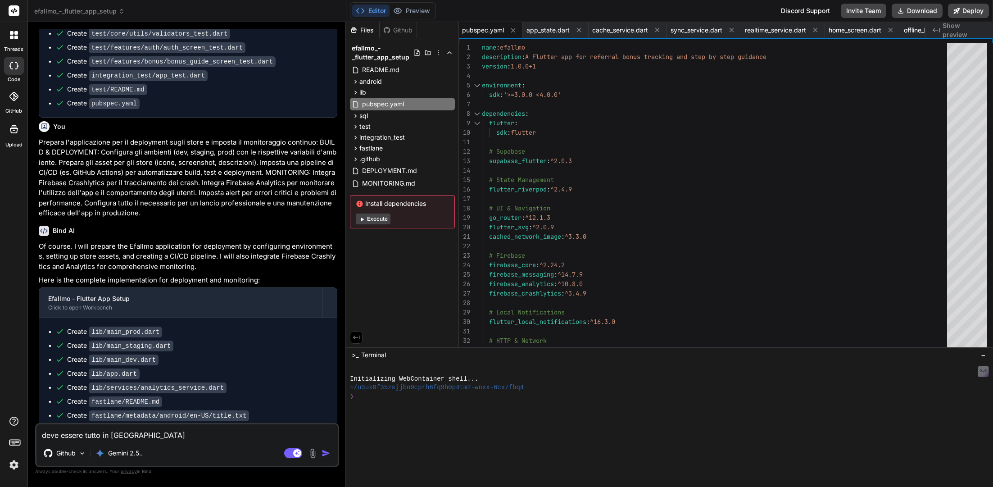
type textarea "deve essere tutto in italian"
type textarea "x"
type textarea "deve essere tutto in italiano"
type textarea "x"
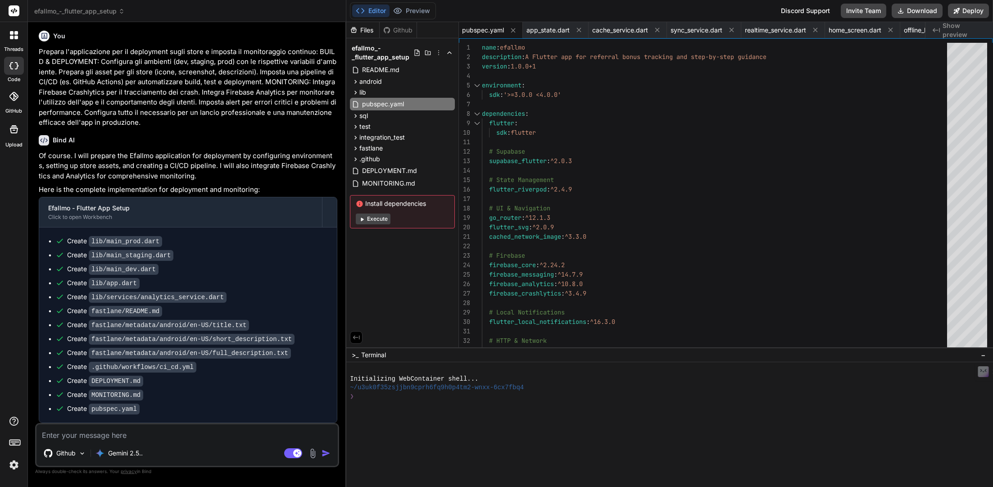
scroll to position [10753, 0]
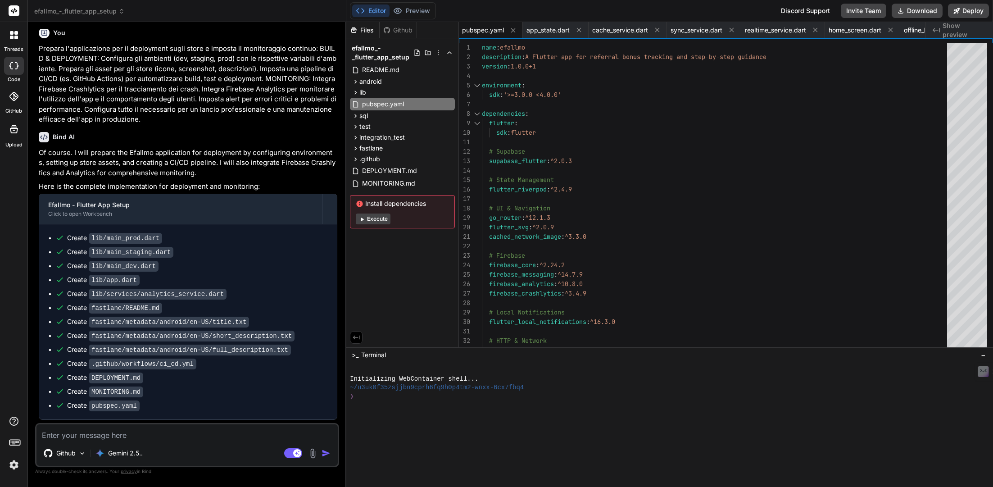
type textarea "x"
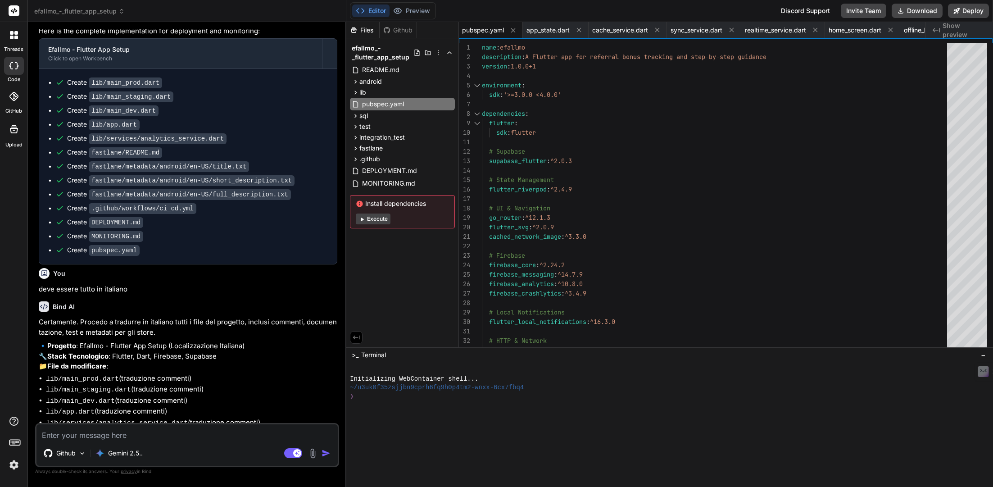
scroll to position [10956, 0]
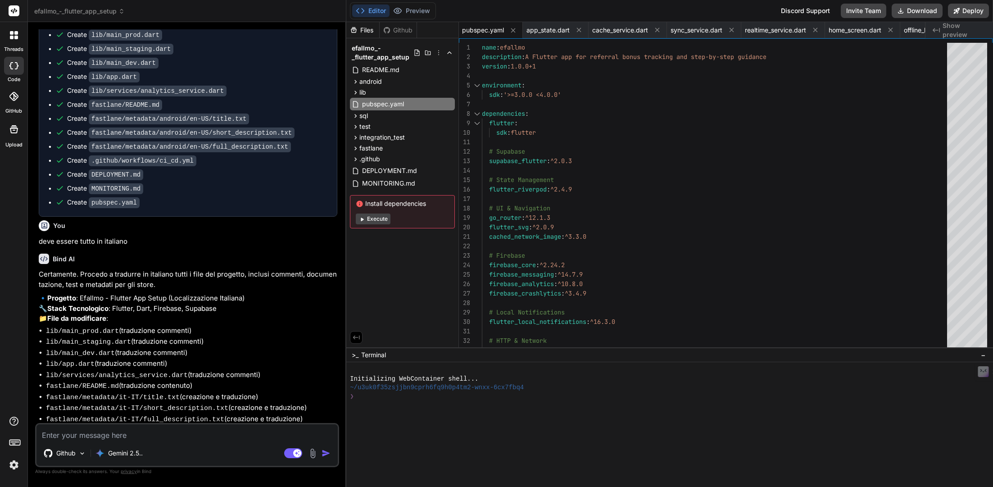
type textarea "s"
type textarea "x"
type textarea "si"
type textarea "x"
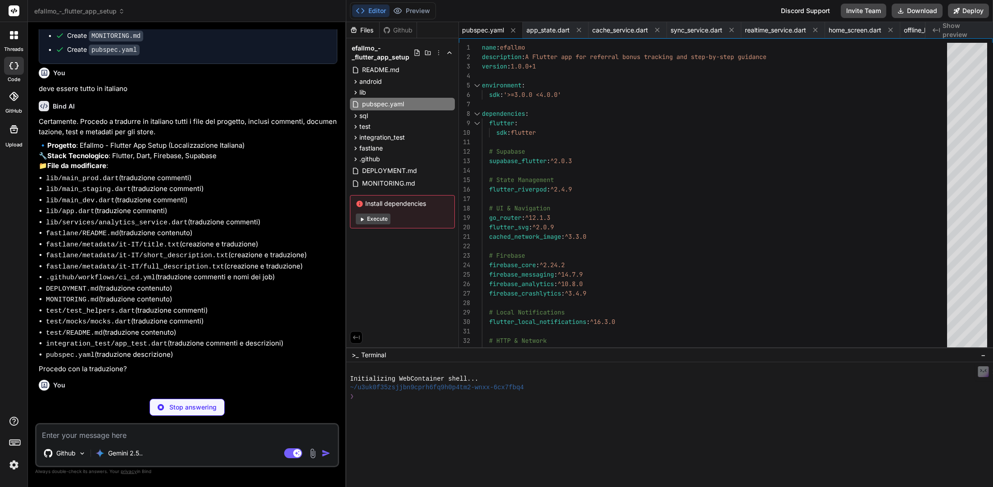
scroll to position [11121, 0]
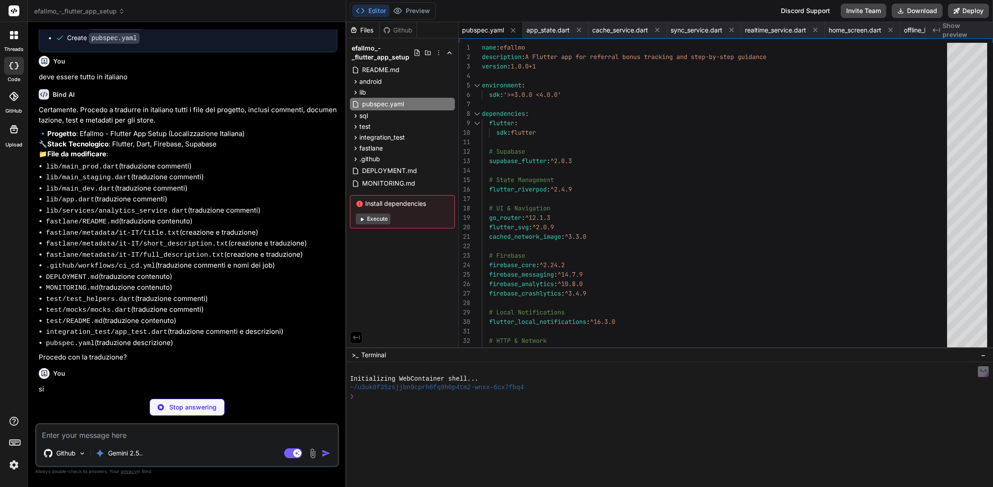
type textarea "x"
type textarea "runApp( UncontrolledProviderScope( container: container, child: const EfallmoAp…"
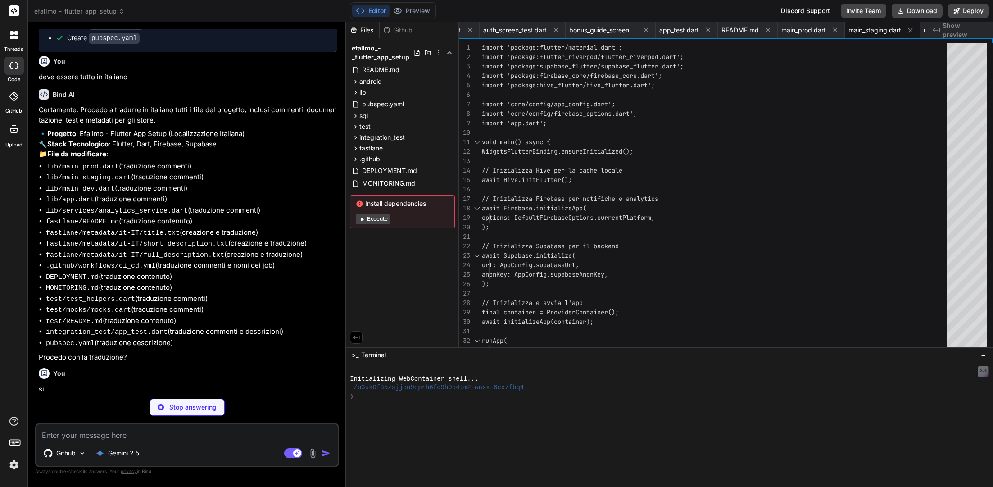
scroll to position [0, 2348]
type textarea "x"
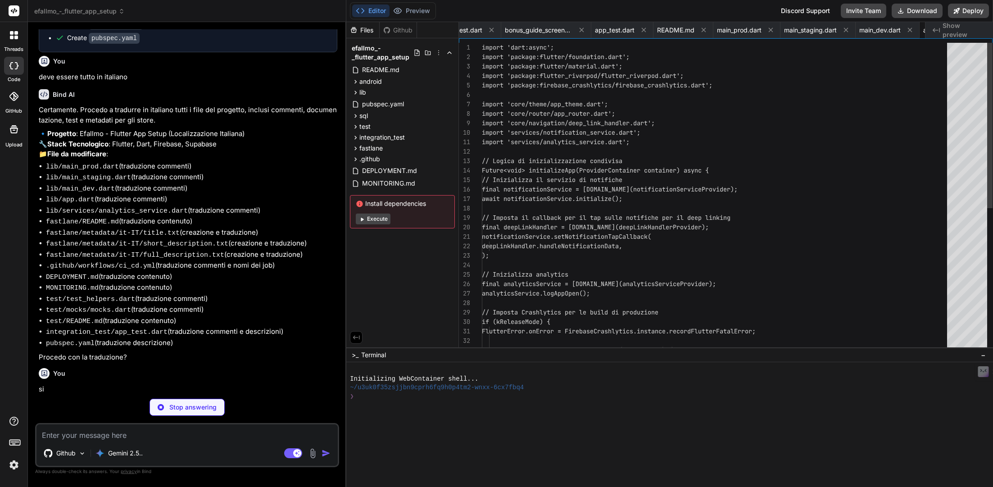
scroll to position [9, 0]
type textarea "x"
type textarea "// Eventi Personalizzati Future<void> logCustomEvent(String name, Map<String, d…"
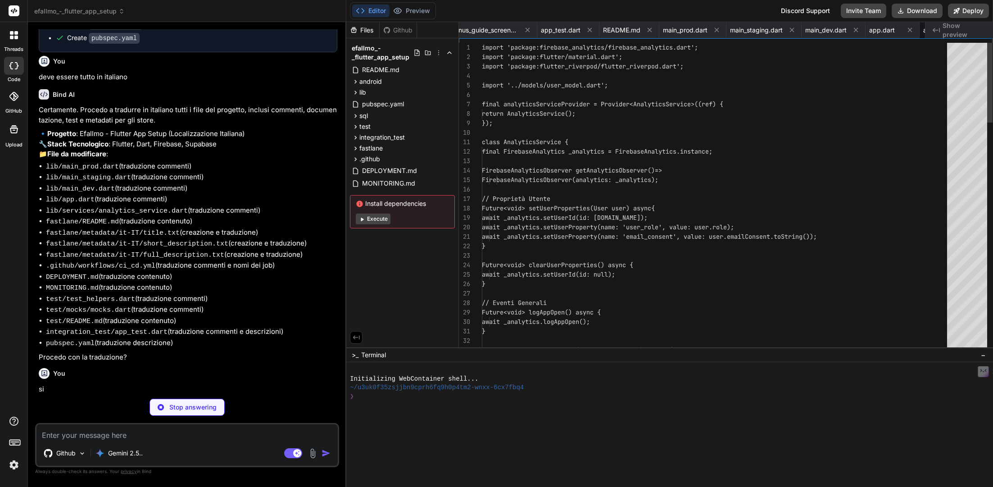
scroll to position [19, 0]
type textarea "x"
type textarea "**Lane (Comandi):** - `fastlane beta`: Compila l'app e la carica su TestFlight.…"
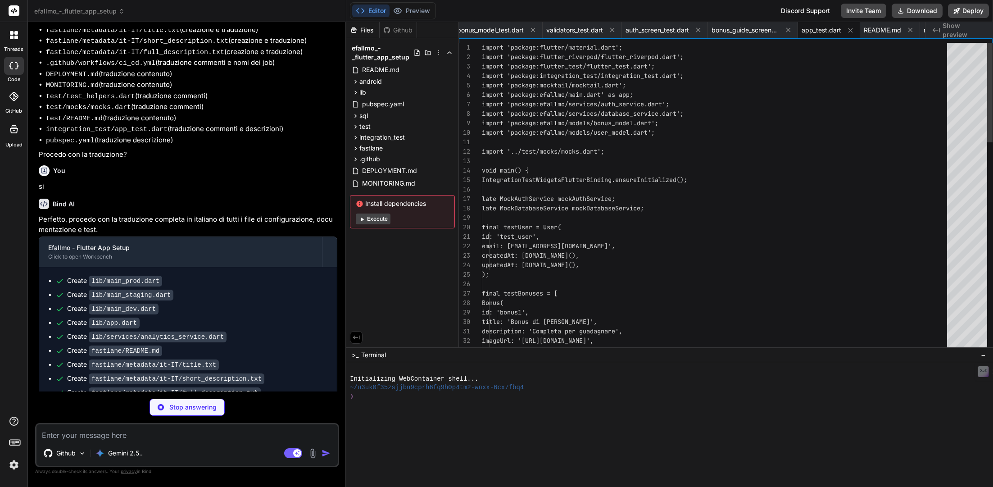
scroll to position [9, 0]
click at [16, 38] on icon at bounding box center [16, 38] width 4 height 4
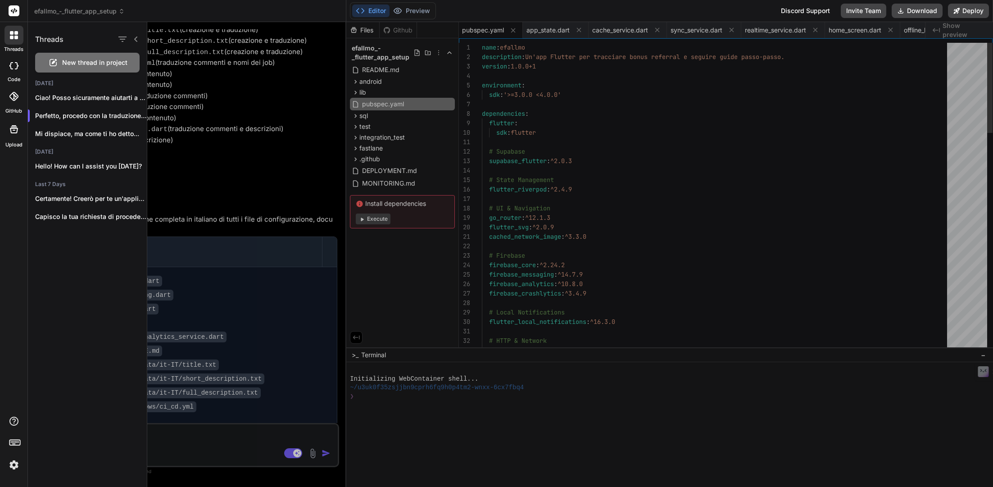
scroll to position [11305, 0]
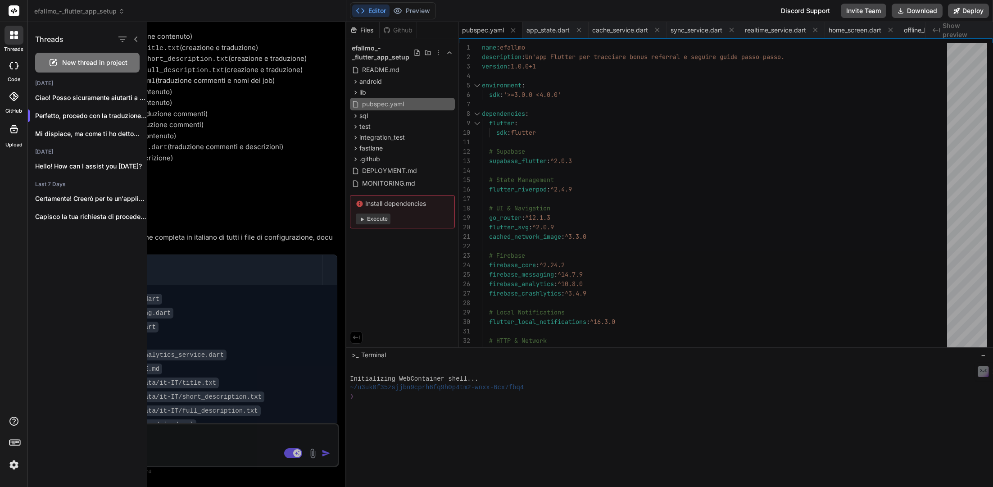
click at [275, 83] on div at bounding box center [569, 254] width 845 height 465
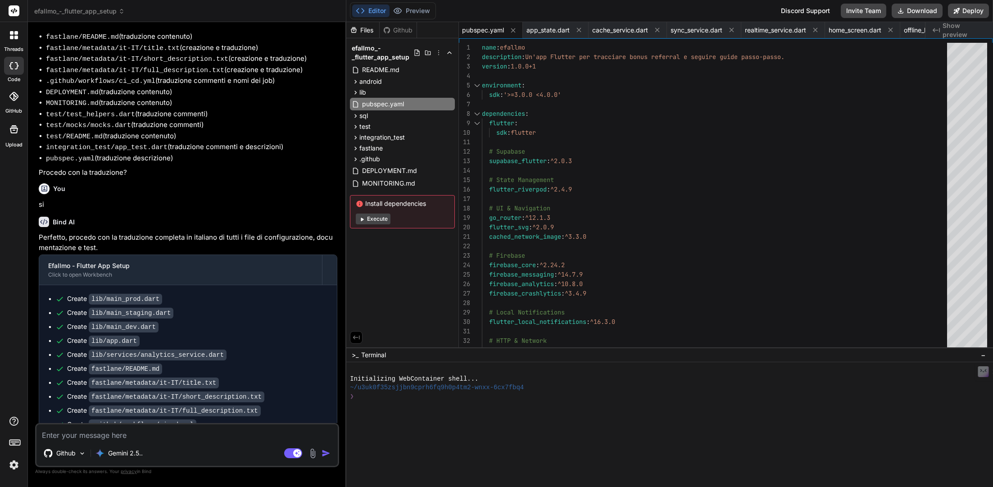
click at [18, 45] on label "threads" at bounding box center [13, 49] width 19 height 8
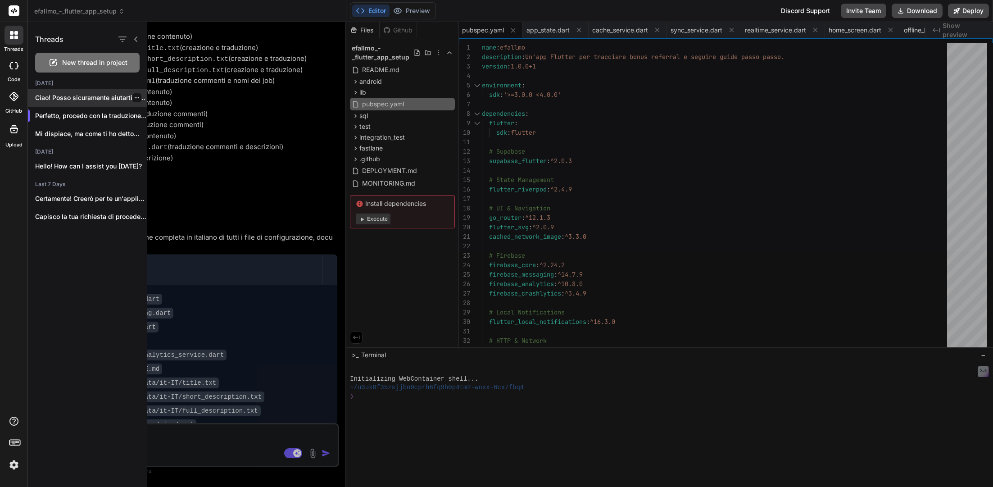
click at [98, 99] on p "Ciao! Posso sicuramente aiutarti a creare un'app..." at bounding box center [91, 97] width 112 height 9
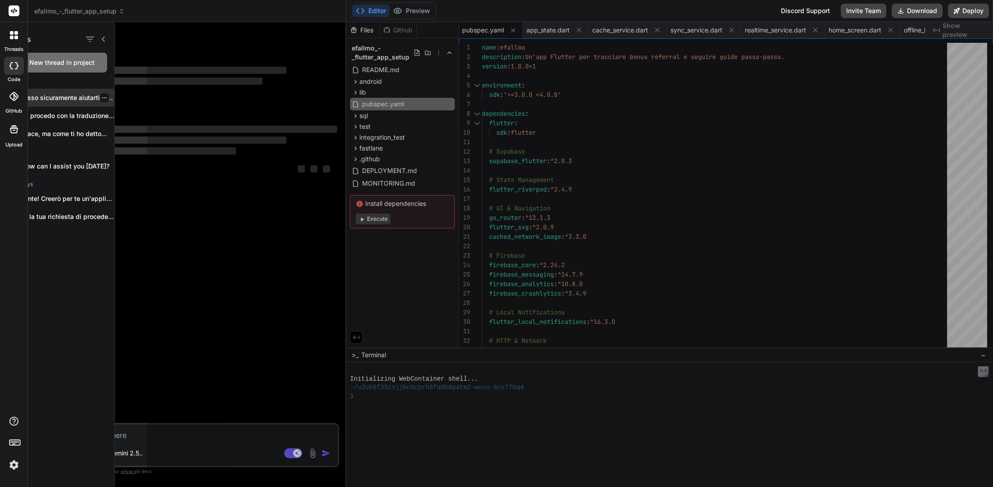
scroll to position [0, 0]
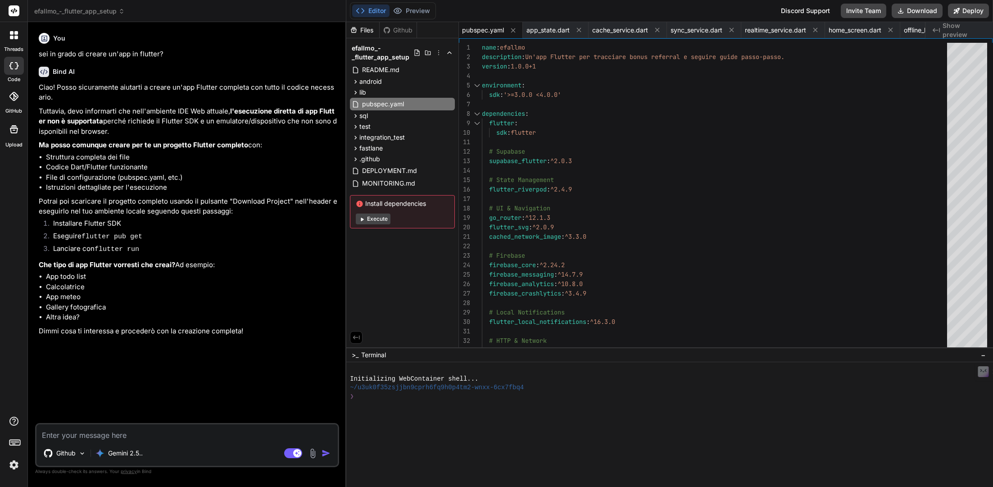
click at [9, 40] on div at bounding box center [14, 35] width 19 height 19
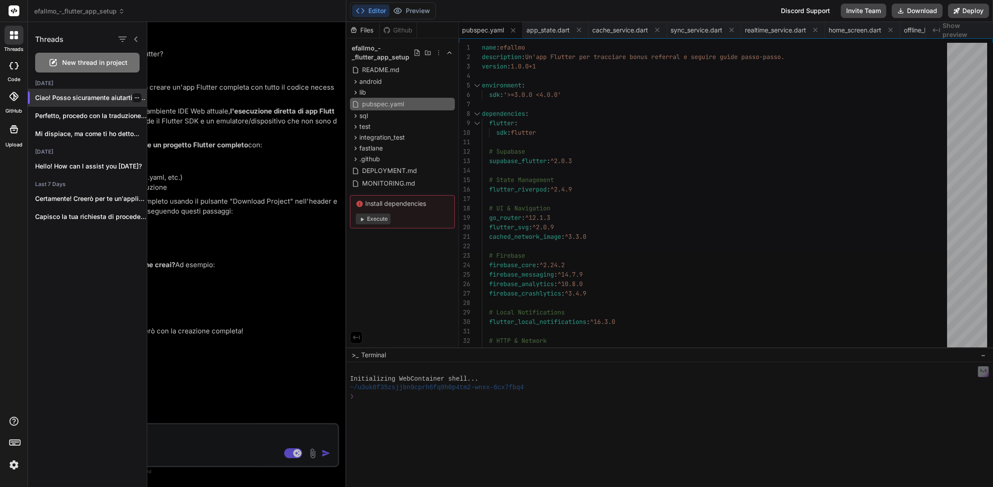
click at [136, 98] on div at bounding box center [136, 97] width 9 height 9
click at [134, 99] on icon "button" at bounding box center [136, 97] width 5 height 5
click at [158, 135] on span "Delete" at bounding box center [157, 133] width 19 height 9
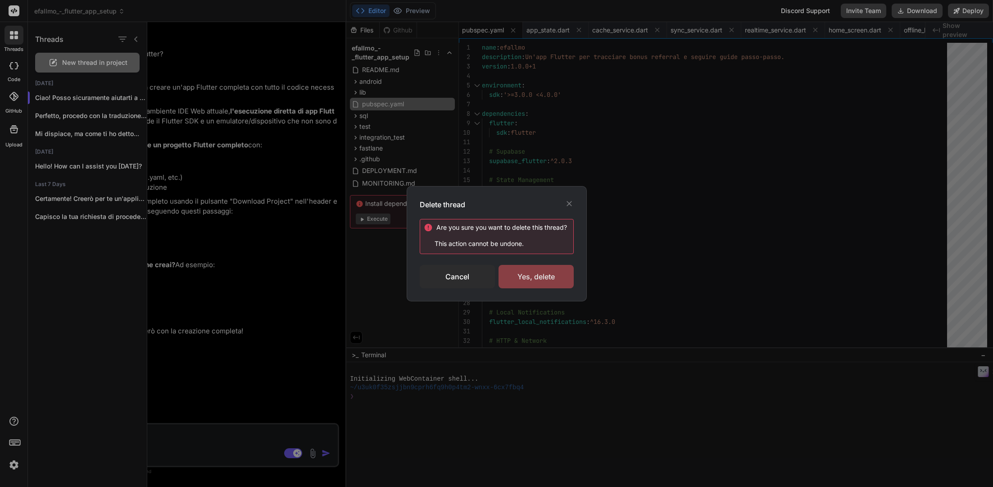
click at [538, 273] on div "Yes, delete" at bounding box center [535, 276] width 75 height 23
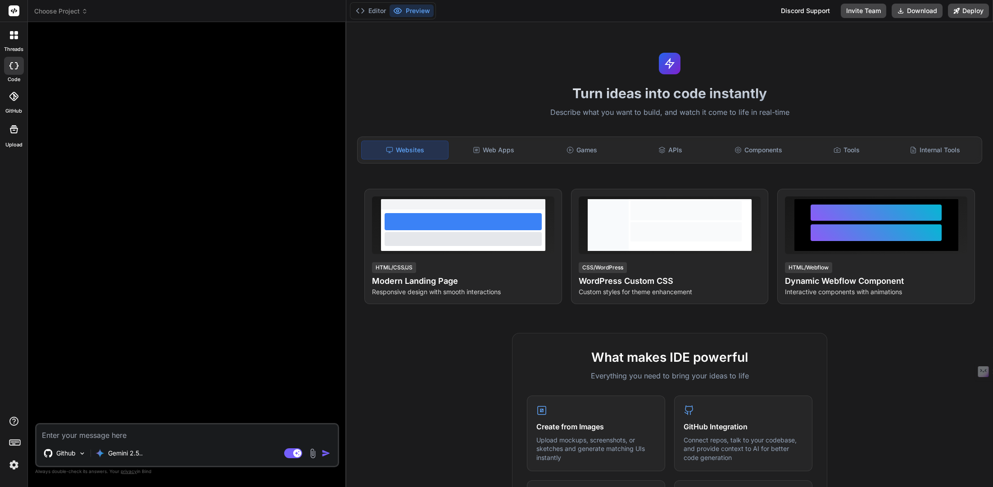
click at [17, 36] on icon at bounding box center [16, 38] width 4 height 4
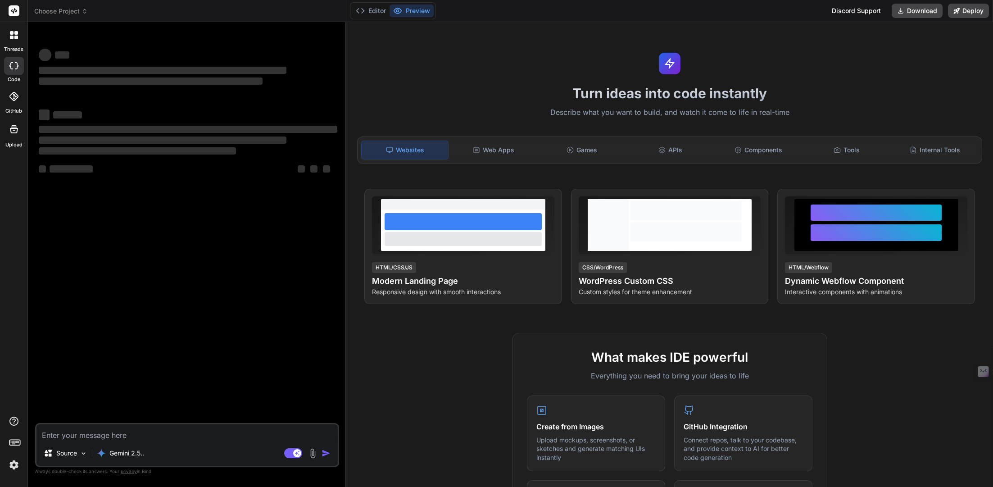
type textarea "x"
click at [20, 34] on div at bounding box center [14, 35] width 19 height 19
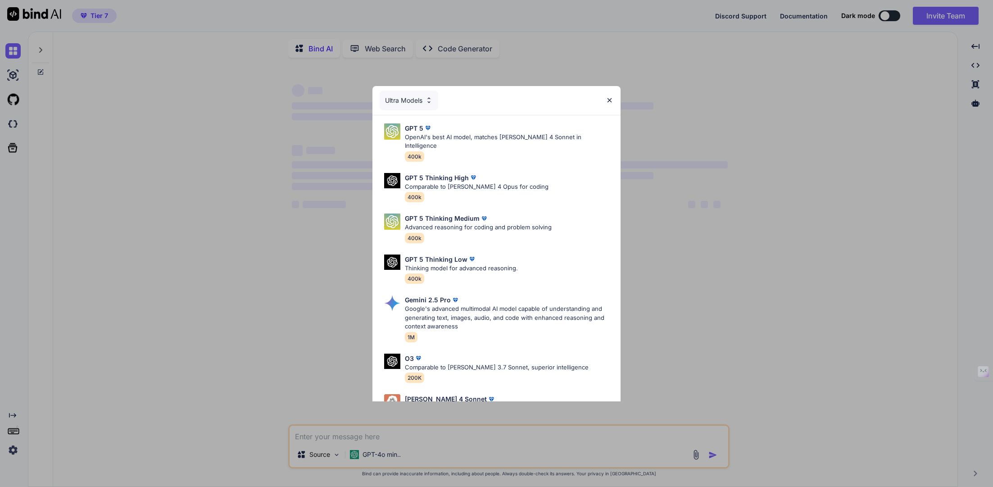
type textarea "x"
click at [613, 98] on img at bounding box center [609, 100] width 8 height 8
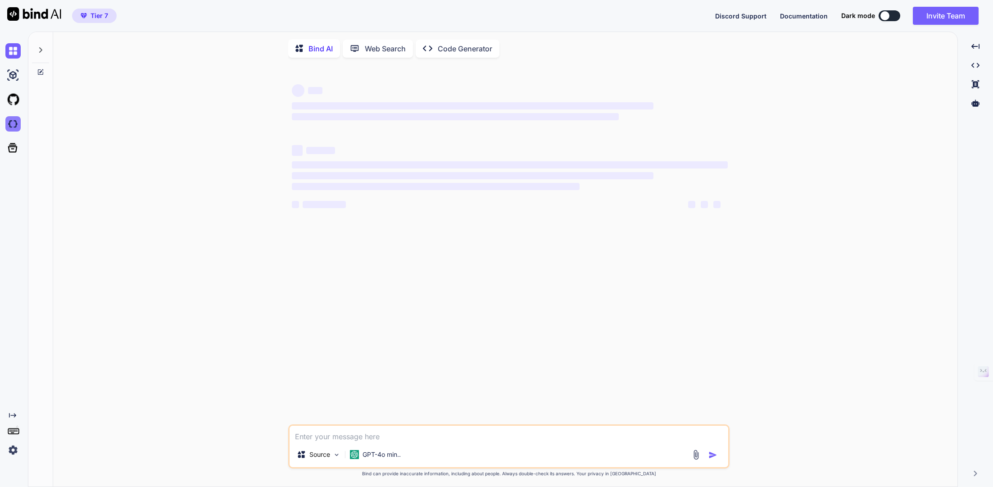
click at [13, 127] on img at bounding box center [12, 123] width 15 height 15
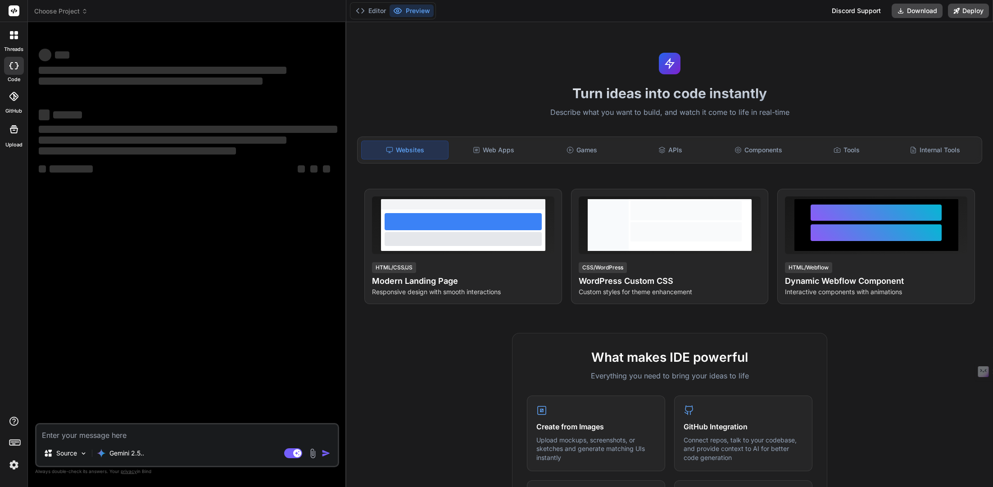
click at [16, 39] on div at bounding box center [14, 35] width 19 height 19
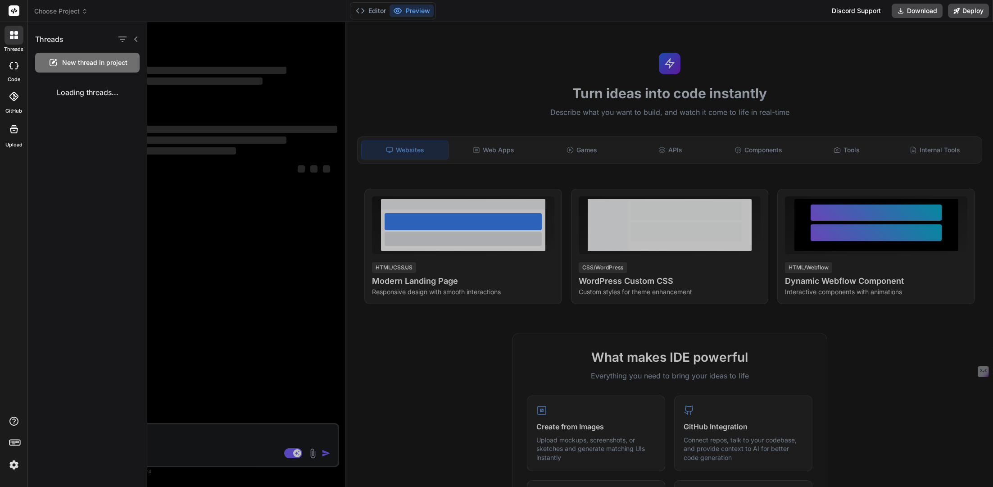
click at [101, 98] on div "Loading threads..." at bounding box center [87, 92] width 119 height 25
click at [122, 37] on icon "button" at bounding box center [122, 38] width 8 height 5
click at [147, 88] on div "All Threads" at bounding box center [147, 83] width 49 height 13
click at [122, 34] on icon "button" at bounding box center [122, 39] width 11 height 11
click at [84, 137] on div "Threads New thread in project Loading threads..." at bounding box center [87, 254] width 119 height 465
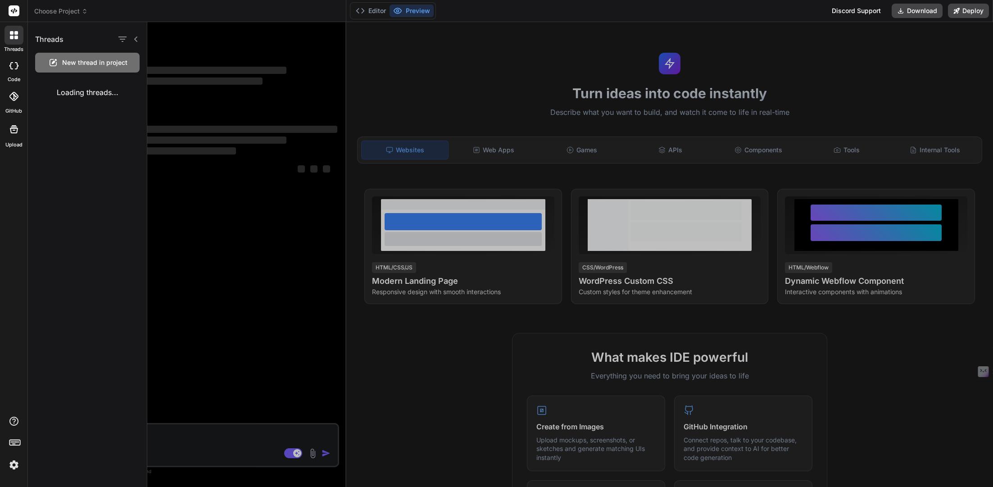
click at [14, 97] on icon at bounding box center [13, 96] width 9 height 9
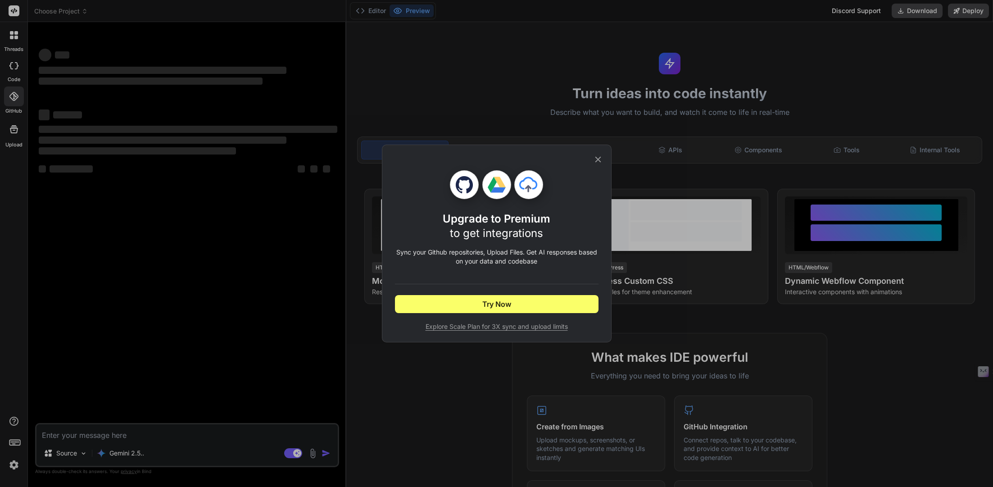
click at [591, 163] on div "Upgrade to Premium to get integrations Sync your Github repositories, Upload Fi…" at bounding box center [496, 243] width 203 height 197
click at [600, 159] on icon at bounding box center [598, 159] width 10 height 10
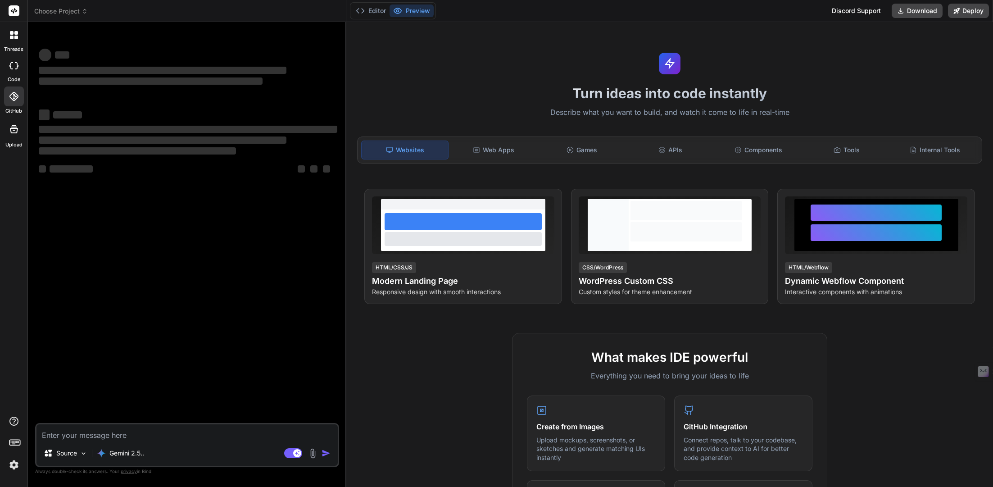
click at [14, 471] on img at bounding box center [13, 464] width 15 height 15
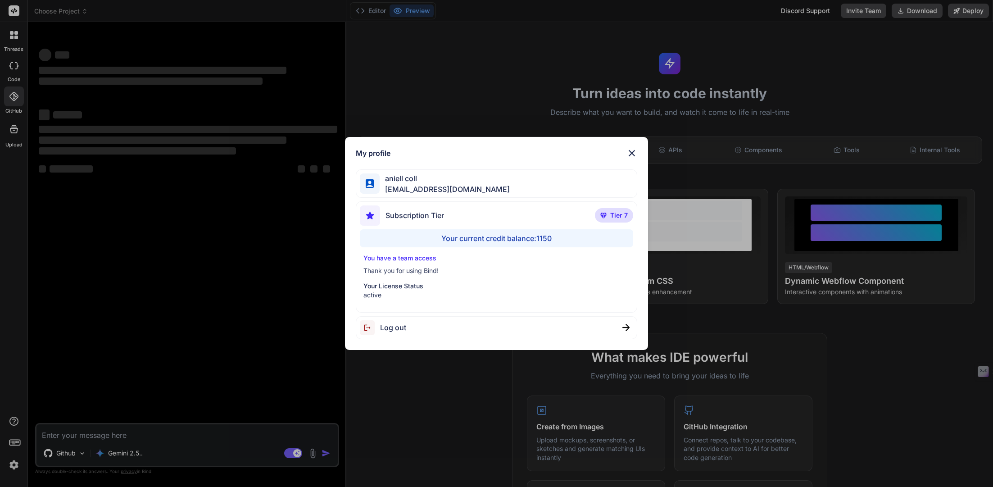
type textarea "x"
click at [637, 159] on div "My profile aniell coll collaroaniello@outlook.it Subscription Tier Tier 7 Your …" at bounding box center [496, 243] width 303 height 213
click at [637, 150] on div "My profile aniell coll collaroaniello@outlook.it Subscription Tier Tier 7 Your …" at bounding box center [496, 243] width 303 height 213
click at [636, 152] on img at bounding box center [631, 153] width 11 height 11
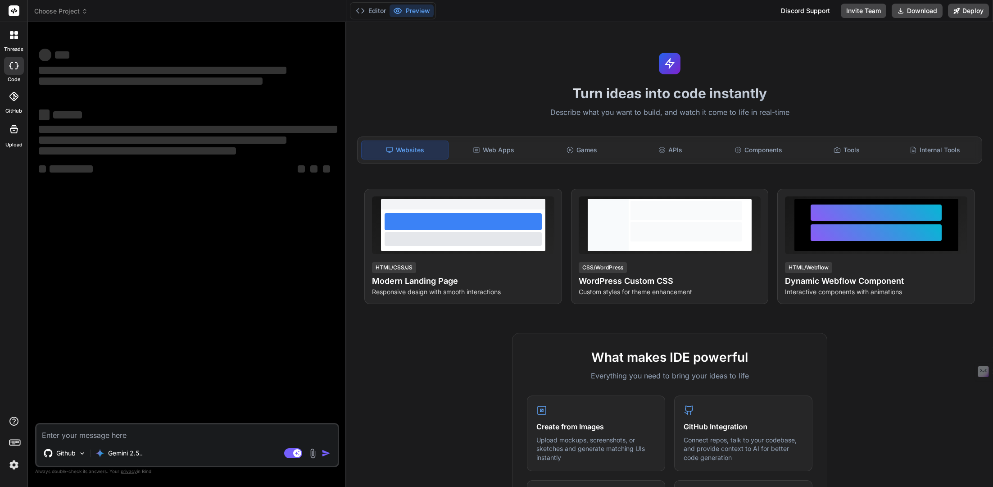
type textarea "x"
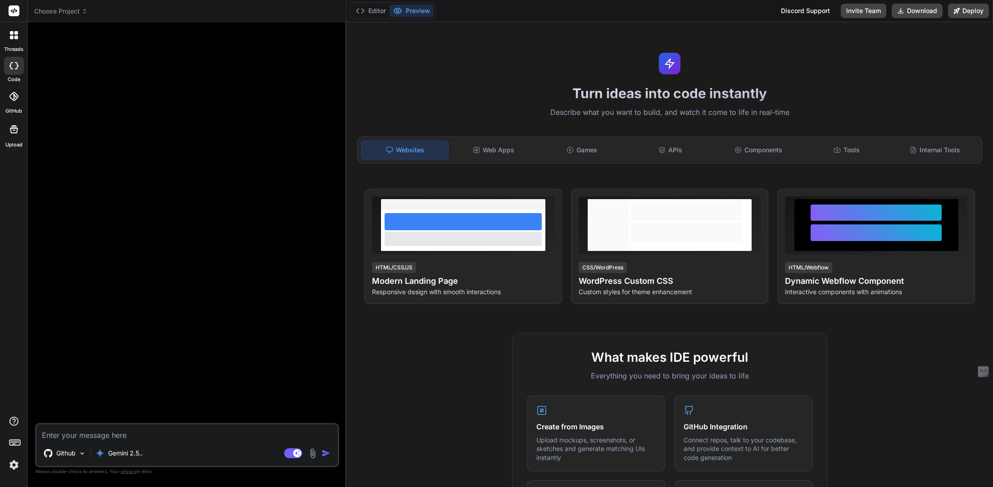
click at [12, 100] on icon at bounding box center [13, 96] width 9 height 9
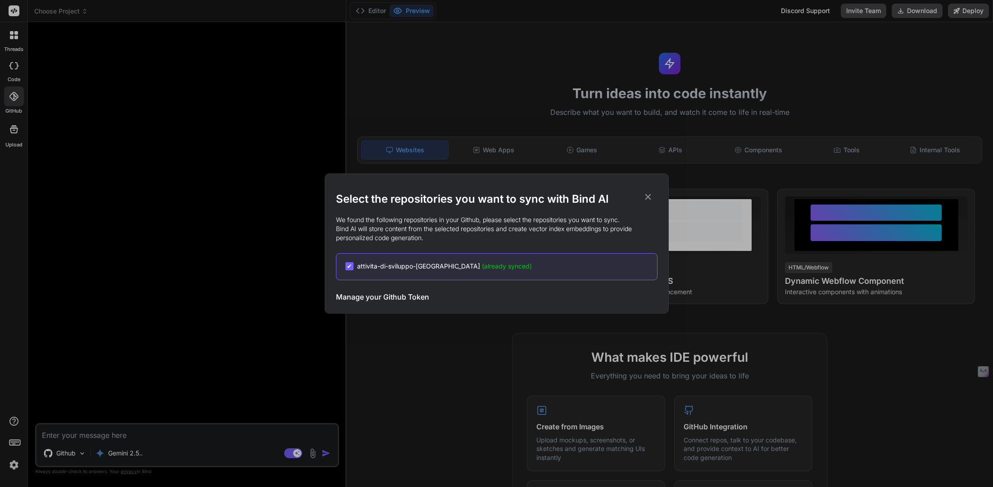
click at [649, 201] on icon at bounding box center [648, 197] width 10 height 10
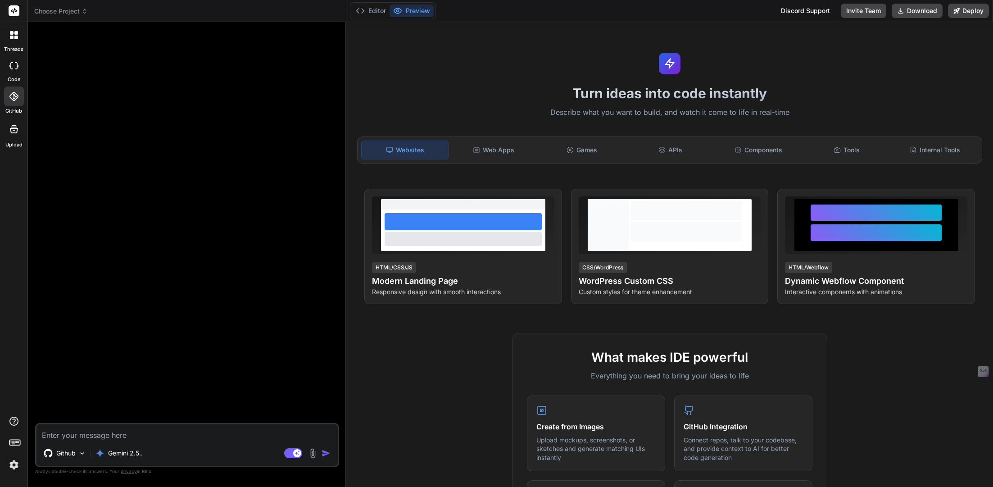
click at [20, 37] on div at bounding box center [14, 35] width 19 height 19
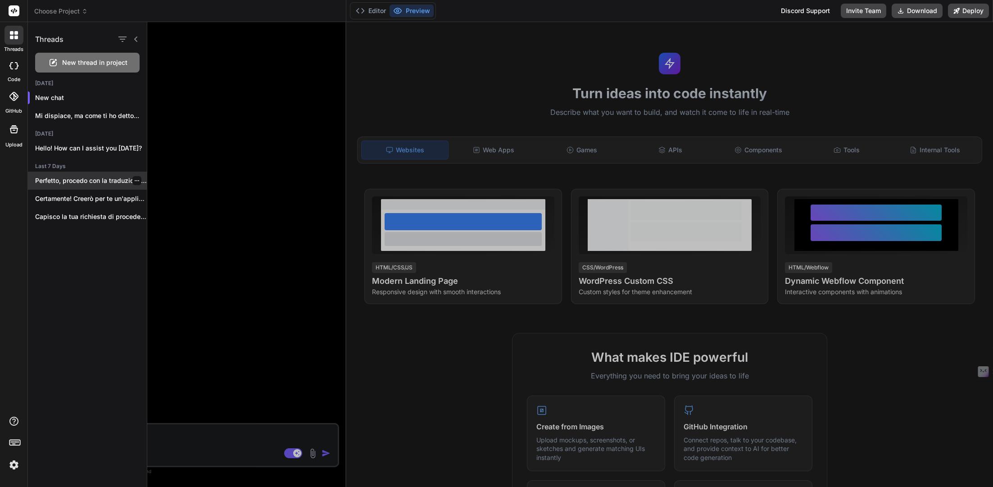
click at [98, 183] on p "Perfetto, procedo con la traduzione completa in..." at bounding box center [91, 180] width 112 height 9
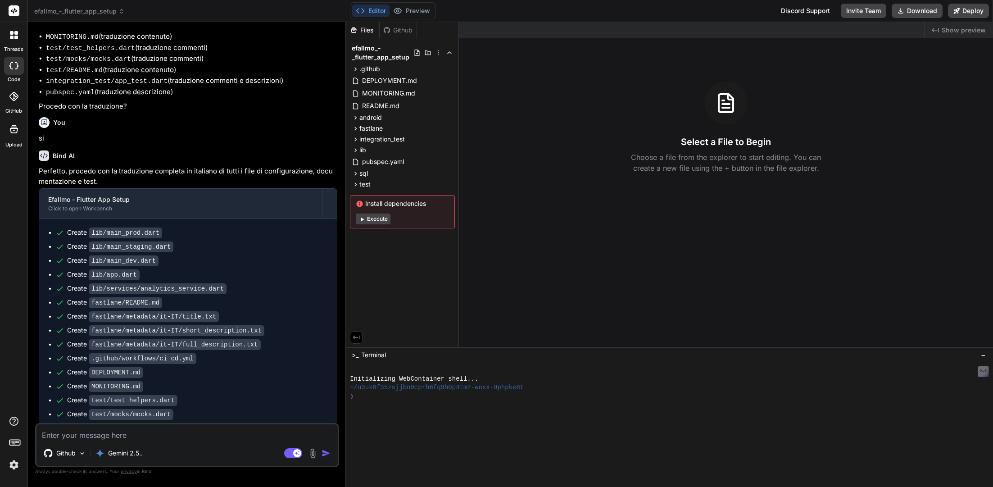
scroll to position [2578, 0]
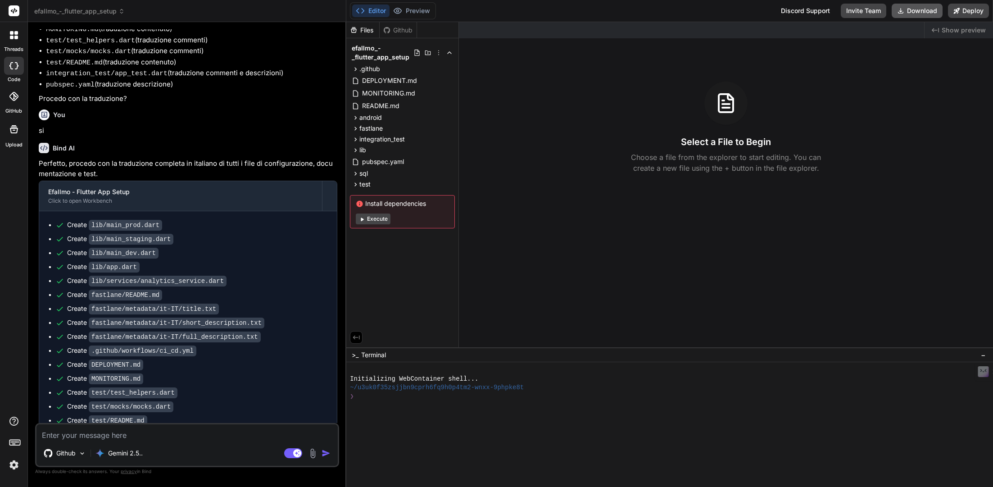
click at [914, 12] on button "Download" at bounding box center [916, 11] width 51 height 14
click at [289, 452] on rect at bounding box center [293, 453] width 18 height 10
type textarea "x"
click at [194, 427] on textarea at bounding box center [186, 432] width 301 height 16
type textarea "q"
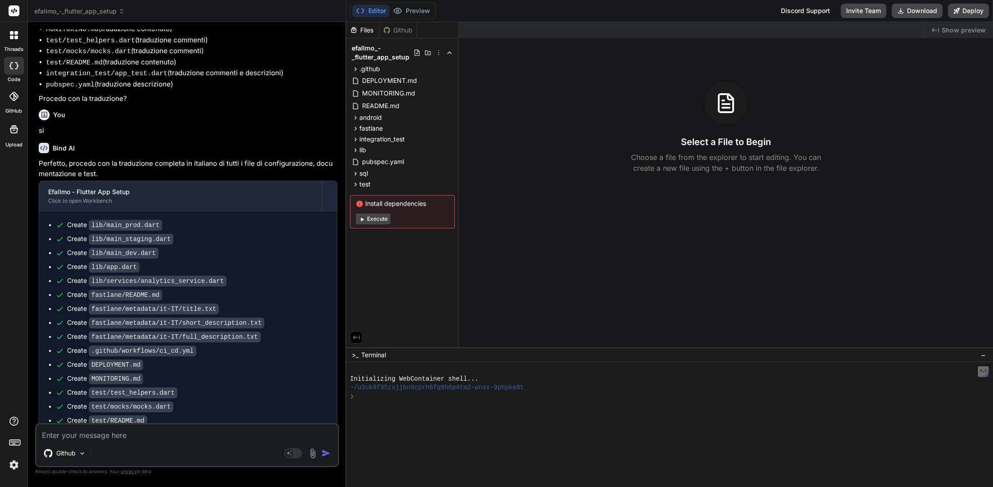
type textarea "x"
type textarea "qu"
type textarea "x"
type textarea "que"
type textarea "x"
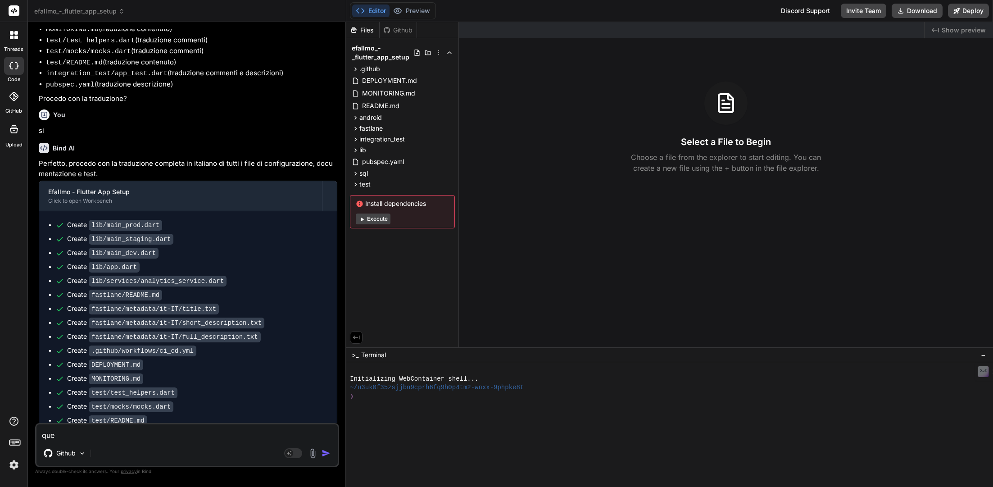
type textarea "ques"
type textarea "x"
type textarea "quest"
type textarea "x"
type textarea "questa"
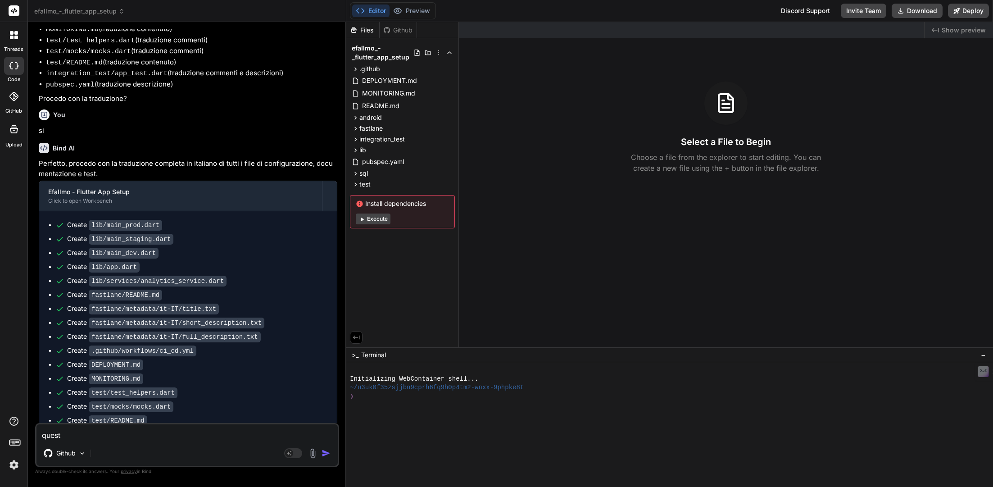
type textarea "x"
type textarea "questa"
type textarea "x"
type textarea "questa è"
type textarea "x"
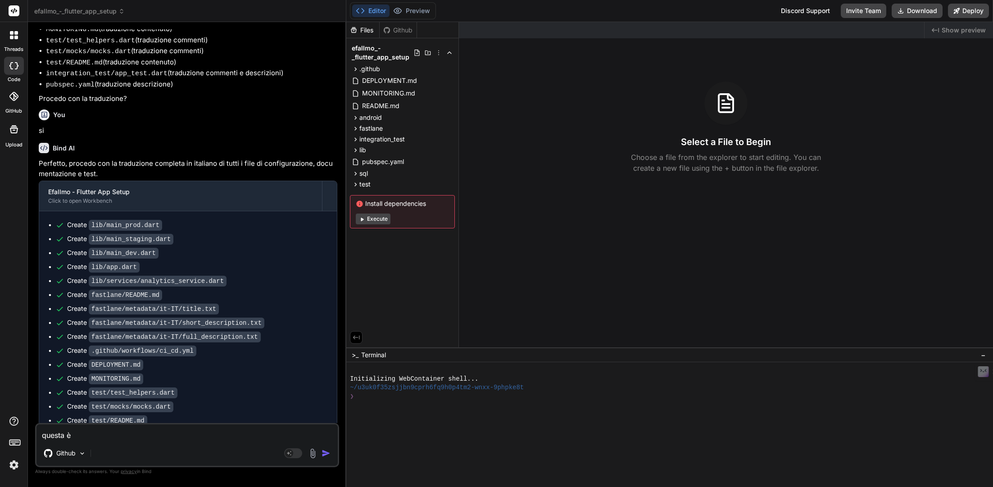
type textarea "questa è"
type textarea "x"
type textarea "questa è u"
type textarea "x"
type textarea "questa è un"
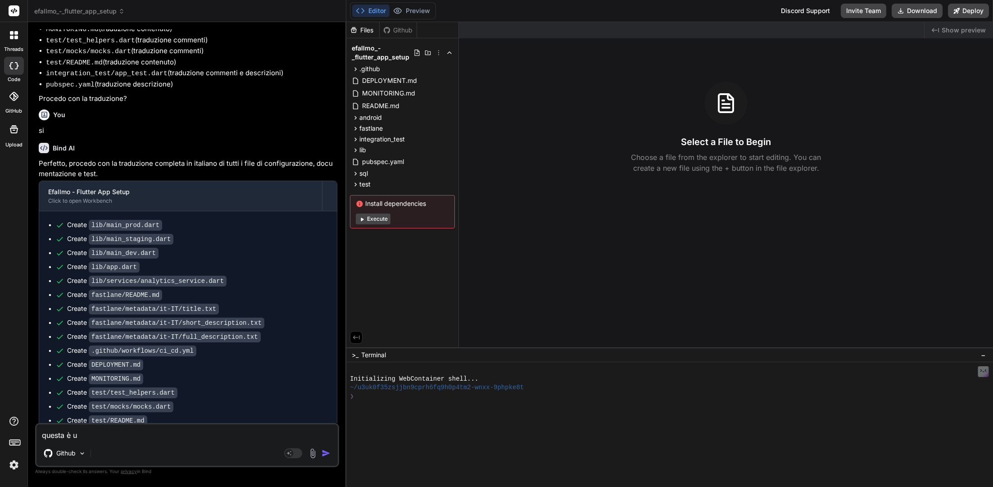
type textarea "x"
type textarea "questa è un"
type textarea "x"
type textarea "questa è un a"
type textarea "x"
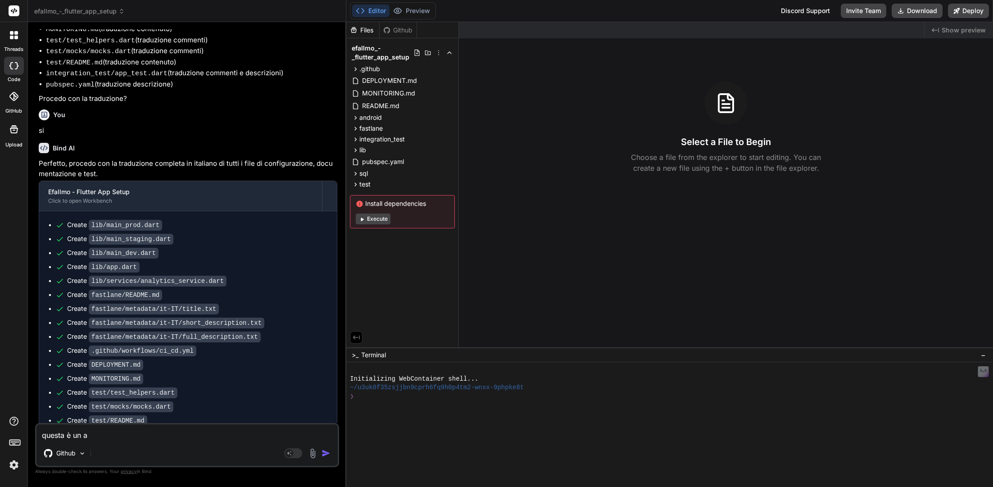
type textarea "questa è un ap"
type textarea "x"
type textarea "questa è un app"
type textarea "x"
type textarea "questa è un app"
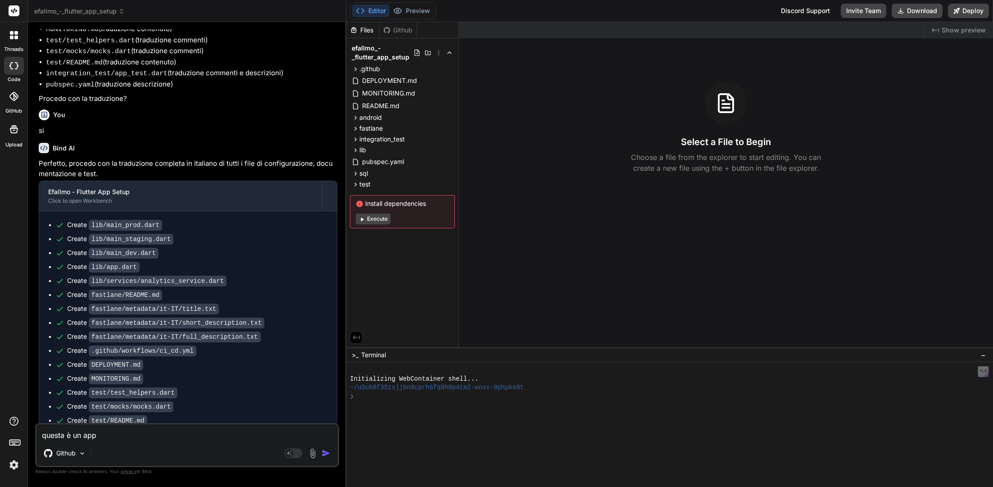
type textarea "x"
type textarea "questa è un app p"
type textarea "x"
type textarea "questa è un app pe"
type textarea "x"
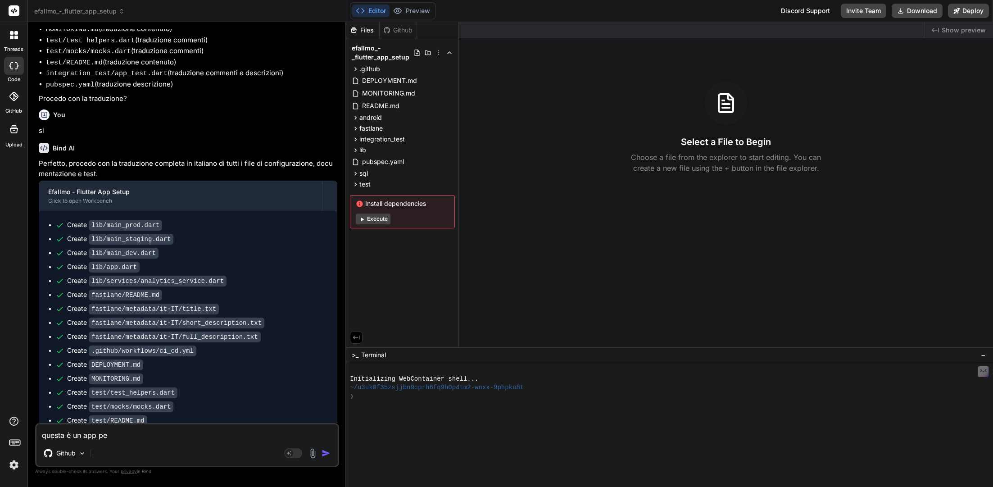
type textarea "questa è un app per"
type textarea "x"
type textarea "questa è un app per"
type textarea "x"
type textarea "questa è un app per i"
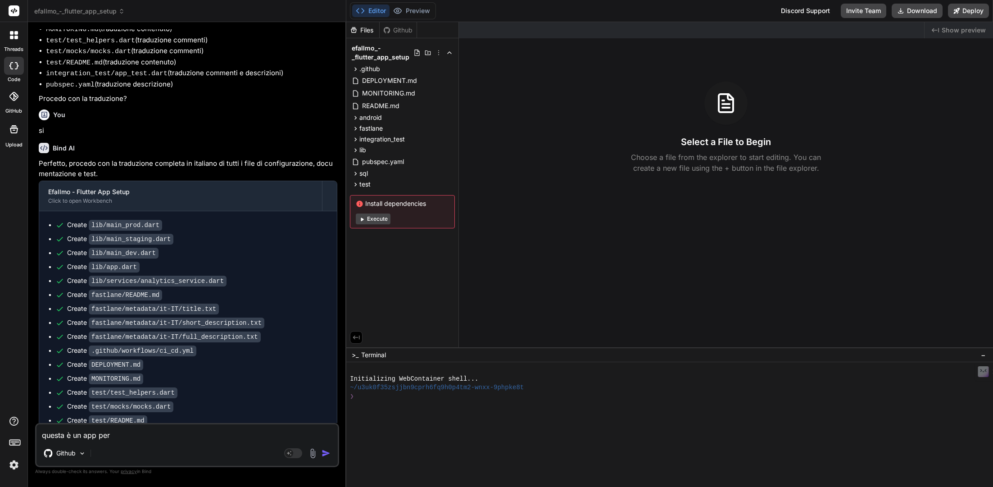
type textarea "x"
type textarea "questa è un app per io"
type textarea "x"
type textarea "questa è un app per ios"
type textarea "x"
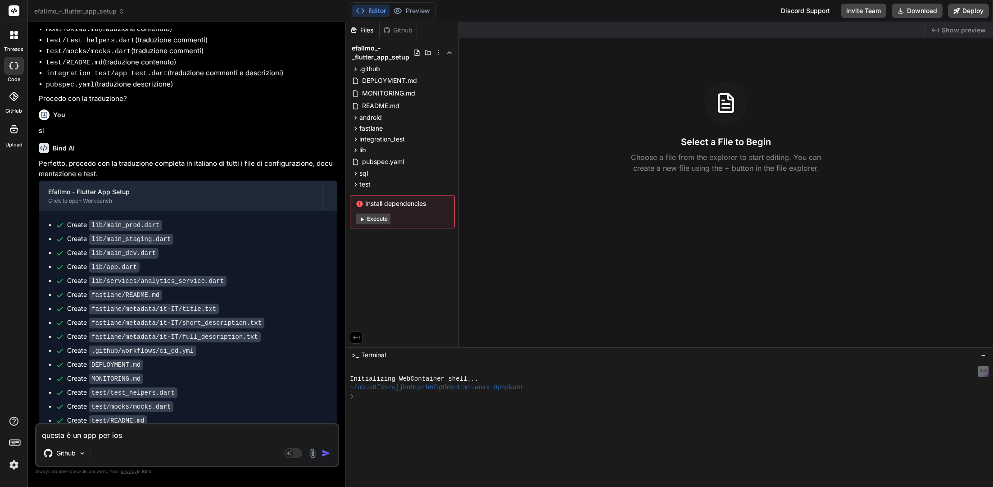
type textarea "questa è un app per ios"
type textarea "x"
type textarea "questa è un app per ios o"
type textarea "x"
type textarea "questa è un app per ios o"
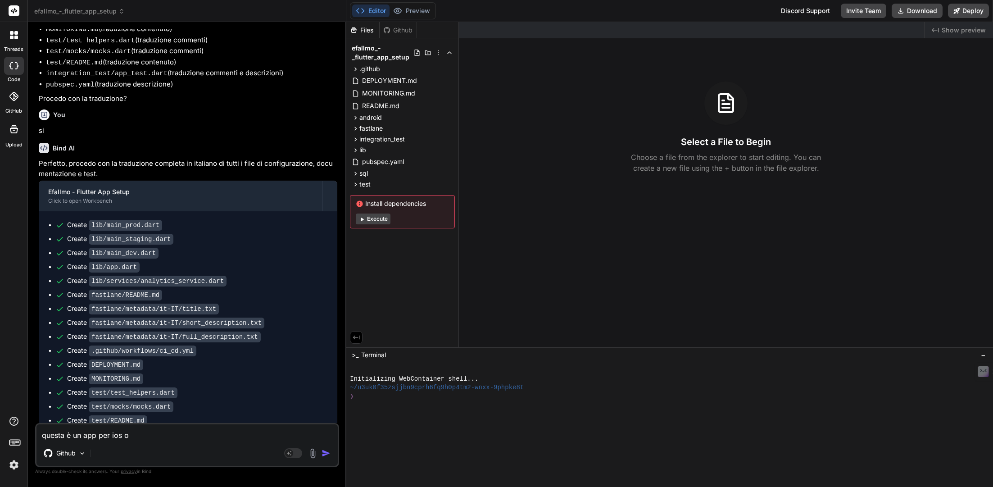
type textarea "x"
type textarea "questa è un app per ios o p"
type textarea "x"
type textarea "questa è un app per ios o pe"
type textarea "x"
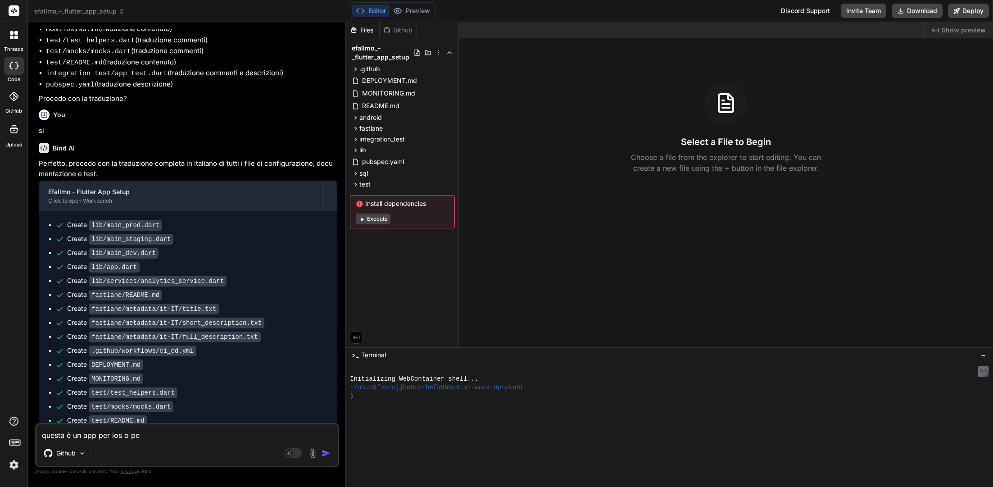
type textarea "questa è un app per ios o per"
type textarea "x"
type textarea "questa è un app per ios o per"
type textarea "x"
type textarea "questa è un app per ios o per a"
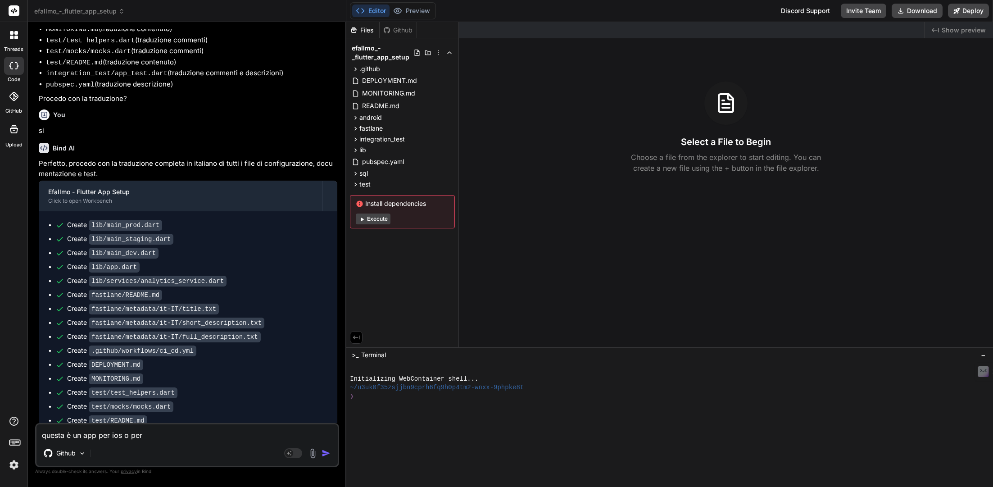
type textarea "x"
type textarea "questa è un app per ios o per an"
type textarea "x"
type textarea "questa è un app per ios o per and"
type textarea "x"
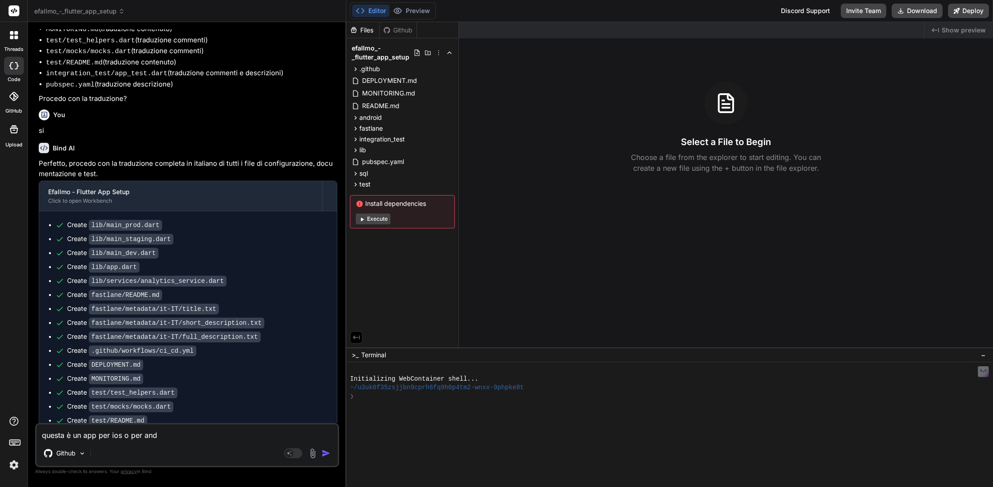
type textarea "questa è un app per ios o per andr"
type textarea "x"
type textarea "questa è un app per ios o per andro"
type textarea "x"
type textarea "questa è un app per ios o per [PERSON_NAME]"
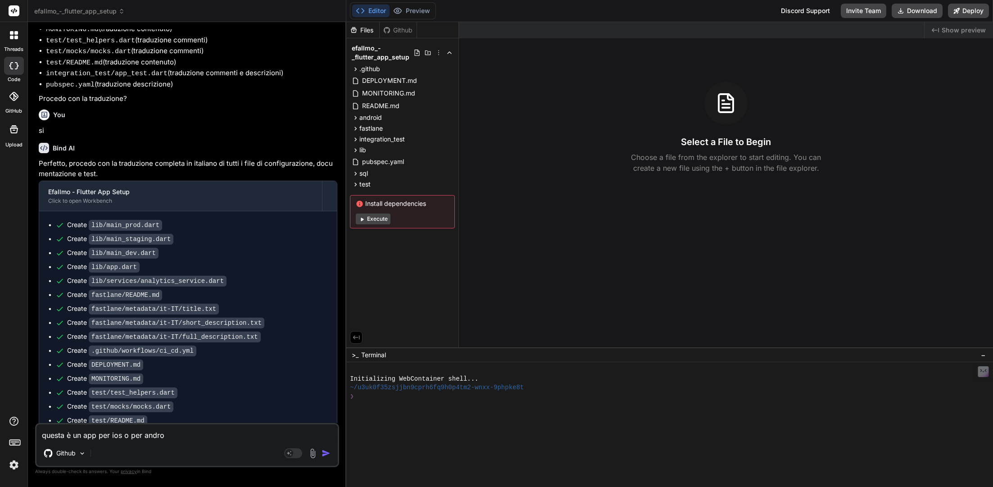
type textarea "x"
type textarea "questa è un app per ios o per android"
type textarea "x"
type textarea "questa è un app per ios o per android?"
type textarea "x"
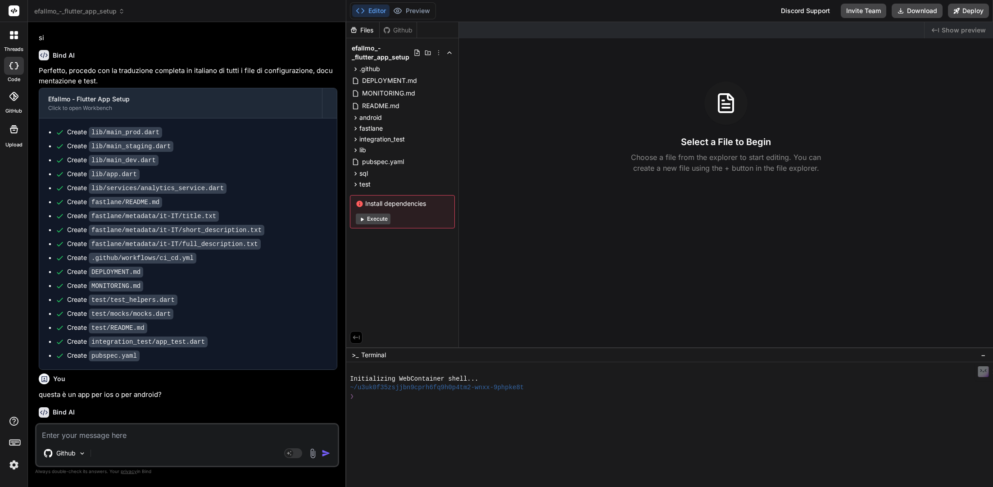
scroll to position [2672, 0]
type textarea "x"
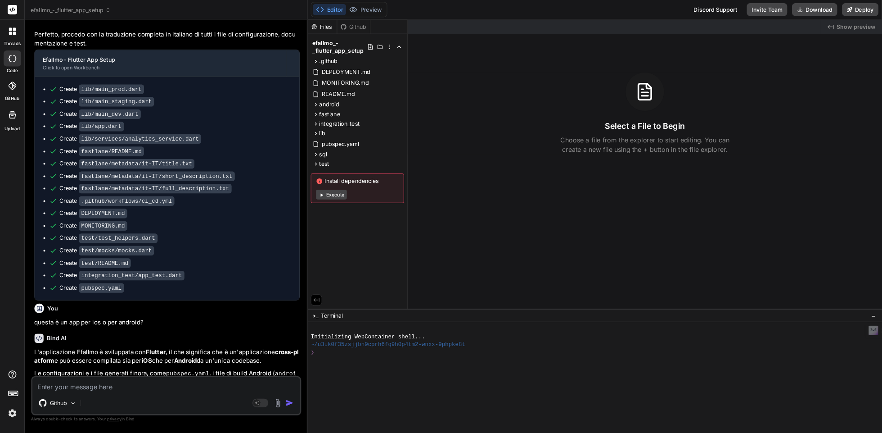
scroll to position [2712, 0]
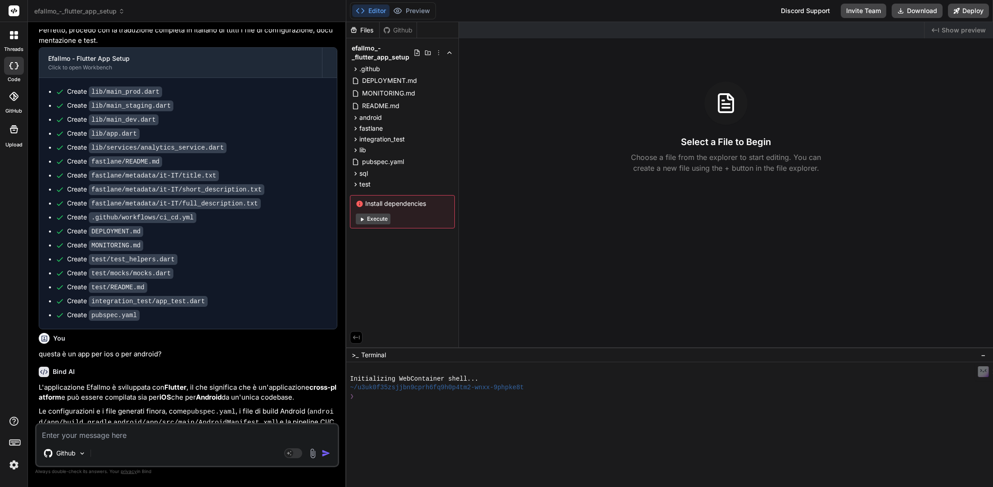
click at [189, 431] on textarea at bounding box center [186, 432] width 301 height 16
type textarea "c"
type textarea "x"
type textarea "co"
type textarea "x"
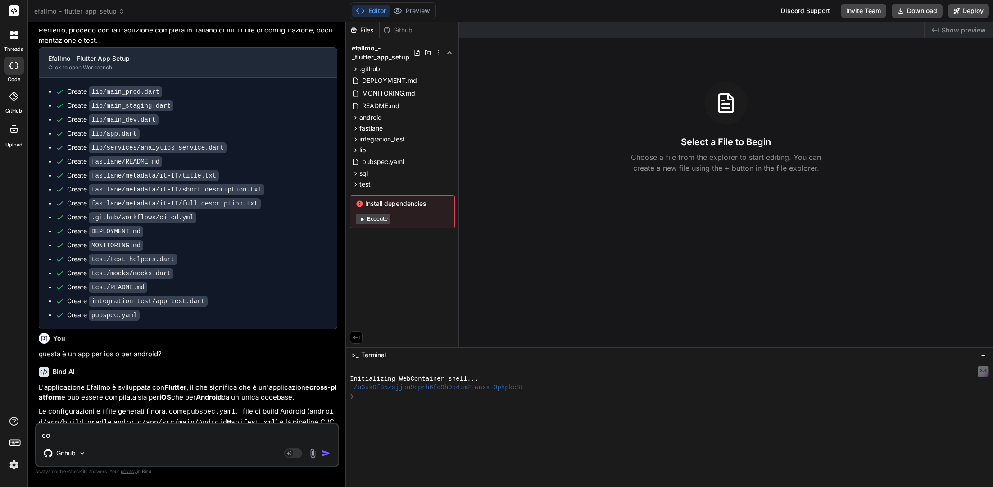
type textarea "com"
type textarea "x"
type textarea "come"
type textarea "x"
type textarea "come"
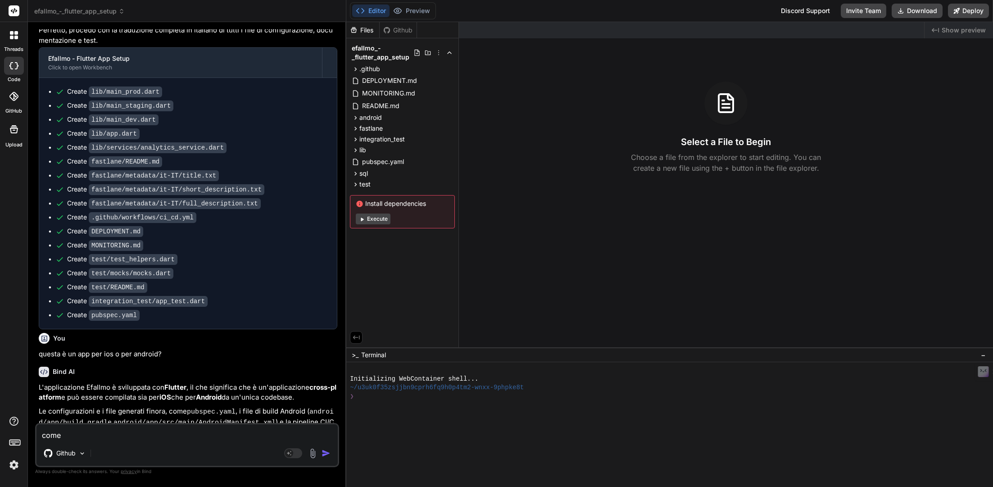
type textarea "x"
type textarea "come p"
type textarea "x"
type textarea "come po"
type textarea "x"
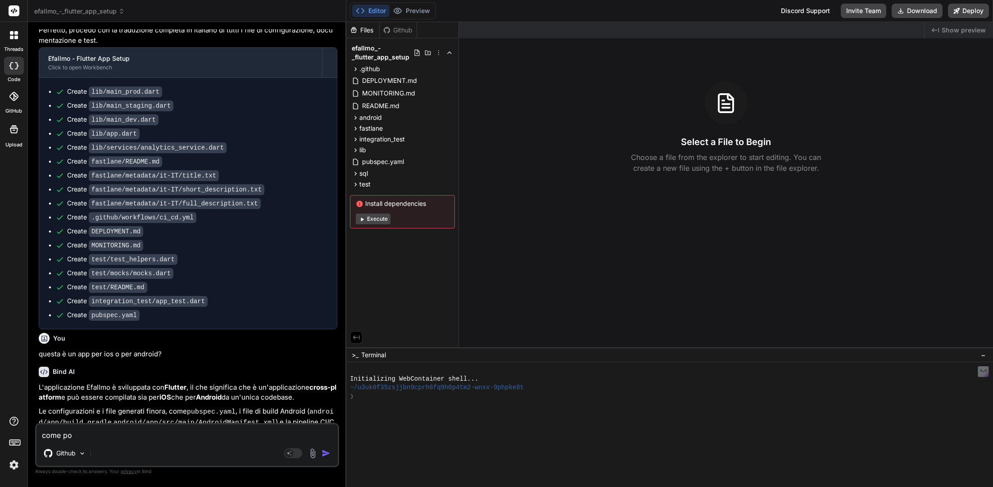
type textarea "come pos"
type textarea "x"
type textarea "come poss"
type textarea "x"
type textarea "come posso"
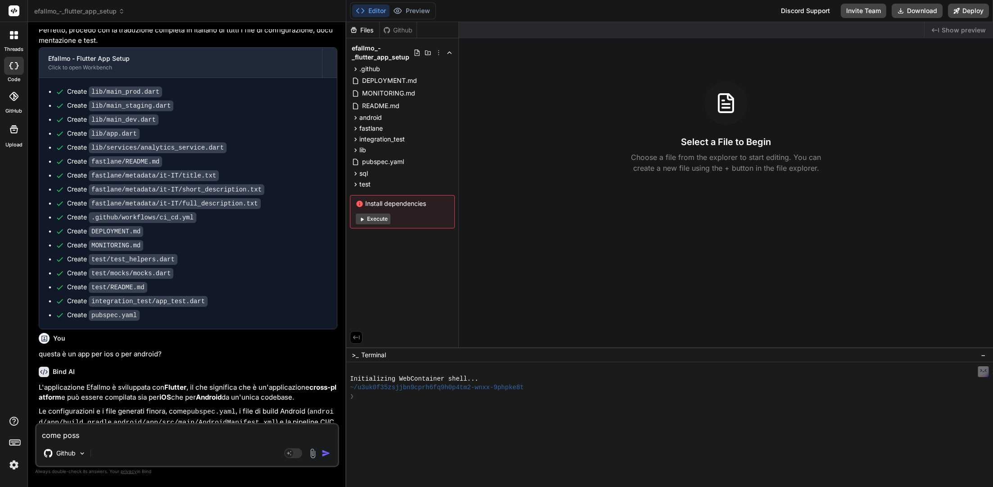
type textarea "x"
type textarea "come posso"
type textarea "x"
type textarea "come posso f"
type textarea "x"
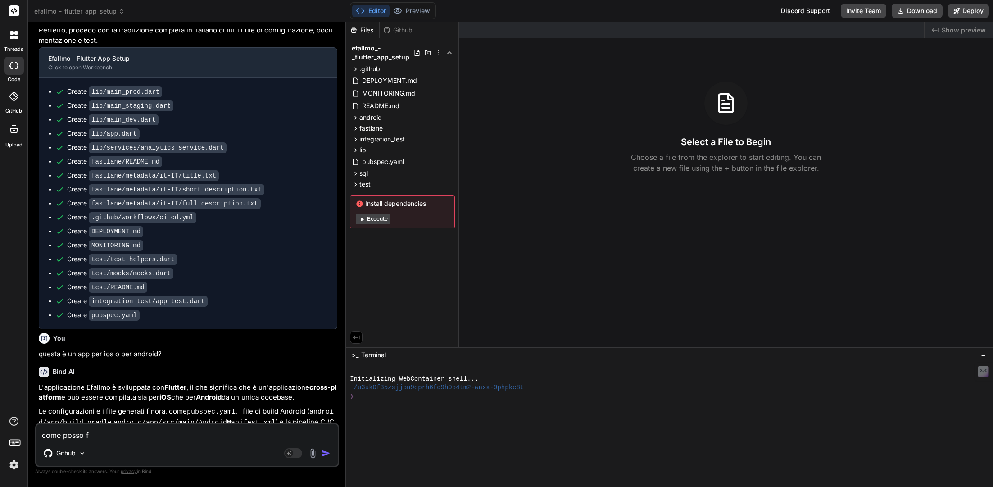
type textarea "come posso fa"
type textarea "x"
type textarea "come posso far"
type textarea "x"
type textarea "come posso fare"
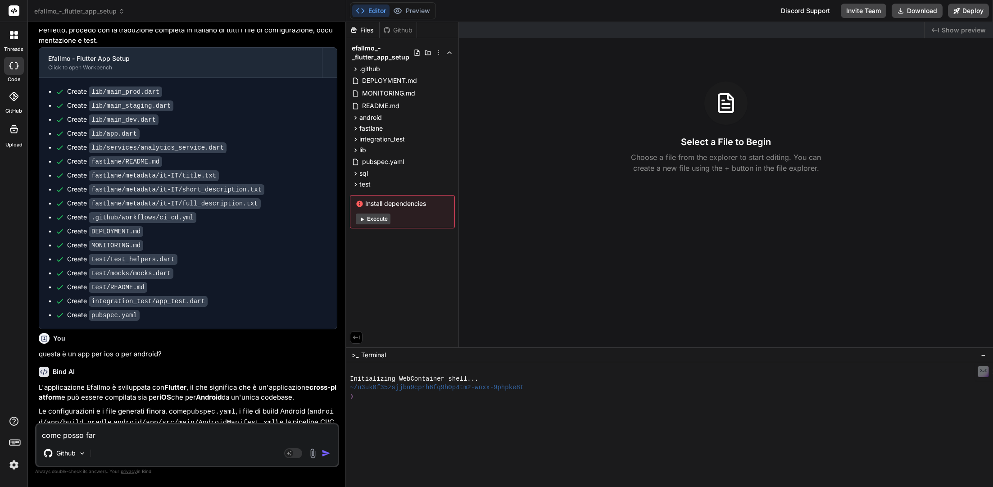
type textarea "x"
type textarea "come posso fare"
type textarea "x"
type textarea "come posso fare p"
type textarea "x"
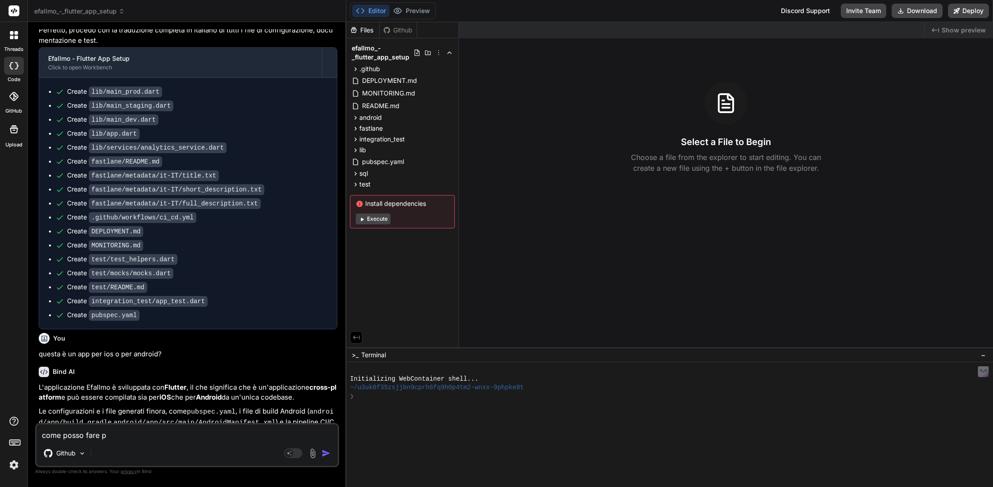
type textarea "come posso fare pe"
type textarea "x"
type textarea "come posso fare per"
type textarea "x"
type textarea "come posso fare per"
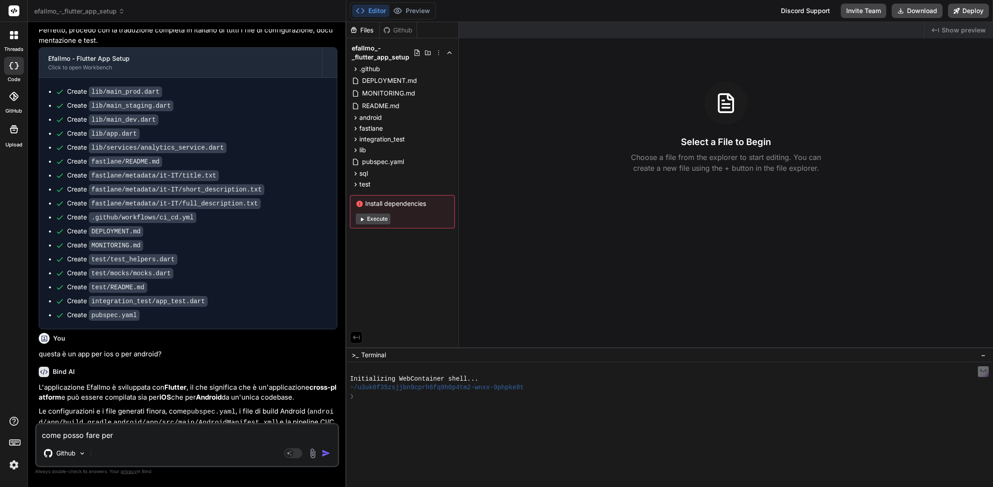
type textarea "x"
type textarea "come posso fare per t"
type textarea "x"
type textarea "come posso fare per te"
type textarea "x"
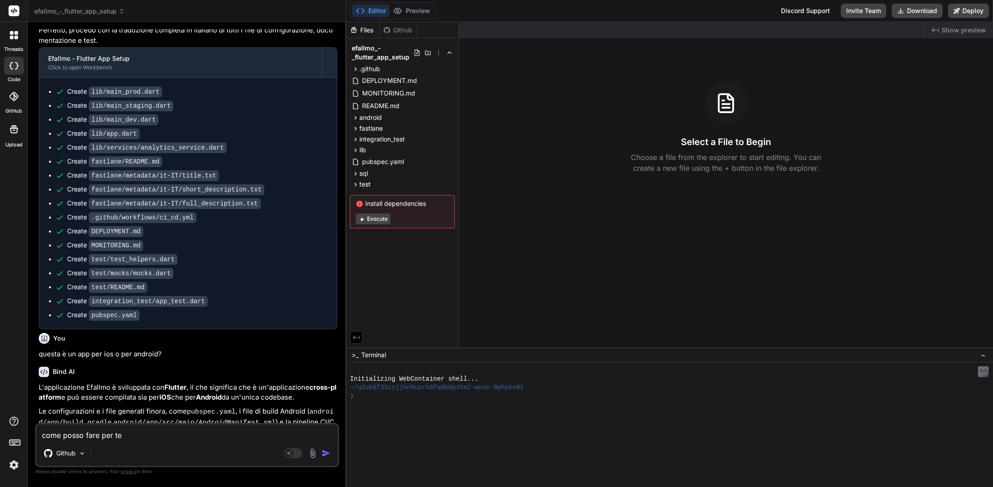
type textarea "come posso fare per tes"
type textarea "x"
type textarea "come posso fare per test"
type textarea "x"
type textarea "come posso fare per testa"
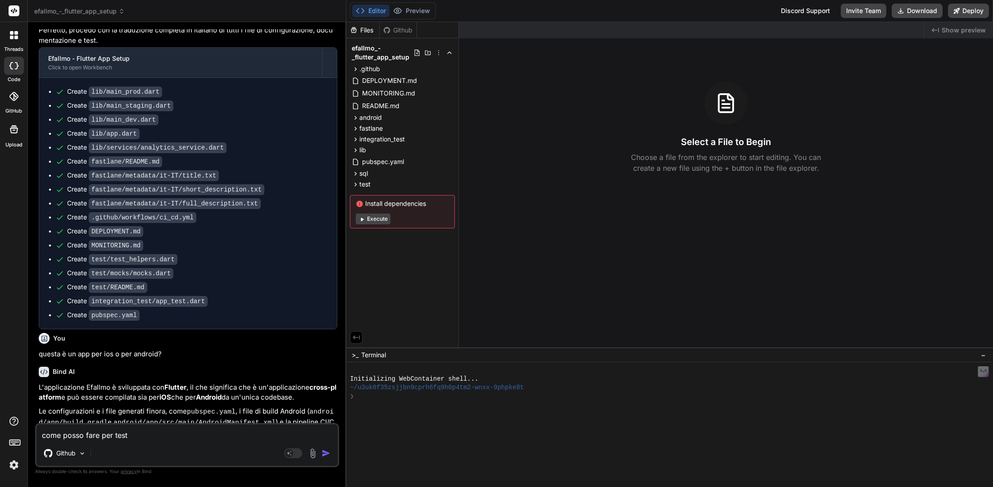
type textarea "x"
type textarea "come posso fare per testar"
type textarea "x"
type textarea "come posso fare per testarl"
type textarea "x"
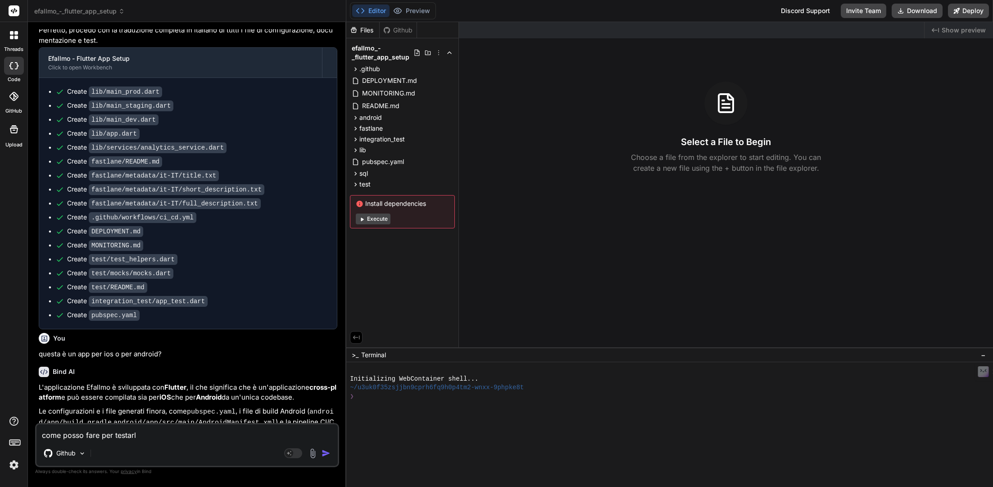
type textarea "come posso fare per testarla"
type textarea "x"
type textarea "come posso fare per testarla"
type textarea "x"
type textarea "come posso fare per testarla s"
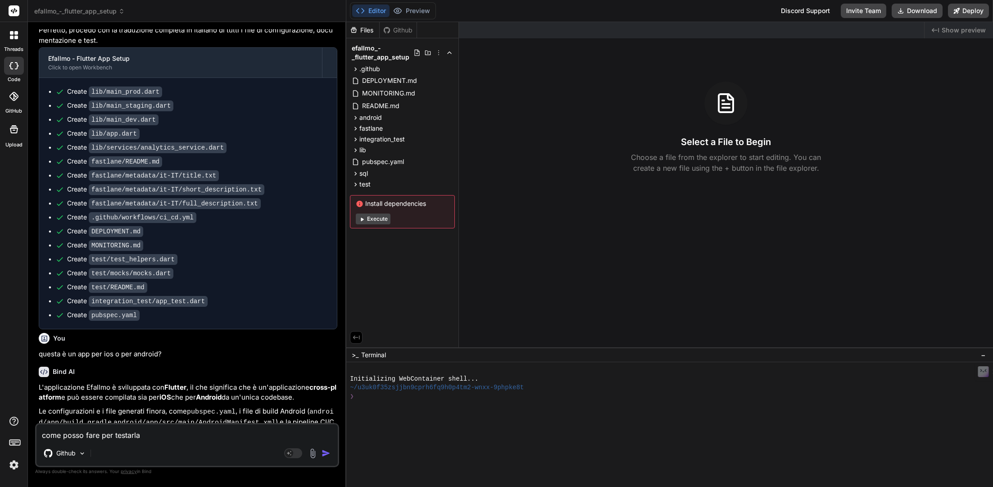
type textarea "x"
type textarea "come posso fare per testarla su"
type textarea "x"
type textarea "come posso fare per testarla su"
type textarea "x"
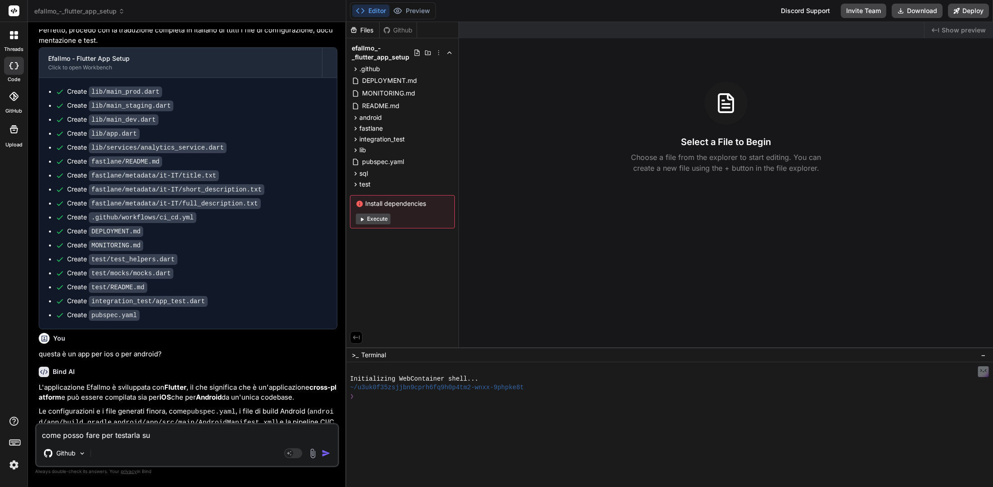
type textarea "come posso fare per testarla su i"
type textarea "x"
type textarea "come posso fare per testarla su io"
type textarea "x"
type textarea "come posso fare per testarla su ios"
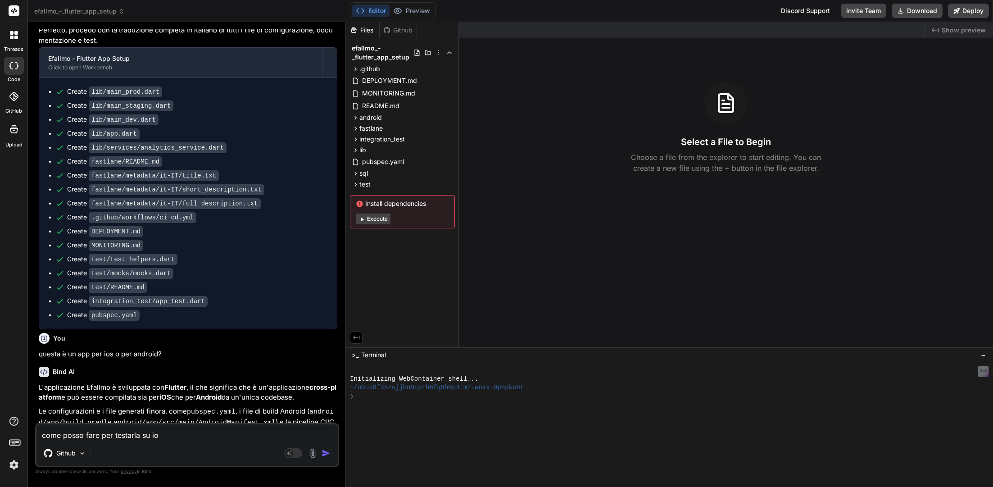
type textarea "x"
type textarea "come posso fare per testarla su ios?"
type textarea "x"
type textarea "come posso fare per testarla su ios?"
type textarea "x"
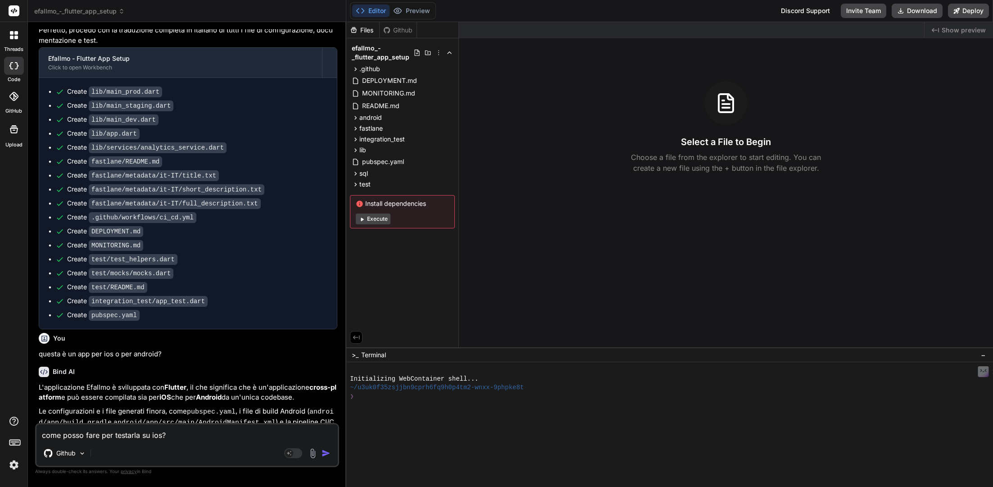
type textarea "come posso fare per testarla su ios? g"
type textarea "x"
type textarea "come posso fare per testarla su ios? gu"
type textarea "x"
type textarea "come posso fare per testarla su ios? gui"
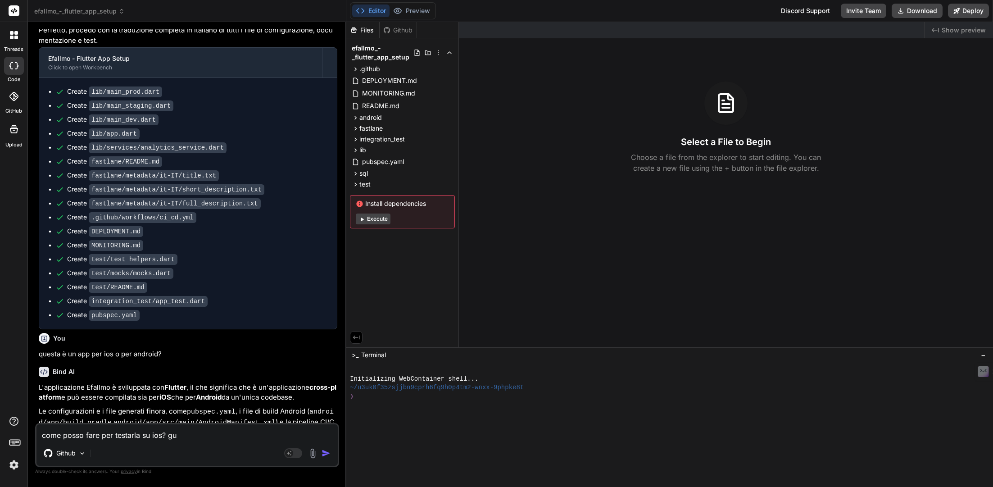
type textarea "x"
type textarea "come posso fare per testarla su ios? [GEOGRAPHIC_DATA]"
type textarea "x"
type textarea "come posso fare per testarla su ios? guida"
type textarea "x"
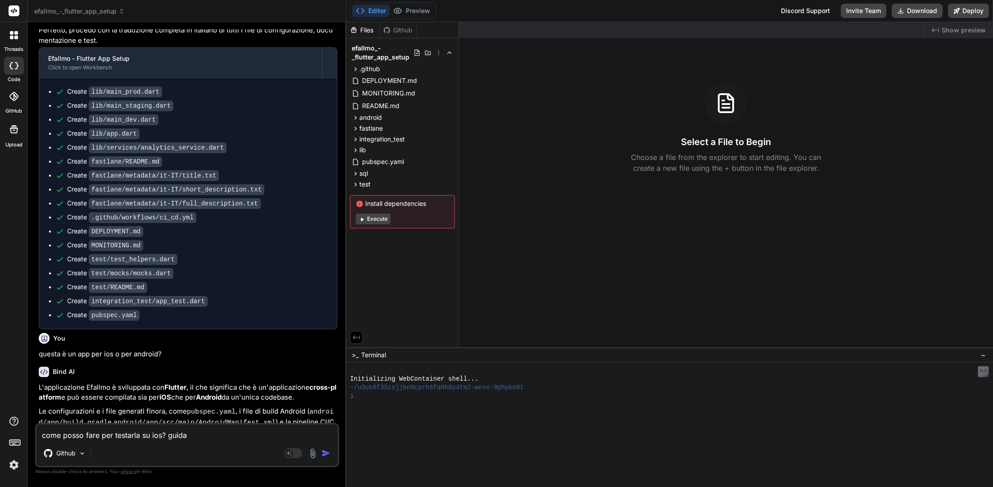
type textarea "come posso fare per testarla su ios? guidam"
type textarea "x"
type textarea "come posso fare per testarla su ios? guidami"
type textarea "x"
type textarea "come posso fare per testarla su ios? guidami"
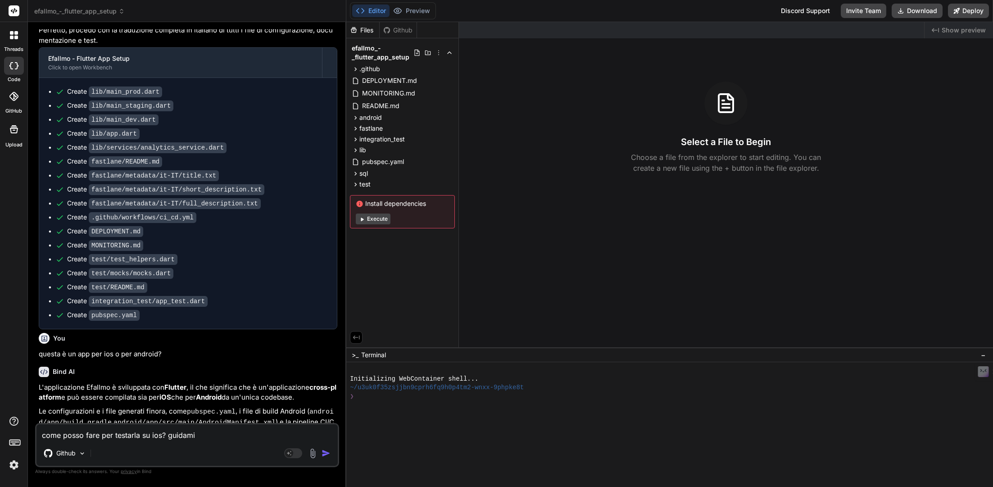
type textarea "x"
type textarea "come posso fare per testarla su ios? guidami p"
type textarea "x"
type textarea "come posso fare per testarla su ios? guidami pa"
type textarea "x"
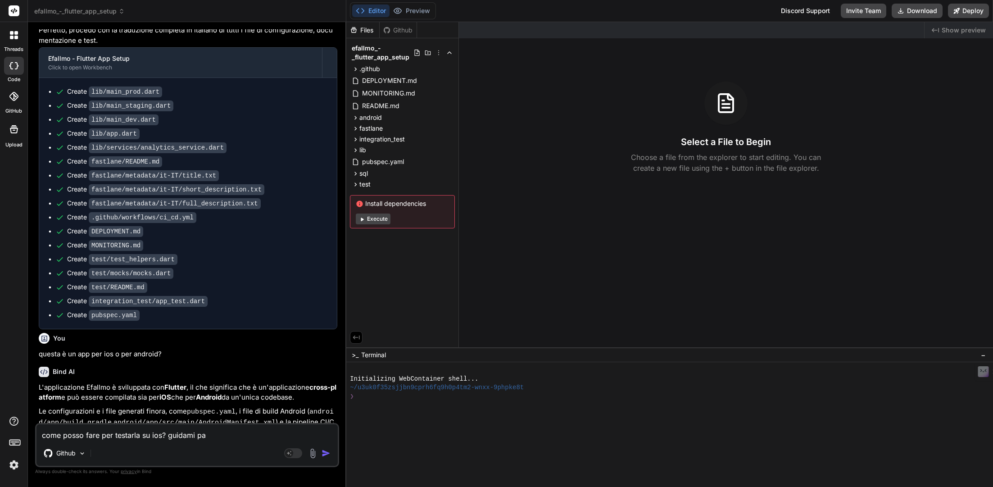
type textarea "come posso fare per testarla su ios? guidami pas"
type textarea "x"
type textarea "come posso fare per testarla su ios? guidami pass"
type textarea "x"
type textarea "come posso fare per testarla su ios? guidami passo"
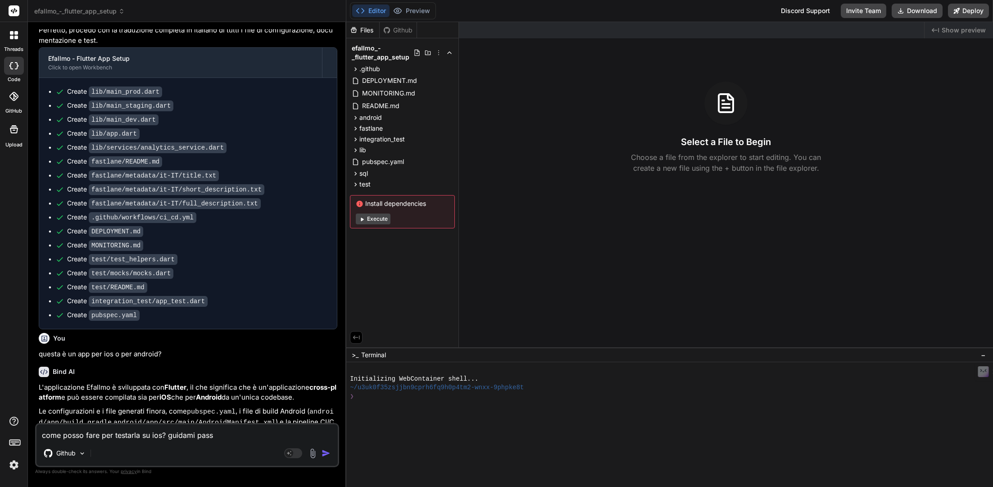
type textarea "x"
type textarea "come posso fare per testarla su ios? guidami passo"
type textarea "x"
type textarea "come posso fare per testarla su ios? guidami passo p"
type textarea "x"
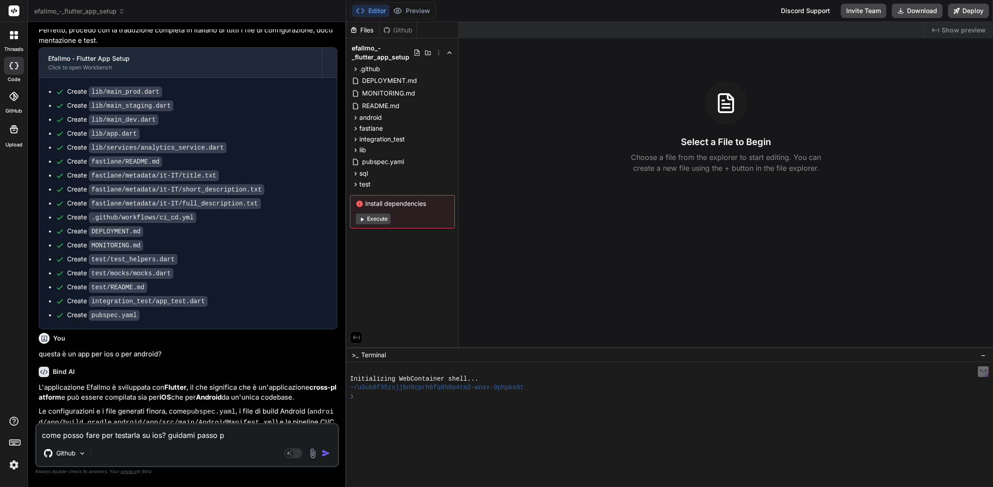
type textarea "come posso fare per testarla su ios? guidami passo pa"
type textarea "x"
type textarea "come posso fare per testarla su ios? guidami passo pas"
type textarea "x"
type textarea "come posso fare per testarla su ios? guidami passo pass"
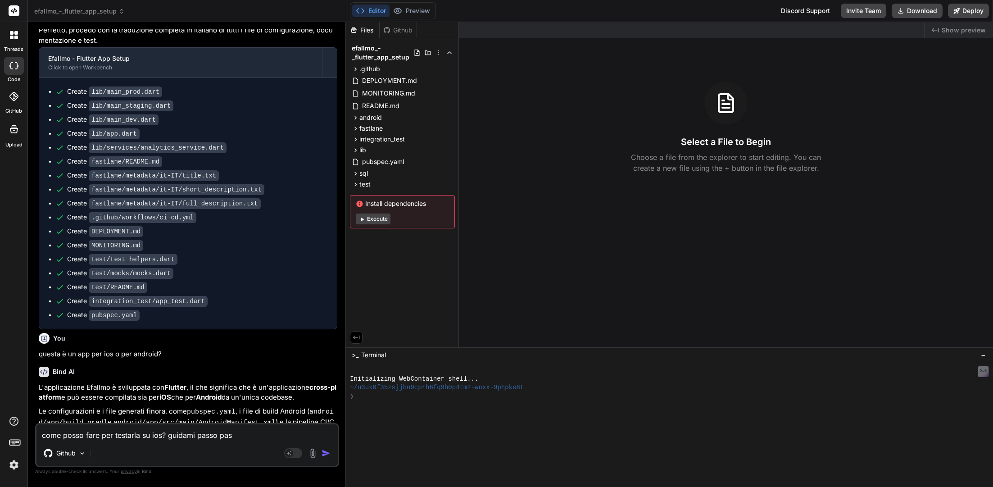
type textarea "x"
type textarea "come posso fare per testarla su ios? guidami passo passo"
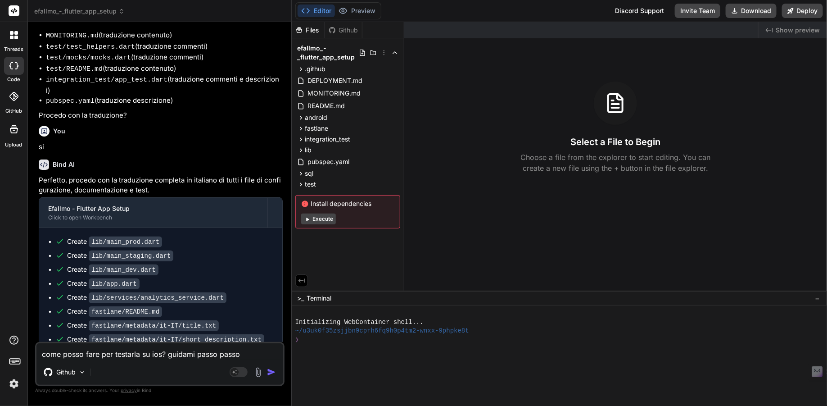
type textarea "x"
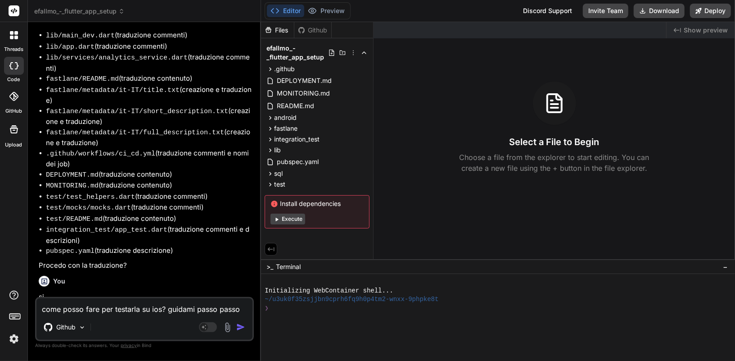
scroll to position [2711, 0]
type textarea "come posso fare per testarla su ios? guidami passo passo"
click at [239, 327] on img "button" at bounding box center [240, 326] width 9 height 9
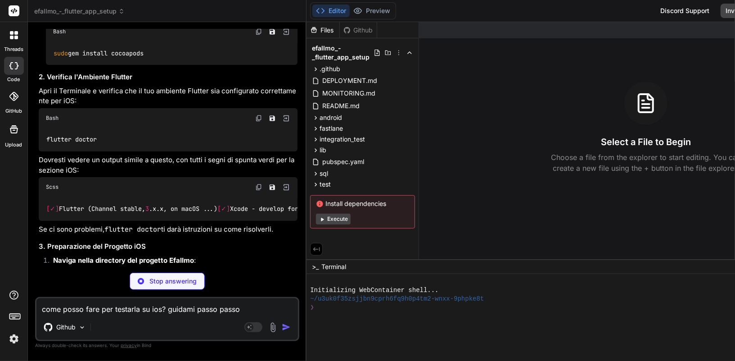
scroll to position [3408, 0]
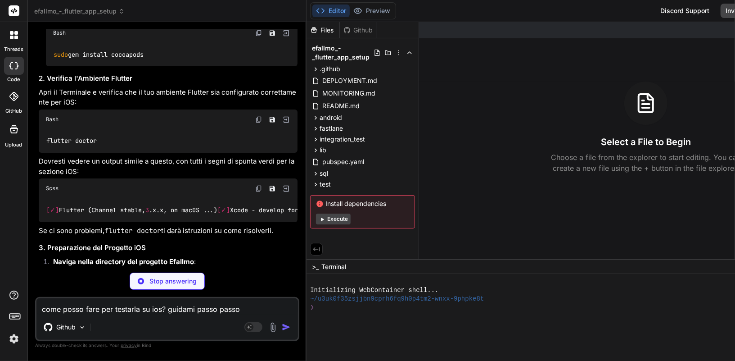
type textarea "x"
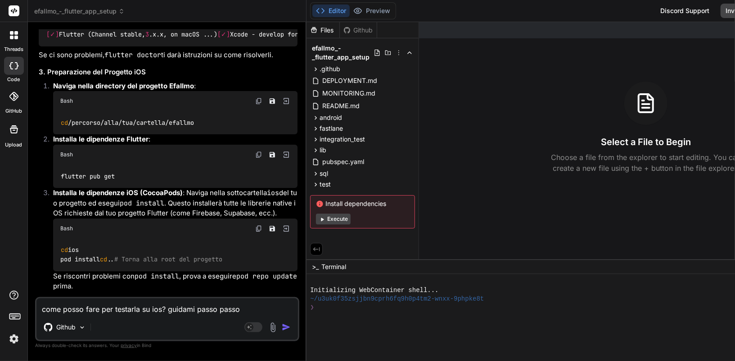
scroll to position [3582, 0]
drag, startPoint x: 156, startPoint y: 198, endPoint x: 54, endPoint y: 198, distance: 102.2
copy code "sudo gem install cocoapods"
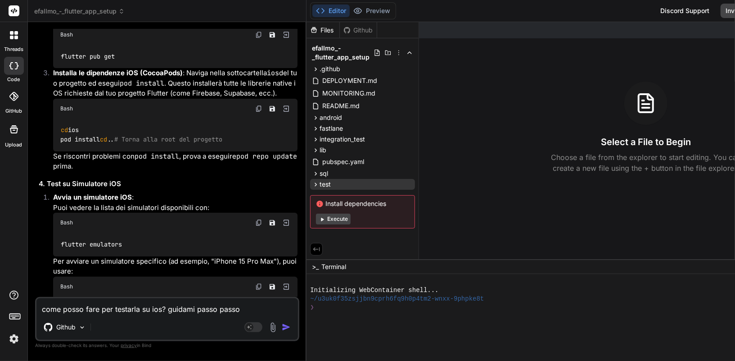
scroll to position [3707, 0]
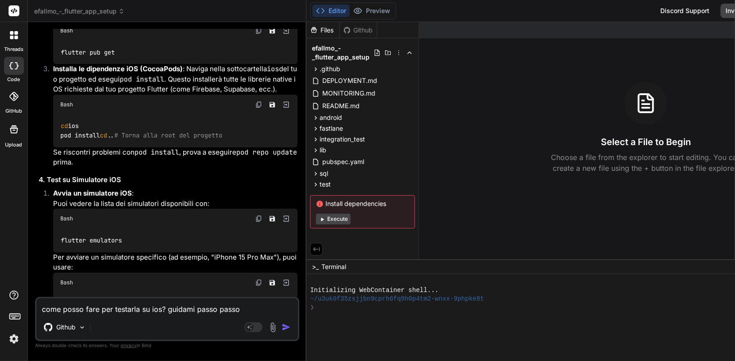
click at [117, 309] on textarea "come posso fare per testarla su ios? guidami passo passo" at bounding box center [167, 306] width 262 height 16
paste textarea "A new major version is available for Algolia! Please now use the [URL][DOMAIN_N…"
type textarea "A new major version is available for Algolia! Please now use the [URL][DOMAIN_N…"
type textarea "x"
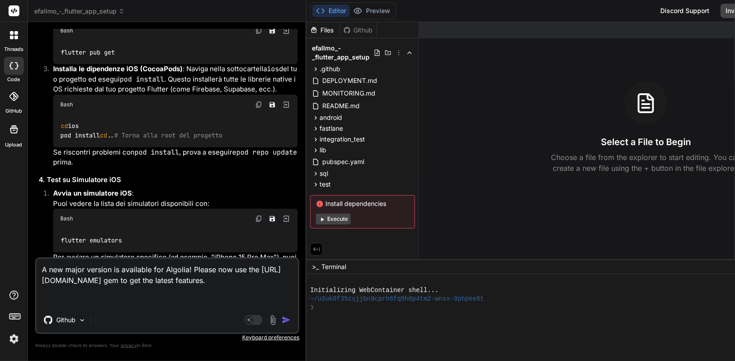
paste textarea "ERROR: Error installing cocoapods: The last version of securerandom (>= 0.3) to…"
type textarea "A new major version is available for Algolia! Please now use the [URL][DOMAIN_N…"
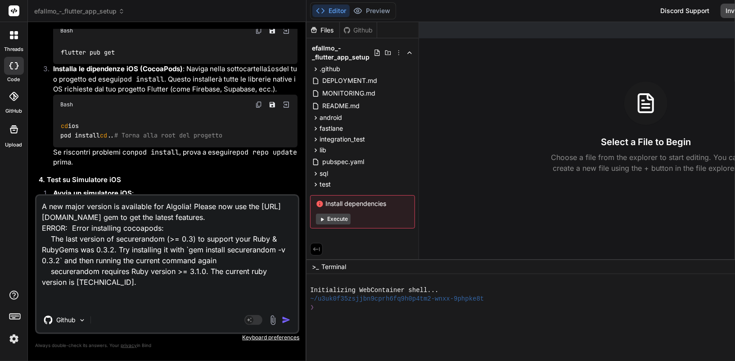
type textarea "x"
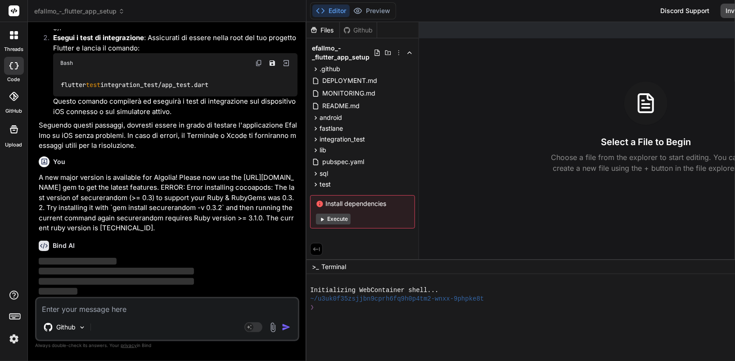
scroll to position [4901, 0]
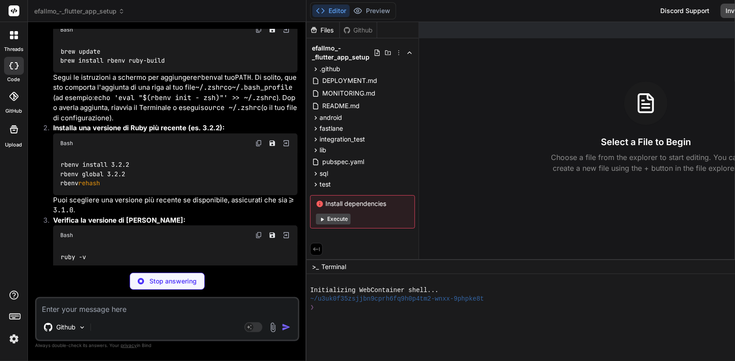
type textarea "x"
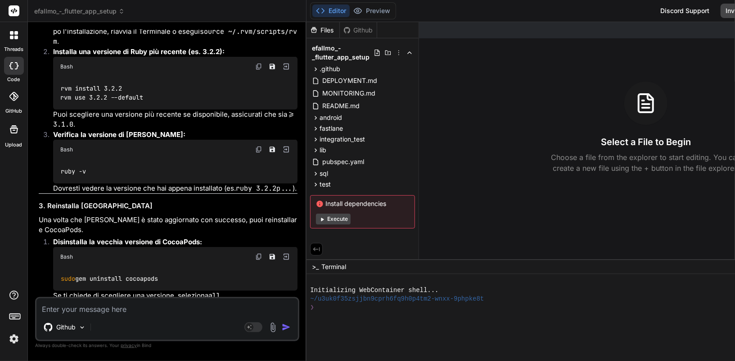
scroll to position [5253, 0]
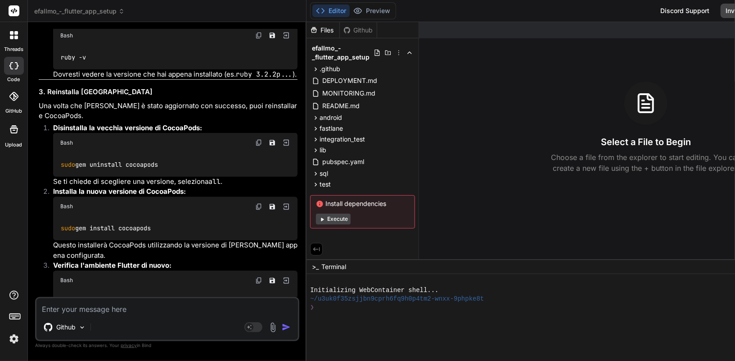
scroll to position [5366, 0]
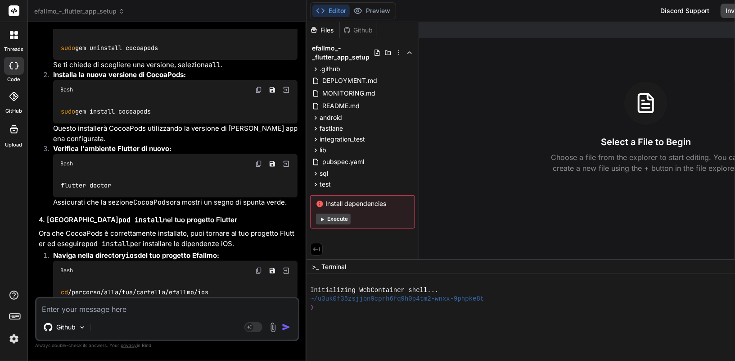
scroll to position [5483, 0]
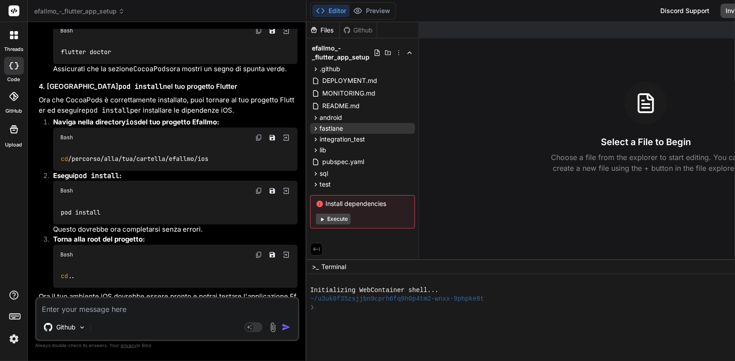
scroll to position [5612, 0]
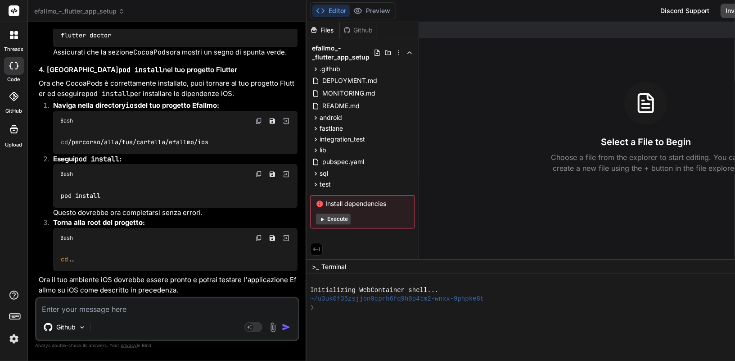
scroll to position [5790, 0]
click at [144, 312] on textarea at bounding box center [167, 306] width 262 height 16
type textarea "h"
paste textarea "curl -sSL [URL][DOMAIN_NAME] | bash -s stable --ruby"
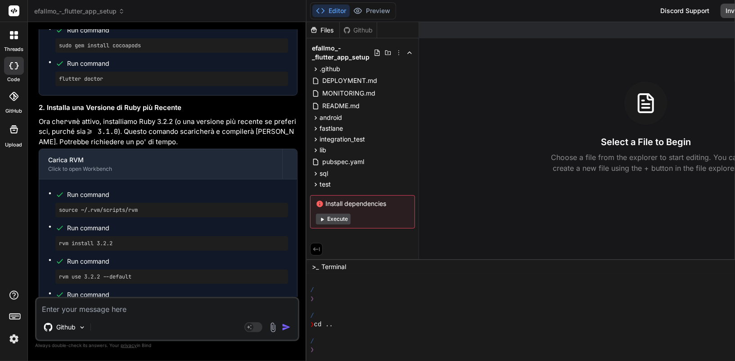
scroll to position [612, 0]
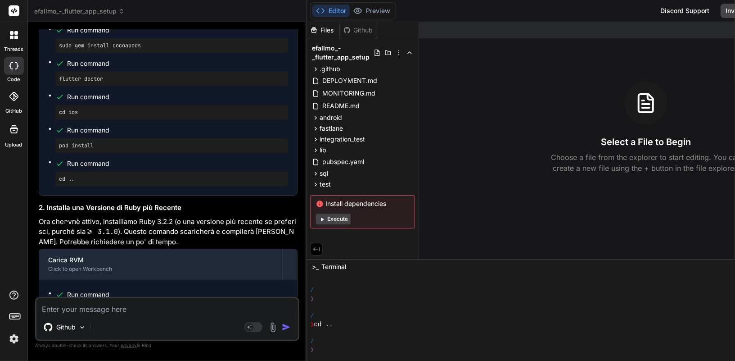
click at [91, 311] on textarea at bounding box center [167, 306] width 262 height 16
paste textarea "Loremipsumdo si AME co /Adipi/elitseddoeiu/.tem/ in utlabo etdolore: * Ma aliqu…"
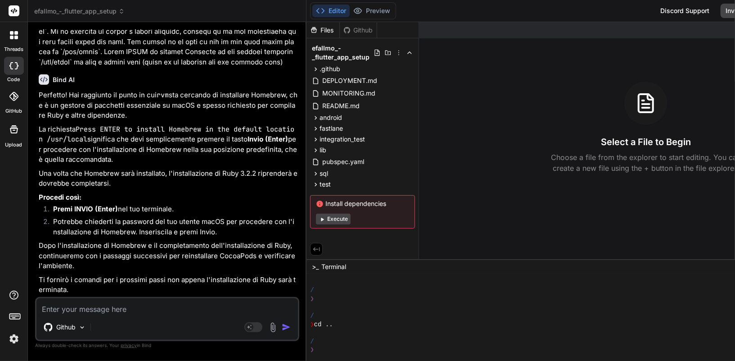
scroll to position [9357, 0]
paste textarea ": Requirements installation failed with status: 1."
click at [78, 329] on div "Github" at bounding box center [65, 327] width 50 height 18
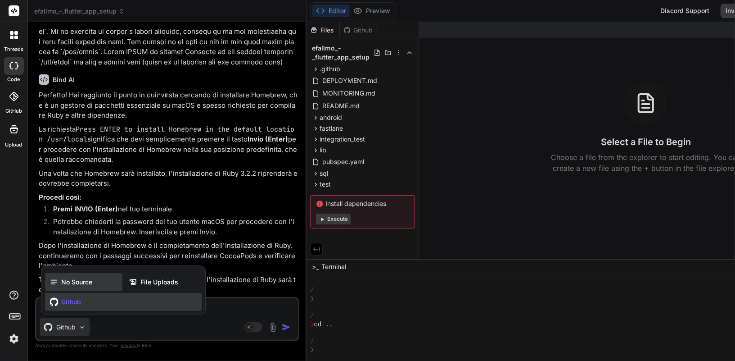
click at [84, 287] on div "No Source" at bounding box center [83, 282] width 77 height 18
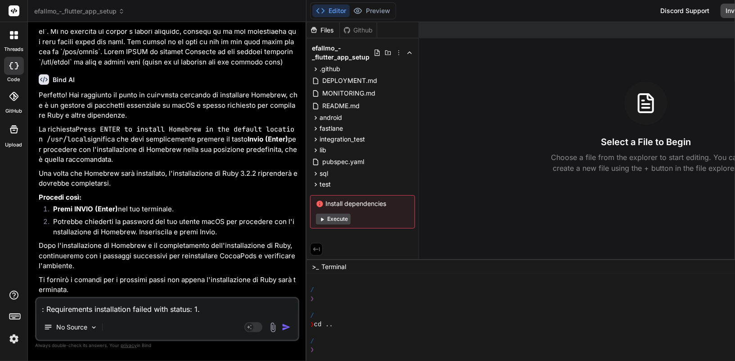
click at [282, 326] on button "button" at bounding box center [288, 326] width 13 height 9
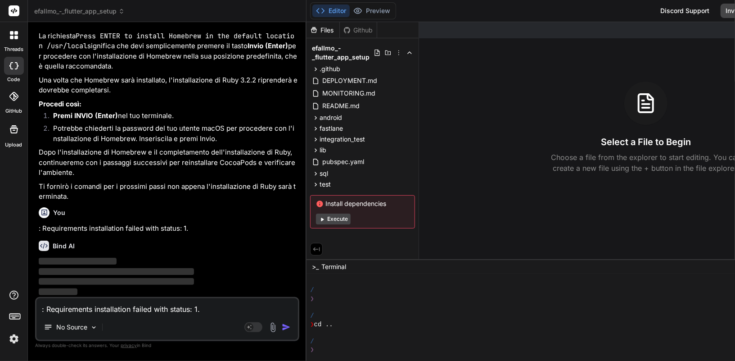
scroll to position [9451, 0]
click at [15, 341] on img at bounding box center [13, 338] width 15 height 15
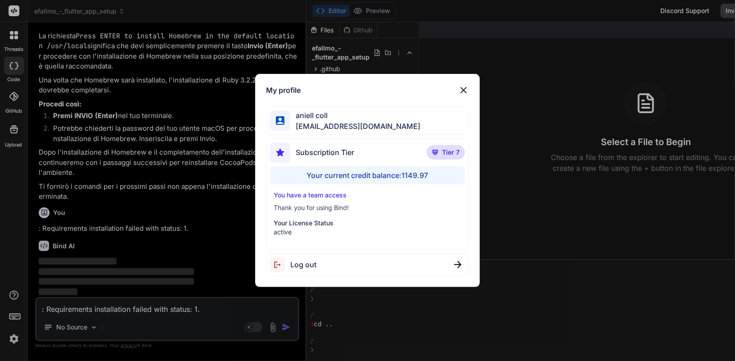
click at [464, 87] on img at bounding box center [463, 90] width 11 height 11
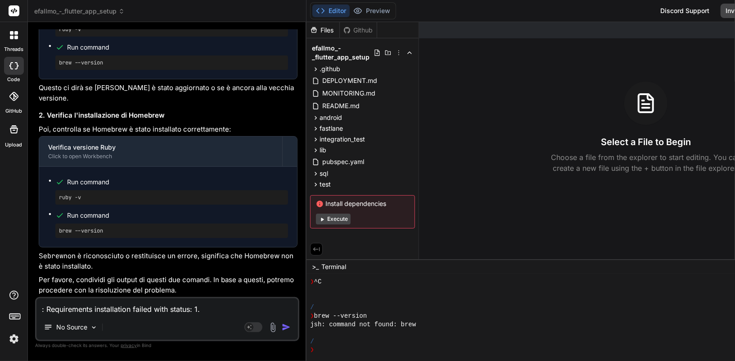
scroll to position [9686, 0]
drag, startPoint x: 81, startPoint y: 221, endPoint x: 55, endPoint y: 221, distance: 25.2
click at [55, 36] on div "ruby -v" at bounding box center [171, 29] width 233 height 14
copy pre "ruby -v"
click at [100, 314] on textarea ": Requirements installation failed with status: 1." at bounding box center [167, 306] width 262 height 16
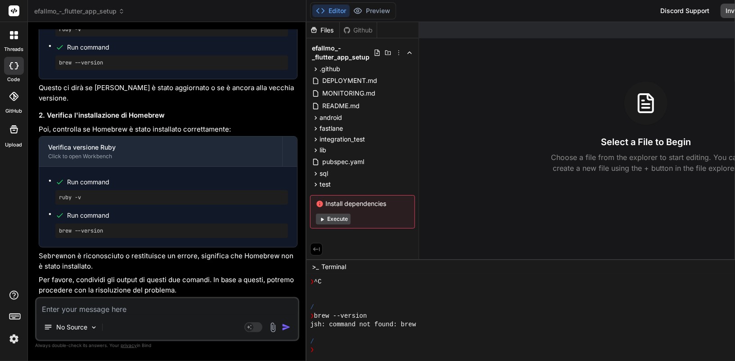
paste textarea "ruby 2.6.10p210 ([DATE] revision 67958) [universal.arm64e-darwin25]"
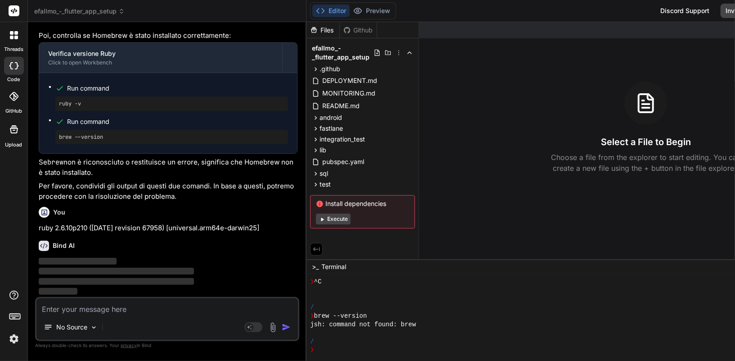
scroll to position [9899, 0]
drag, startPoint x: 117, startPoint y: 209, endPoint x: 58, endPoint y: 209, distance: 59.9
click at [58, 144] on div "brew --version" at bounding box center [171, 137] width 233 height 14
copy pre "brew --version"
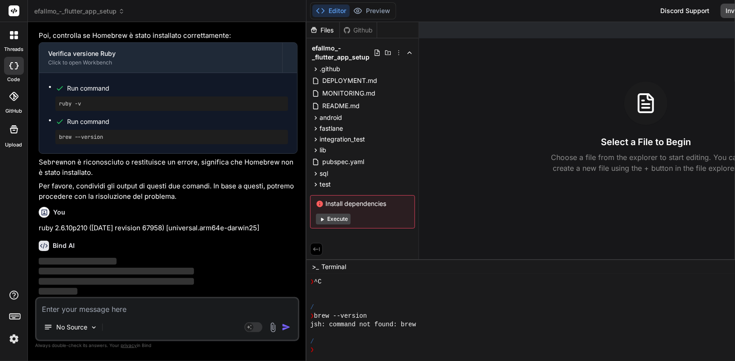
click at [98, 316] on div "No Source Agent Mode. When this toggle is activated, AI automatically makes dec…" at bounding box center [167, 319] width 264 height 44
click at [84, 309] on textarea at bounding box center [167, 306] width 262 height 16
paste textarea "zsh: command not found: brew"
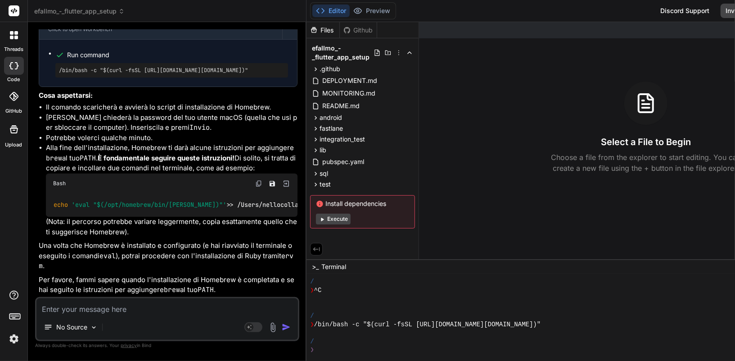
scroll to position [10448, 0]
click at [134, 77] on div "/bin/bash -c "$(curl -fsSL [URL][DOMAIN_NAME][DOMAIN_NAME])"" at bounding box center [171, 70] width 233 height 14
drag, startPoint x: 59, startPoint y: 249, endPoint x: 253, endPoint y: 247, distance: 194.0
click at [253, 247] on div "You ### **PROMPT 11: UI/UX Polish e Accessibilità** ``` Finalizza l'interfaccia…" at bounding box center [168, 162] width 262 height 267
copy pre "/bin/bash -c "$(curl -fsSL [URL][DOMAIN_NAME]"
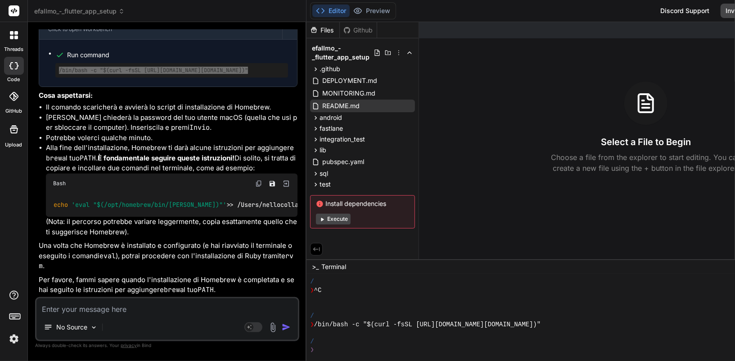
scroll to position [10556, 0]
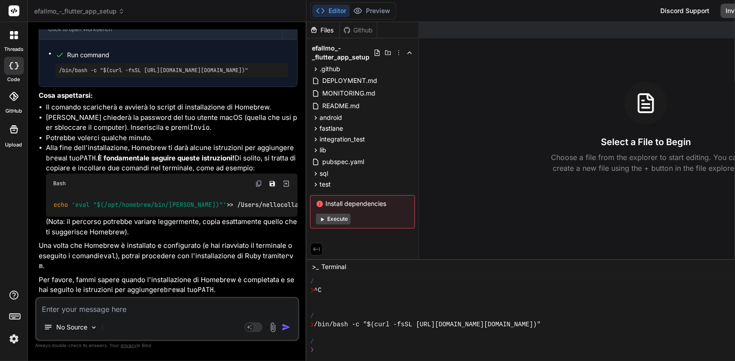
click at [84, 307] on textarea at bounding box center [167, 306] width 262 height 16
paste textarea "dquote cmdsubst>"
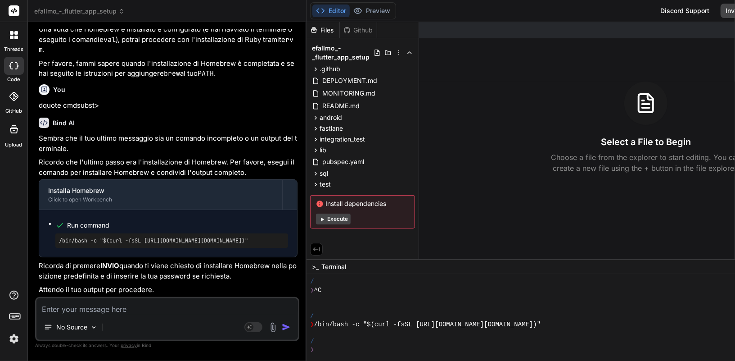
scroll to position [10874, 0]
click at [104, 244] on pre "/bin/bash -c "$(curl -fsSL [URL][DOMAIN_NAME][DOMAIN_NAME])"" at bounding box center [172, 240] width 226 height 7
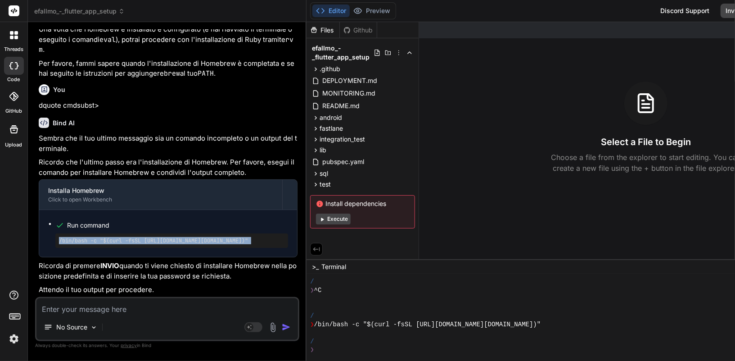
click at [104, 244] on pre "/bin/bash -c "$(curl -fsSL [URL][DOMAIN_NAME][DOMAIN_NAME])"" at bounding box center [172, 240] width 226 height 7
copy div "/bin/bash -c "$(curl -fsSL [URL][DOMAIN_NAME][DOMAIN_NAME])""
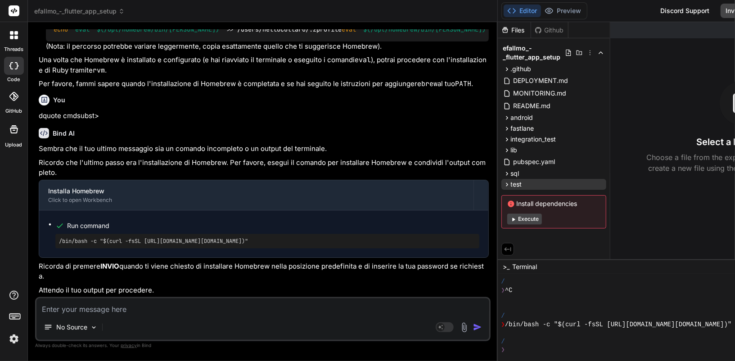
scroll to position [9444, 0]
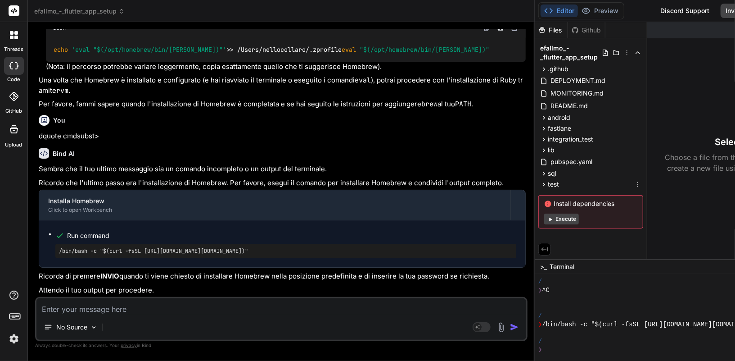
drag, startPoint x: 261, startPoint y: 190, endPoint x: 477, endPoint y: 192, distance: 216.1
click at [488, 187] on div "efallmo_-_flutter_app_setup Created with Pixso. Bind AI Web Search Created with…" at bounding box center [450, 180] width 845 height 361
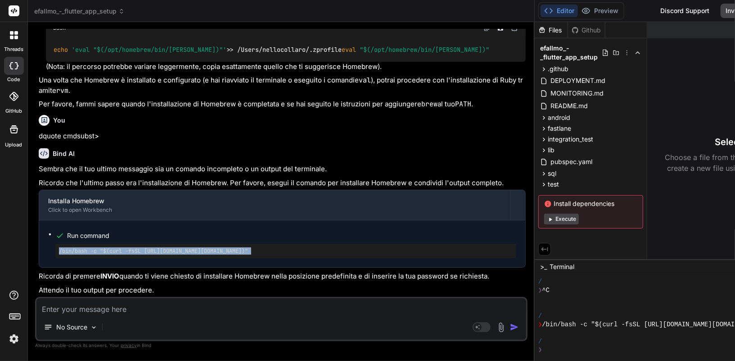
click at [364, 247] on pre "/bin/bash -c "$(curl -fsSL [URL][DOMAIN_NAME][DOMAIN_NAME])"" at bounding box center [286, 250] width 454 height 7
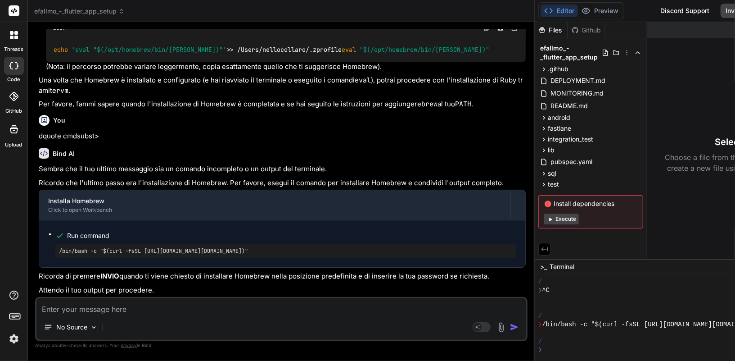
drag, startPoint x: 375, startPoint y: 244, endPoint x: 99, endPoint y: 236, distance: 276.1
click at [99, 244] on div "/bin/bash -c "$(curl -fsSL [URL][DOMAIN_NAME][DOMAIN_NAME])"" at bounding box center [285, 251] width 461 height 14
copy pre "/bin/bash -c "$(curl -fsSL [URL][DOMAIN_NAME][DOMAIN_NAME])""
click at [131, 308] on textarea at bounding box center [281, 306] width 490 height 16
paste textarea "dquote cmdsubst>"
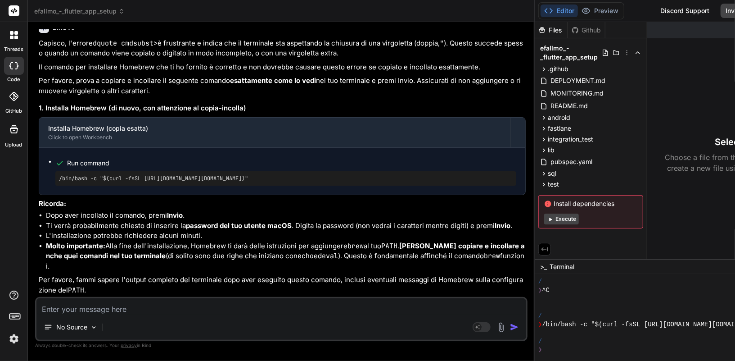
scroll to position [9713, 0]
drag, startPoint x: 380, startPoint y: 234, endPoint x: 42, endPoint y: 229, distance: 338.1
click at [42, 194] on div "Run command /bin/bash -c "$(curl -fsSL [URL][DOMAIN_NAME][DOMAIN_NAME])"" at bounding box center [282, 171] width 486 height 47
copy pre "/bin/bash -c "$(curl -fsSL [URL][DOMAIN_NAME][DOMAIN_NAME])""
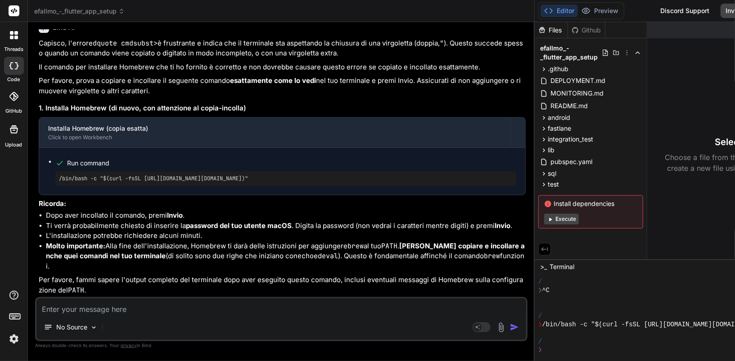
click at [348, 221] on li "Ti verrà probabilmente chiesto di inserire la password del tuo utente macOS . D…" at bounding box center [286, 226] width 480 height 10
